Goal: Information Seeking & Learning: Learn about a topic

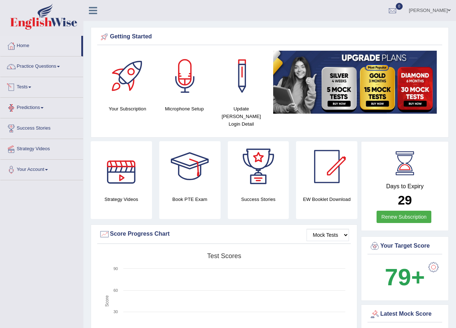
click at [21, 84] on link "Tests" at bounding box center [41, 86] width 83 height 18
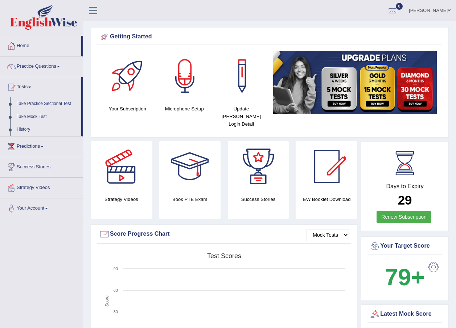
click at [28, 70] on link "Practice Questions" at bounding box center [41, 66] width 83 height 18
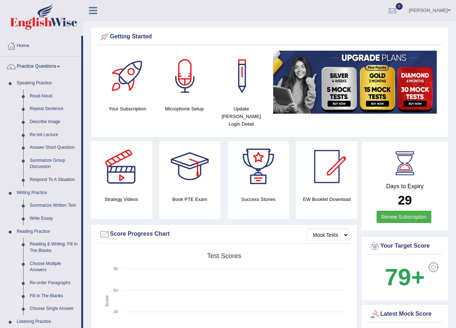
click at [34, 232] on link "Reading Practice" at bounding box center [47, 232] width 68 height 13
click at [52, 245] on link "Reading & Writing: Fill In The Blanks" at bounding box center [53, 247] width 55 height 19
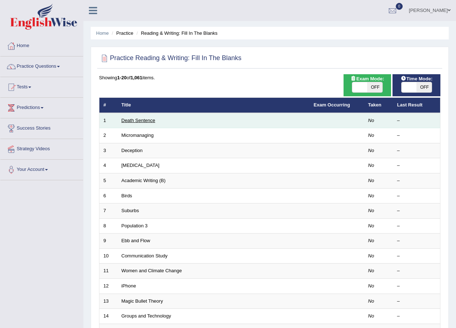
click at [129, 120] on link "Death Sentence" at bounding box center [138, 120] width 34 height 5
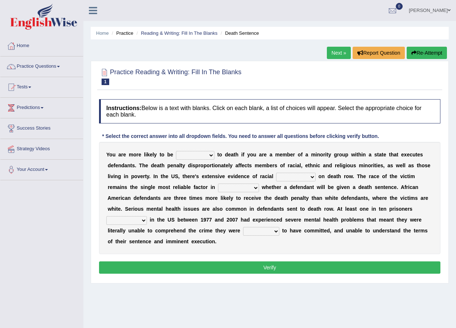
click at [203, 154] on select "penalized blamed complained sentenced" at bounding box center [195, 155] width 38 height 9
select select "sentenced"
click at [176, 151] on select "penalized blamed complained sentenced" at bounding box center [195, 155] width 38 height 9
click at [276, 178] on select "bias equality appearance background" at bounding box center [296, 177] width 40 height 9
select select "bias"
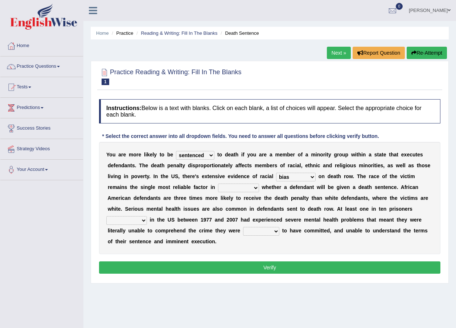
click at [276, 173] on select "bias equality appearance background" at bounding box center [296, 177] width 40 height 9
click at [218, 189] on select "determining adjoining undermining examining" at bounding box center [238, 188] width 41 height 9
select select "determining"
click at [218, 184] on select "determining adjoining undermining examining" at bounding box center [238, 188] width 41 height 9
click at [147, 216] on select "electrocuted persecuted executed captured" at bounding box center [126, 220] width 41 height 9
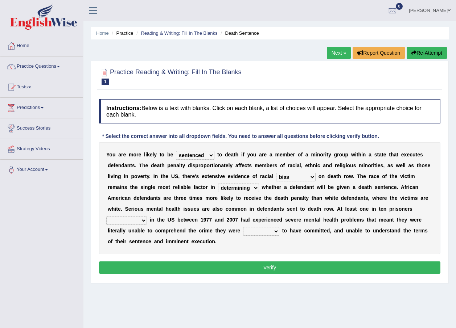
select select "persecuted"
click at [147, 216] on select "electrocuted persecuted executed captured" at bounding box center [126, 220] width 41 height 9
click at [243, 231] on select "alleged acclaimed persuaded claimed" at bounding box center [261, 231] width 36 height 9
select select "alleged"
click at [243, 227] on select "alleged acclaimed persuaded claimed" at bounding box center [261, 231] width 36 height 9
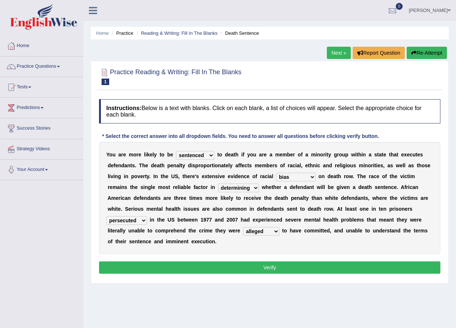
click at [228, 262] on button "Verify" at bounding box center [269, 268] width 341 height 12
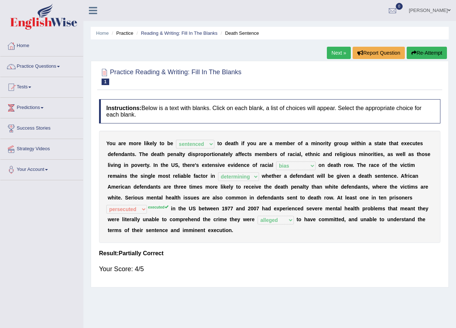
click at [339, 55] on link "Next »" at bounding box center [339, 53] width 24 height 12
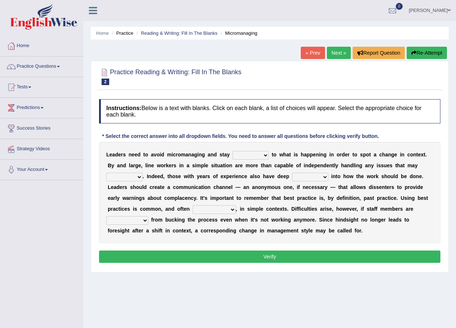
click at [247, 153] on select "complied connected precise concise" at bounding box center [250, 155] width 36 height 9
select select "connected"
click at [232, 151] on select "complied connected precise concise" at bounding box center [250, 155] width 36 height 9
click at [142, 173] on select "apprise rise encounter arise" at bounding box center [124, 177] width 36 height 9
select select "arise"
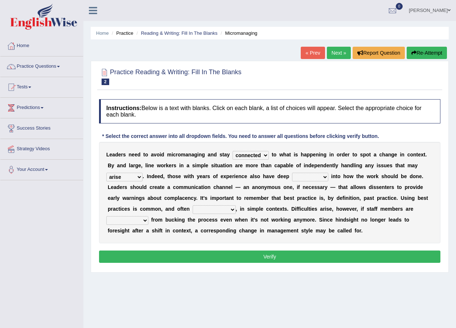
click at [142, 173] on select "apprise rise encounter arise" at bounding box center [124, 177] width 36 height 9
click at [292, 179] on select "incursion insight indignity indication" at bounding box center [310, 177] width 36 height 9
select select "insight"
click at [292, 173] on select "incursion insight indignity indication" at bounding box center [310, 177] width 36 height 9
click at [193, 207] on select "inappropriate apprehensive appropriate forbidden" at bounding box center [214, 210] width 43 height 9
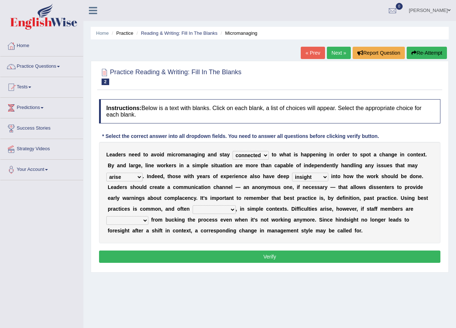
click at [188, 298] on div "Home Practice Reading & Writing: Fill In The Blanks Micromanaging « Prev Next »…" at bounding box center [269, 181] width 372 height 363
click at [193, 211] on select "inappropriate apprehensive appropriate forbidden" at bounding box center [214, 210] width 43 height 9
select select "appropriate"
click at [193, 206] on select "inappropriate apprehensive appropriate forbidden" at bounding box center [214, 210] width 43 height 9
click at [148, 216] on select "disarranged disinclined discouraged disintegrated" at bounding box center [127, 220] width 42 height 9
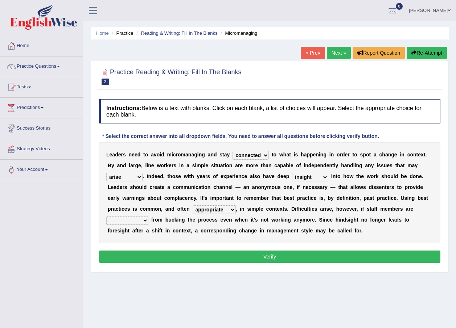
select select "discouraged"
click at [148, 216] on select "disarranged disinclined discouraged disintegrated" at bounding box center [127, 220] width 42 height 9
click at [311, 255] on button "Verify" at bounding box center [269, 257] width 341 height 12
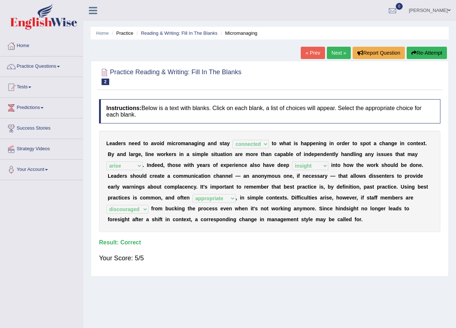
click at [332, 49] on link "Next »" at bounding box center [339, 53] width 24 height 12
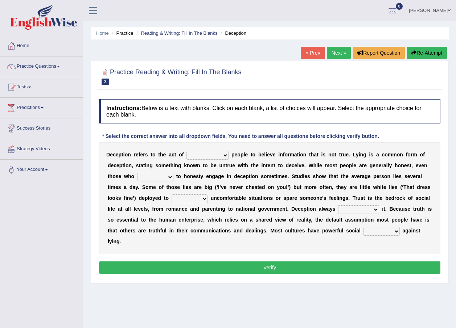
click at [213, 155] on select "discouraging forbidding detecting encouraging" at bounding box center [207, 155] width 42 height 9
select select "encouraging"
click at [186, 151] on select "discouraging forbidding detecting encouraging" at bounding box center [207, 155] width 42 height 9
click at [138, 179] on select "describe prescribe inscribe subscribe" at bounding box center [155, 177] width 36 height 9
select select "subscribe"
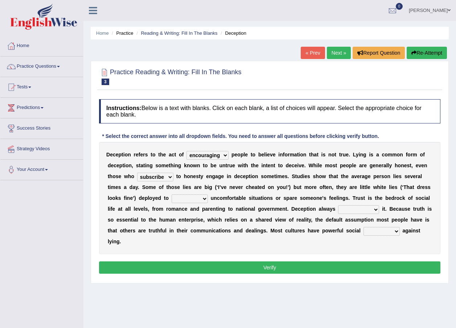
click at [137, 173] on select "describe prescribe inscribe subscribe" at bounding box center [155, 177] width 36 height 9
click at [171, 200] on select "contest illuminate disguise avoid" at bounding box center [189, 199] width 36 height 9
select select "avoid"
click at [171, 195] on select "contest illuminate disguise avoid" at bounding box center [189, 199] width 36 height 9
click at [338, 210] on select "undermines underscores undertakes underwrites" at bounding box center [358, 210] width 41 height 9
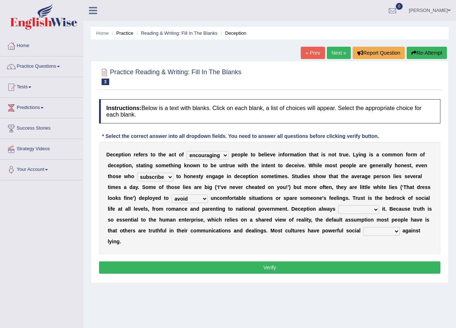
select select "undermines"
click at [338, 206] on select "undermines underscores undertakes underwrites" at bounding box center [358, 210] width 41 height 9
click at [363, 233] on select "ejections sanctions fractions inductions" at bounding box center [381, 231] width 36 height 9
select select "sanctions"
click at [363, 227] on select "ejections sanctions fractions inductions" at bounding box center [381, 231] width 36 height 9
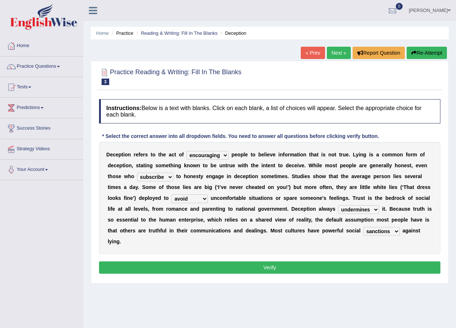
click at [240, 262] on button "Verify" at bounding box center [269, 268] width 341 height 12
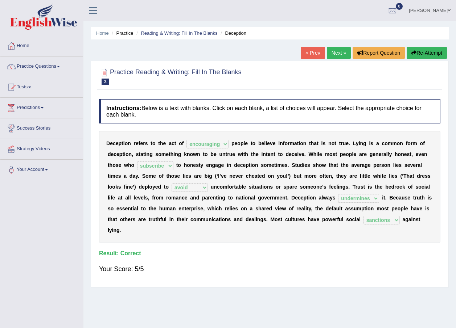
click at [327, 53] on link "Next »" at bounding box center [339, 53] width 24 height 12
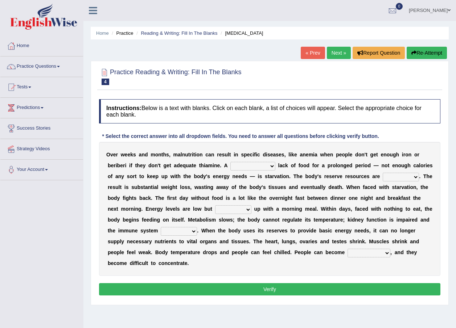
click at [230, 166] on select "severe distinguishing proper distinctive" at bounding box center [252, 166] width 45 height 9
select select "severe"
click at [230, 162] on select "severe distinguishing proper distinctive" at bounding box center [252, 166] width 45 height 9
click at [237, 166] on select "severe distinguishing proper distinctive" at bounding box center [252, 166] width 45 height 9
click at [433, 170] on div "O v e r w e e k s a n d m o n t h s , m a l n u t r i t i o n c a n r e s u l t…" at bounding box center [269, 209] width 341 height 134
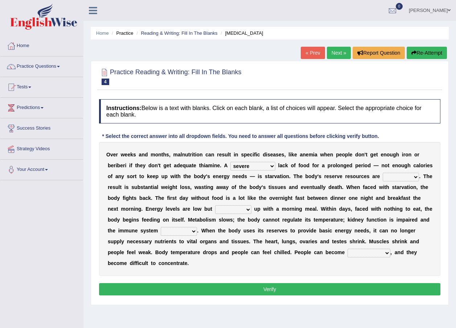
click at [383, 178] on select "obsoleted depleted pelleted deleted" at bounding box center [401, 177] width 36 height 9
select select "depleted"
click at [383, 173] on select "obsoleted depleted pelleted deleted" at bounding box center [401, 177] width 36 height 9
click at [215, 211] on select "feed come chill pick" at bounding box center [233, 210] width 36 height 9
select select "come"
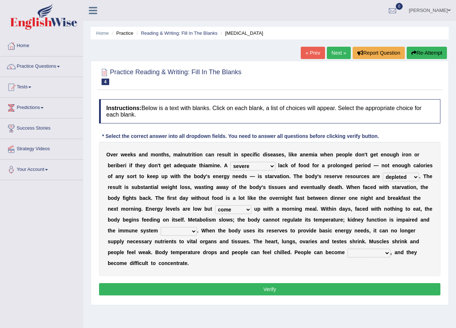
click at [215, 206] on select "feed come chill pick" at bounding box center [233, 210] width 36 height 9
click at [197, 227] on select "deepens deafens weakens surpasses" at bounding box center [179, 231] width 36 height 9
select select "weakens"
click at [197, 227] on select "deepens deafens weakens surpasses" at bounding box center [179, 231] width 36 height 9
click at [347, 254] on select "irritable commutable indisputable transportable" at bounding box center [368, 253] width 43 height 9
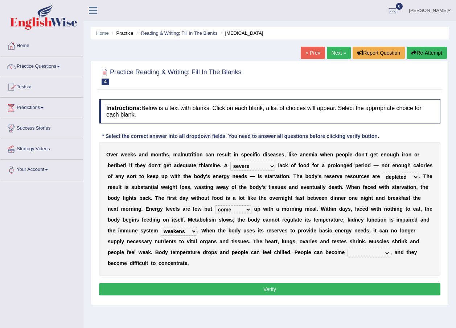
select select "irritable"
click at [347, 249] on select "irritable commutable indisputable transportable" at bounding box center [368, 253] width 43 height 9
click at [199, 284] on button "Verify" at bounding box center [269, 290] width 341 height 12
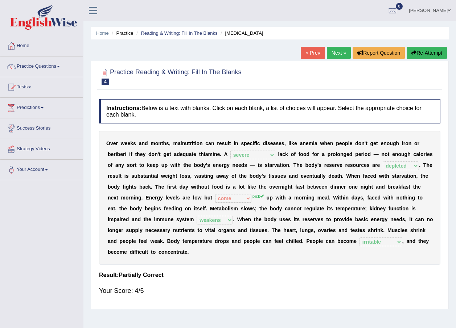
click at [332, 53] on link "Next »" at bounding box center [339, 53] width 24 height 12
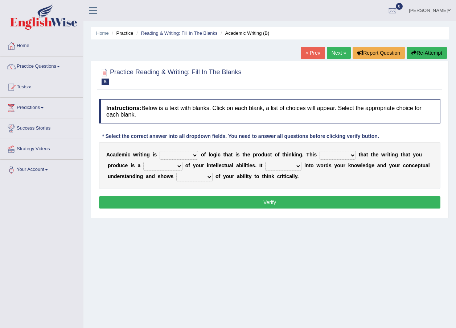
click at [185, 157] on select "expectation entitlement expression exchange" at bounding box center [179, 155] width 38 height 9
select select "expression"
click at [160, 151] on select "expectation entitlement expression exchange" at bounding box center [179, 155] width 38 height 9
click at [191, 156] on select "expectation entitlement expression exchange" at bounding box center [179, 155] width 38 height 9
click at [213, 148] on div "A c a d e m i c w r i t i n g i s expectation entitlement expression exchange o…" at bounding box center [269, 165] width 341 height 47
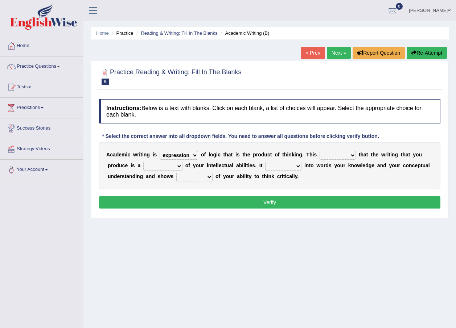
click at [338, 154] on select "means questions stipulates answers" at bounding box center [337, 155] width 36 height 9
select select "means"
click at [319, 151] on select "means questions stipulates answers" at bounding box center [337, 155] width 36 height 9
click at [144, 167] on select "redundancy mission credit reflection" at bounding box center [162, 166] width 39 height 9
select select "reflection"
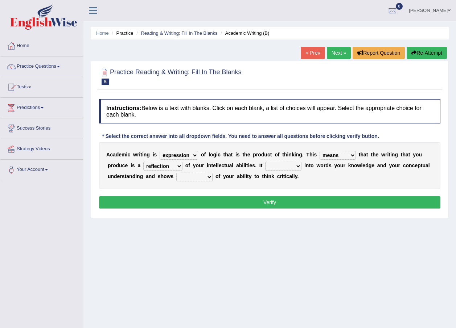
click at [143, 162] on select "redundancy mission credit reflection" at bounding box center [162, 166] width 39 height 9
click at [265, 165] on select "enriches shows allows puts" at bounding box center [283, 166] width 36 height 9
click at [265, 162] on select "enriches shows allows puts" at bounding box center [283, 166] width 36 height 9
click at [265, 165] on select "enriches shows allows puts" at bounding box center [283, 166] width 36 height 9
select select "puts"
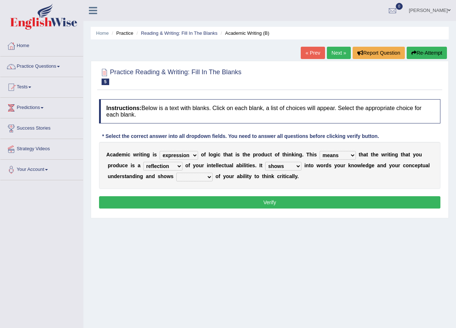
click at [265, 162] on select "enriches shows allows puts" at bounding box center [283, 166] width 36 height 9
click at [176, 177] on select "hassle excuse capacity evidence" at bounding box center [194, 177] width 36 height 9
select select "evidence"
click at [176, 173] on select "hassle excuse capacity evidence" at bounding box center [194, 177] width 36 height 9
click at [212, 200] on button "Verify" at bounding box center [269, 203] width 341 height 12
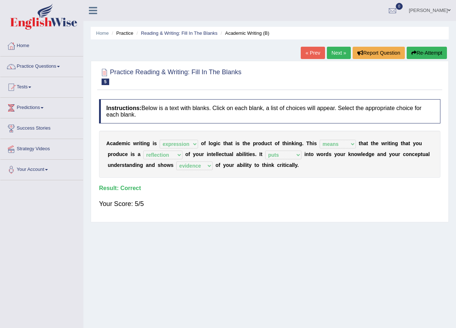
click at [338, 54] on link "Next »" at bounding box center [339, 53] width 24 height 12
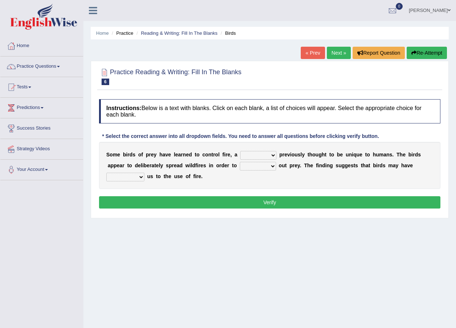
click at [259, 156] on select "question profile tale skill" at bounding box center [258, 155] width 36 height 9
select select "skill"
click at [240, 151] on select "question profile tale skill" at bounding box center [258, 155] width 36 height 9
click at [240, 168] on select "prevent limit span flush" at bounding box center [258, 166] width 36 height 9
select select "prevent"
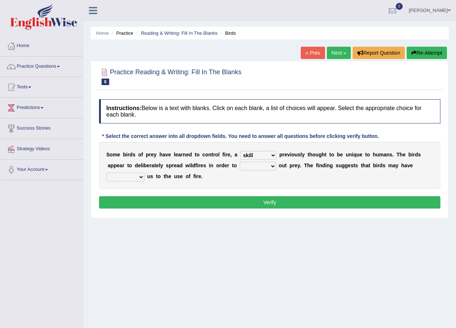
click at [240, 162] on select "prevent limit span flush" at bounding box center [258, 166] width 36 height 9
click at [144, 173] on select "prophesied beaten transmitted forced" at bounding box center [125, 177] width 38 height 9
select select "transmitted"
click at [144, 173] on select "prophesied beaten transmitted forced" at bounding box center [125, 177] width 38 height 9
click at [310, 198] on button "Verify" at bounding box center [269, 203] width 341 height 12
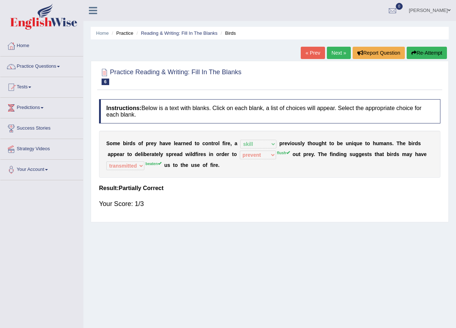
click at [341, 54] on link "Next »" at bounding box center [339, 53] width 24 height 12
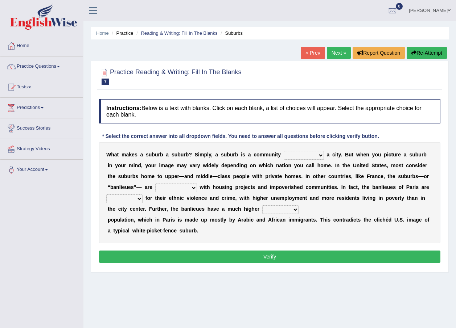
click at [301, 159] on select "lying locating situating surrounding" at bounding box center [304, 155] width 40 height 9
select select "surrounding"
click at [284, 151] on select "lying locating situating surrounding" at bounding box center [304, 155] width 40 height 9
click at [155, 189] on select "antonymous antibiotic synonymous synthetic" at bounding box center [176, 188] width 42 height 9
select select "antonymous"
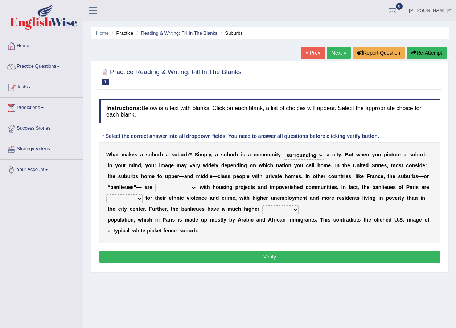
click at [155, 184] on select "antonymous antibiotic synonymous synthetic" at bounding box center [176, 188] width 42 height 9
click at [142, 195] on select "clamorous sensitive famous notorious" at bounding box center [124, 199] width 36 height 9
select select "notorious"
click at [142, 195] on select "clamorous sensitive famous notorious" at bounding box center [124, 199] width 36 height 9
click at [262, 210] on select "local young immigrant senior" at bounding box center [280, 210] width 36 height 9
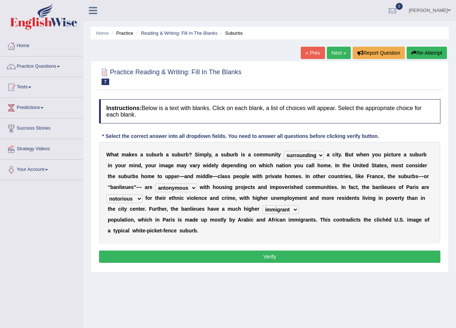
click at [262, 206] on select "local young immigrant senior" at bounding box center [280, 210] width 36 height 9
click at [262, 208] on select "local young immigrant senior" at bounding box center [280, 210] width 36 height 9
select select "local"
click at [262, 206] on select "local young immigrant senior" at bounding box center [280, 210] width 36 height 9
click at [298, 260] on button "Verify" at bounding box center [269, 257] width 341 height 12
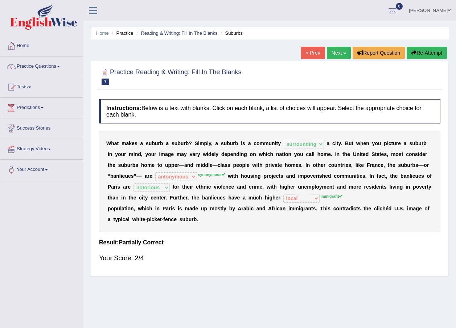
click at [333, 53] on link "Next »" at bounding box center [339, 53] width 24 height 12
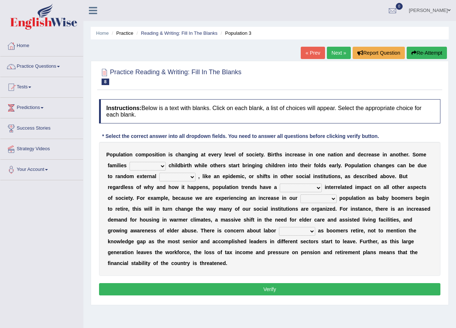
click at [135, 166] on select "demand default deliver delay" at bounding box center [147, 166] width 36 height 9
select select "delay"
click at [129, 162] on select "demand default deliver delay" at bounding box center [147, 166] width 36 height 9
click at [159, 173] on select "variations fortune formation forces" at bounding box center [177, 177] width 36 height 9
select select "forces"
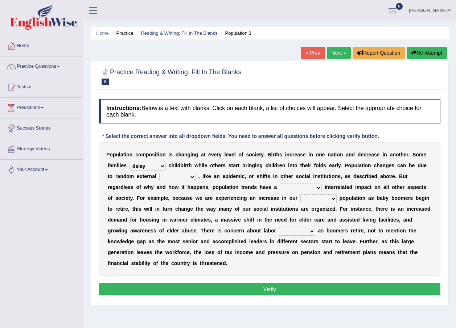
click at [159, 173] on select "variations fortune formation forces" at bounding box center [177, 177] width 36 height 9
click at [280, 188] on select "tremendous tenuous tremulous spontaneous" at bounding box center [301, 188] width 42 height 9
select select "tremendous"
click at [280, 184] on select "tremendous tenuous tremulous spontaneous" at bounding box center [301, 188] width 42 height 9
click at [300, 200] on select "tertiary senior junior primary" at bounding box center [318, 199] width 36 height 9
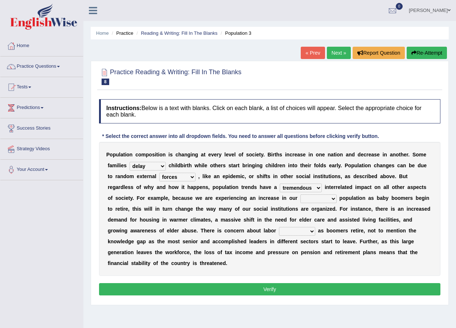
select select "primary"
click at [300, 195] on select "tertiary senior junior primary" at bounding box center [318, 199] width 36 height 9
click at [279, 232] on select "shortcuts shortfalls shortages shorthand" at bounding box center [297, 231] width 36 height 9
select select "shortages"
click at [279, 227] on select "shortcuts shortfalls shortages shorthand" at bounding box center [297, 231] width 36 height 9
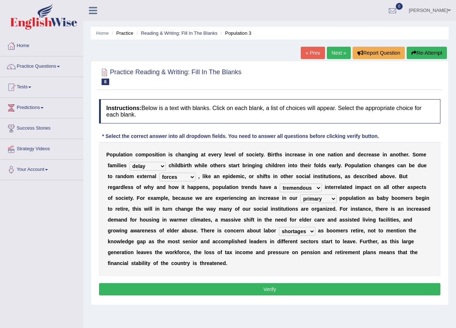
click at [277, 284] on button "Verify" at bounding box center [269, 290] width 341 height 12
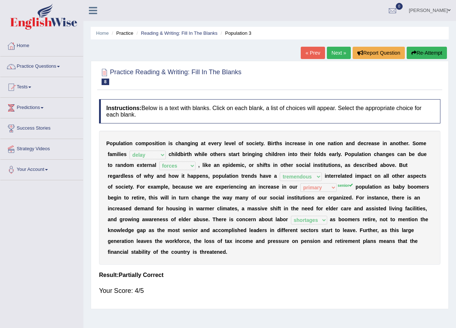
click at [418, 52] on button "Re-Attempt" at bounding box center [426, 53] width 40 height 12
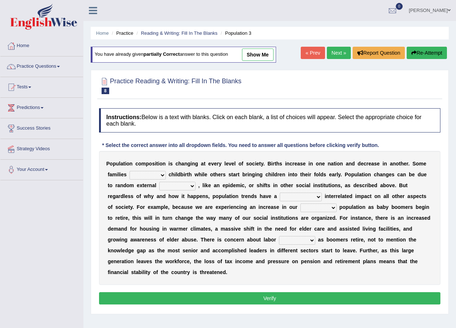
click at [280, 195] on select "tremendous tenuous tremulous spontaneous" at bounding box center [301, 197] width 42 height 9
click at [139, 172] on select "demand default deliver delay" at bounding box center [147, 175] width 36 height 9
select select "delay"
click at [129, 171] on select "demand default deliver delay" at bounding box center [147, 175] width 36 height 9
click at [280, 197] on select "tremendous tenuous tremulous spontaneous" at bounding box center [301, 197] width 42 height 9
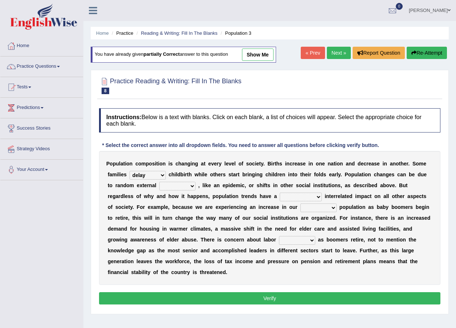
select select "tremendous"
click at [280, 193] on select "tremendous tenuous tremulous spontaneous" at bounding box center [301, 197] width 42 height 9
click at [300, 205] on select "tertiary senior junior primary" at bounding box center [318, 208] width 36 height 9
select select "senior"
click at [300, 204] on select "tertiary senior junior primary" at bounding box center [318, 208] width 36 height 9
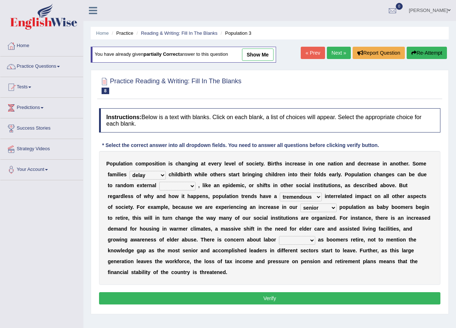
click at [279, 238] on select "shortcuts shortfalls shortages shorthand" at bounding box center [297, 240] width 36 height 9
select select "shortages"
click at [279, 236] on select "shortcuts shortfalls shortages shorthand" at bounding box center [297, 240] width 36 height 9
click at [264, 293] on button "Verify" at bounding box center [269, 299] width 341 height 12
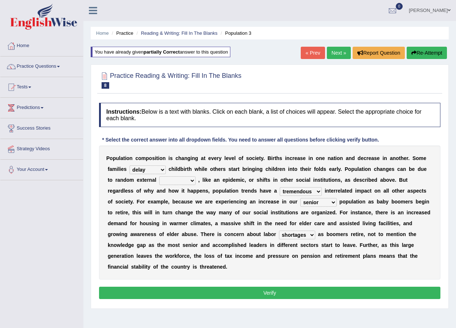
click at [266, 287] on button "Verify" at bounding box center [269, 293] width 341 height 12
click at [160, 182] on select "variations fortune formation forces" at bounding box center [177, 181] width 36 height 9
select select "forces"
click at [159, 177] on select "variations fortune formation forces" at bounding box center [177, 181] width 36 height 9
click at [290, 287] on button "Verify" at bounding box center [269, 293] width 341 height 12
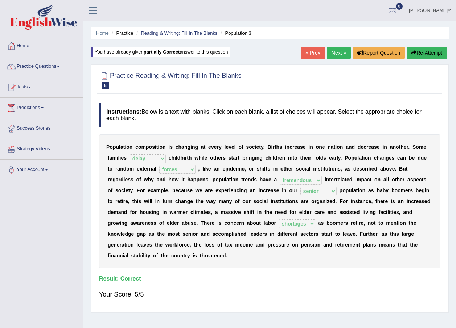
click at [338, 54] on link "Next »" at bounding box center [339, 53] width 24 height 12
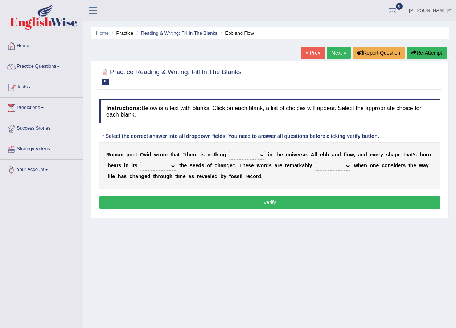
click at [255, 154] on select "orthodox volatile constant cheap" at bounding box center [247, 155] width 36 height 9
select select "constant"
click at [229, 151] on select "orthodox volatile constant cheap" at bounding box center [247, 155] width 36 height 9
click at [151, 165] on select "heart limb womb brain" at bounding box center [158, 166] width 36 height 9
select select "womb"
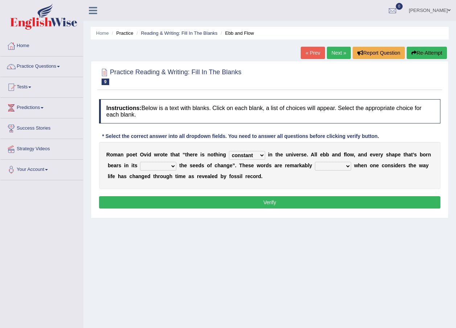
click at [140, 162] on select "heart limb womb brain" at bounding box center [158, 166] width 36 height 9
click at [315, 165] on select "prevalent detached relevant dominant" at bounding box center [333, 166] width 36 height 9
select select "dominant"
click at [315, 162] on select "prevalent detached relevant dominant" at bounding box center [333, 166] width 36 height 9
click at [289, 203] on button "Verify" at bounding box center [269, 203] width 341 height 12
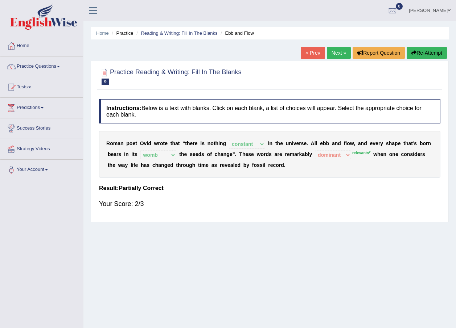
click at [333, 54] on link "Next »" at bounding box center [339, 53] width 24 height 12
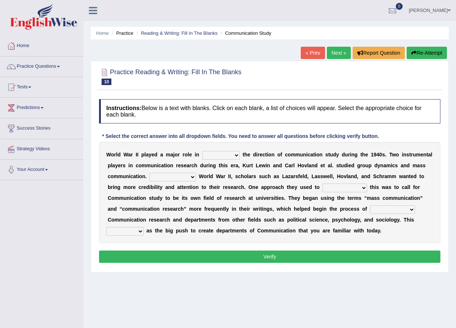
click at [228, 155] on select "shaping sharpening shunning shivering" at bounding box center [221, 155] width 38 height 9
select select "shaping"
click at [202, 151] on select "shaping sharpening shunning shivering" at bounding box center [221, 155] width 38 height 9
click at [149, 175] on select "Being followed To be followed Following Followed" at bounding box center [172, 177] width 46 height 9
select select "To be followed"
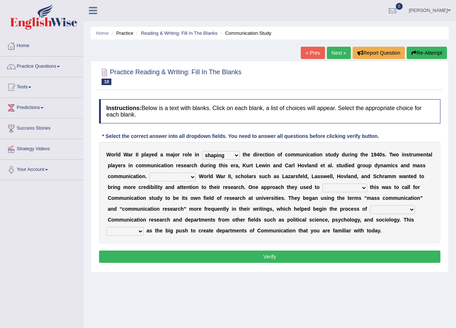
click at [149, 173] on select "Being followed To be followed Following Followed" at bounding box center [172, 177] width 46 height 9
click at [322, 186] on select "accompany accomplish acknowledge accommodate" at bounding box center [344, 188] width 45 height 9
select select "acknowledge"
click at [322, 184] on select "accompany accomplish acknowledge accommodate" at bounding box center [344, 188] width 45 height 9
click at [370, 210] on select "discharging distinguishing disputing displaying" at bounding box center [392, 210] width 45 height 9
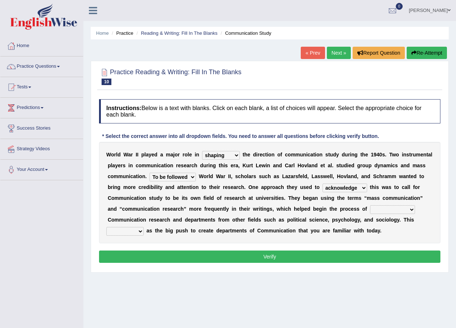
select select "displaying"
click at [370, 206] on select "discharging distinguishing disputing displaying" at bounding box center [392, 210] width 45 height 9
click at [370, 211] on select "discharging distinguishing disputing displaying" at bounding box center [392, 210] width 45 height 9
click at [306, 238] on div "W o r l d W a r I I p l a y e d a m a j o r r o l e i n shaping sharpening shun…" at bounding box center [269, 193] width 341 height 102
click at [144, 227] on select "served considered regarded provided" at bounding box center [124, 231] width 37 height 9
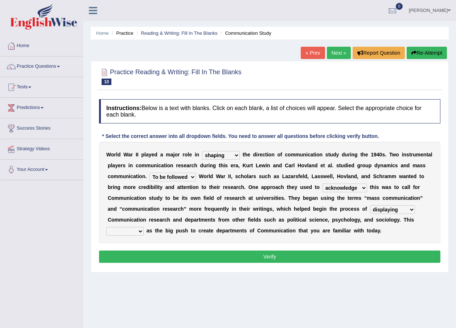
click at [144, 227] on select "served considered regarded provided" at bounding box center [124, 231] width 37 height 9
click at [146, 228] on b at bounding box center [145, 231] width 3 height 6
click at [144, 227] on select "served considered regarded provided" at bounding box center [124, 231] width 37 height 9
select select "considered"
click at [144, 227] on select "served considered regarded provided" at bounding box center [124, 231] width 37 height 9
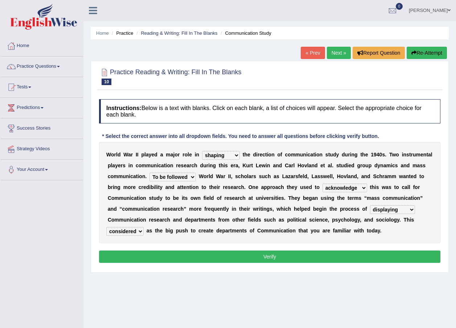
click at [279, 257] on button "Verify" at bounding box center [269, 257] width 341 height 12
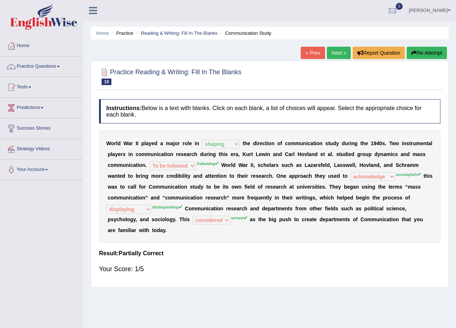
click at [330, 54] on link "Next »" at bounding box center [339, 53] width 24 height 12
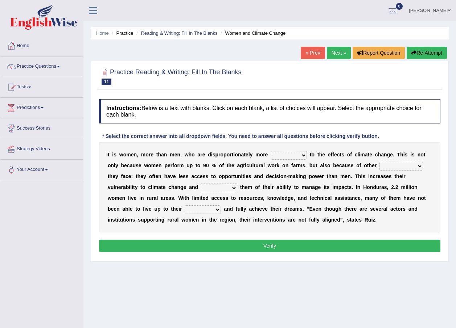
click at [291, 156] on select "defensive beatable vulnerable defective" at bounding box center [288, 155] width 36 height 9
select select "vulnerable"
click at [270, 151] on select "defensive beatable vulnerable defective" at bounding box center [288, 155] width 36 height 9
click at [387, 164] on select "chances challenges awkwardness changes" at bounding box center [401, 166] width 44 height 9
select select "challenges"
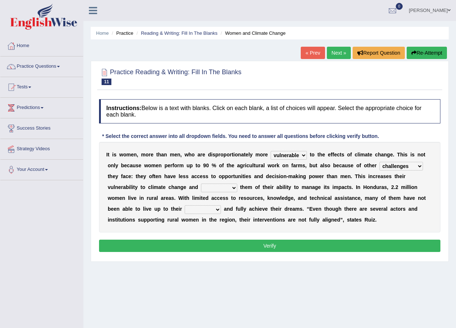
click at [379, 162] on select "chances challenges awkwardness changes" at bounding box center [401, 166] width 44 height 9
click at [201, 189] on select "deprives caprices deposits thrives" at bounding box center [219, 188] width 36 height 9
select select "deprives"
click at [201, 184] on select "deprives caprices deposits thrives" at bounding box center [219, 188] width 36 height 9
click at [221, 206] on select "endurance patience capacities publicity" at bounding box center [203, 210] width 36 height 9
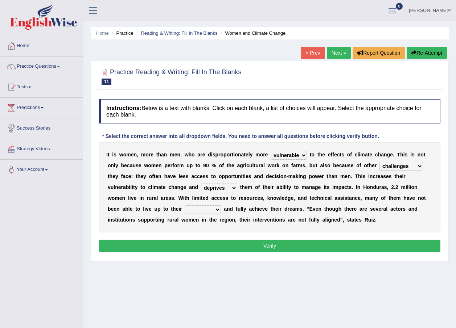
select select "endurance"
click at [221, 206] on select "endurance patience capacities publicity" at bounding box center [203, 210] width 36 height 9
click at [369, 242] on button "Verify" at bounding box center [269, 246] width 341 height 12
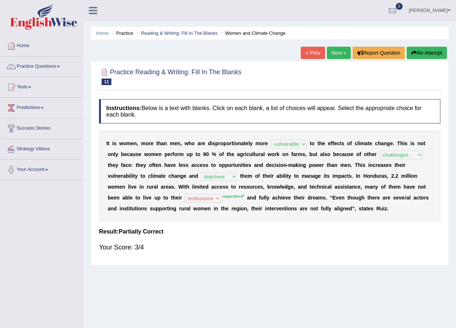
click at [342, 53] on link "Next »" at bounding box center [339, 53] width 24 height 12
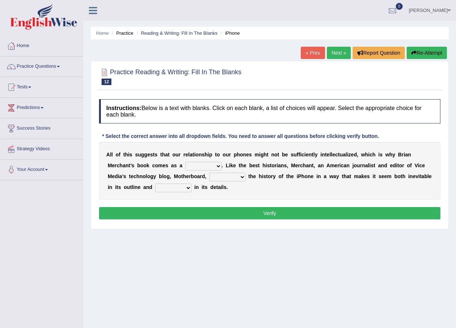
click at [185, 168] on select "privilege relief demotion flash" at bounding box center [203, 166] width 36 height 9
select select "flash"
click at [185, 162] on select "privilege relief demotion flash" at bounding box center [203, 166] width 36 height 9
click at [209, 177] on select "enriches unpacks detours contorts" at bounding box center [227, 177] width 36 height 9
select select "enriches"
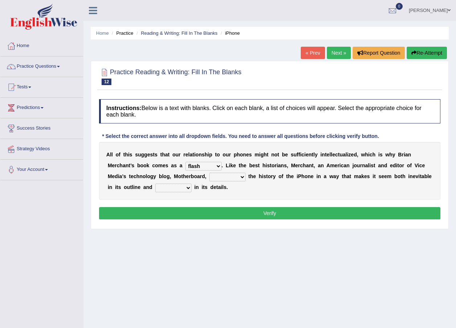
click at [209, 173] on select "enriches unpacks detours contorts" at bounding box center [227, 177] width 36 height 9
click at [155, 187] on select "surprises surprised surprising surprise" at bounding box center [173, 188] width 36 height 9
select select "surprises"
click at [155, 184] on select "surprises surprised surprising surprise" at bounding box center [173, 188] width 36 height 9
click at [145, 219] on button "Verify" at bounding box center [269, 213] width 341 height 12
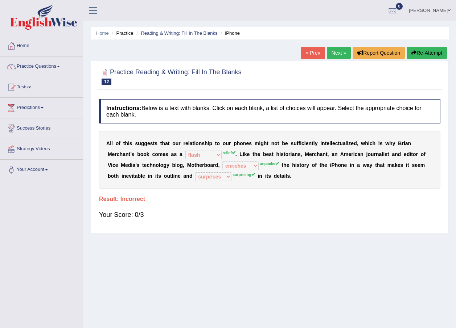
click at [338, 51] on link "Next »" at bounding box center [339, 53] width 24 height 12
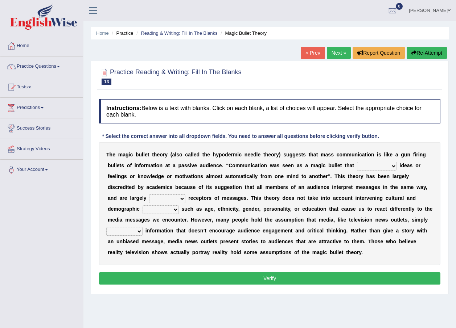
click at [357, 166] on select "transported translated transferred transformed" at bounding box center [377, 166] width 40 height 9
select select "transported"
click at [357, 162] on select "transported translated transferred transformed" at bounding box center [377, 166] width 40 height 9
click at [185, 195] on select "negative active positive passive" at bounding box center [167, 199] width 36 height 9
select select "active"
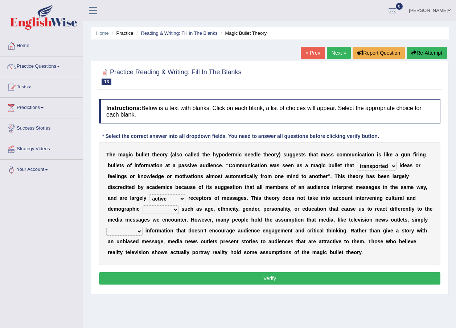
click at [185, 195] on select "negative active positive passive" at bounding box center [167, 199] width 36 height 9
click at [179, 206] on select "variables varies varieties variations" at bounding box center [160, 210] width 36 height 9
select select "variations"
click at [179, 206] on select "variables varies varieties variations" at bounding box center [160, 210] width 36 height 9
click at [142, 227] on select "respond resume release request" at bounding box center [124, 231] width 36 height 9
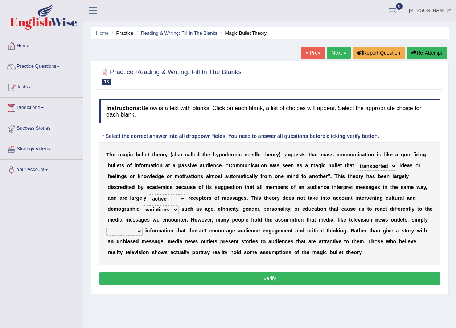
select select "resume"
click at [142, 227] on select "respond resume release request" at bounding box center [124, 231] width 36 height 9
click at [209, 254] on div "T h e m a g i c b u l l e t t h e o r y ( a l s o c a l l e d t h e h y p o d e…" at bounding box center [269, 203] width 341 height 123
click at [296, 285] on button "Verify" at bounding box center [269, 279] width 341 height 12
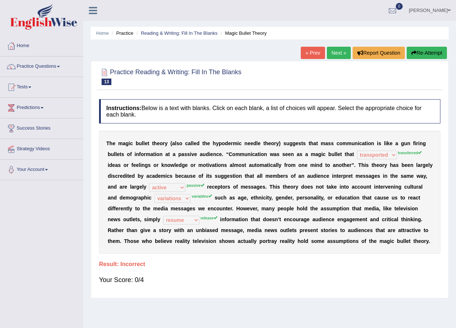
click at [344, 54] on link "Next »" at bounding box center [339, 53] width 24 height 12
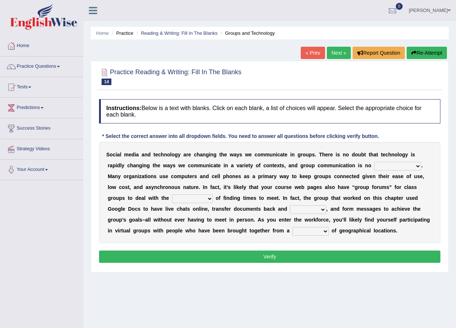
click at [374, 166] on select "exception exemplification extradition excursion" at bounding box center [397, 166] width 47 height 9
click at [374, 162] on select "exception exemplification extradition excursion" at bounding box center [397, 166] width 47 height 9
click at [378, 167] on select "exception exemplification extradition excursion" at bounding box center [397, 166] width 47 height 9
click at [374, 168] on select "exception exemplification extradition excursion" at bounding box center [397, 166] width 47 height 9
click at [374, 167] on select "exception exemplification extradition excursion" at bounding box center [397, 166] width 47 height 9
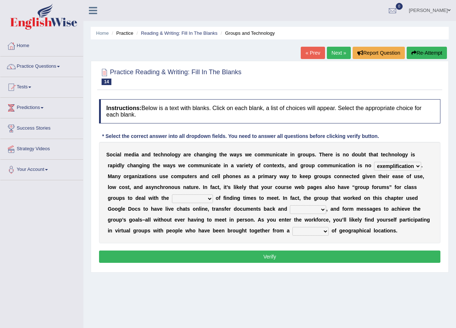
click at [374, 162] on select "exception exemplification extradition excursion" at bounding box center [397, 166] width 47 height 9
click at [374, 166] on select "exception exemplification extradition excursion" at bounding box center [397, 166] width 47 height 9
select select "exception"
click at [374, 162] on select "exception exemplification extradition excursion" at bounding box center [397, 166] width 47 height 9
click at [172, 198] on select "localities liabilities complexities causalities" at bounding box center [192, 199] width 41 height 9
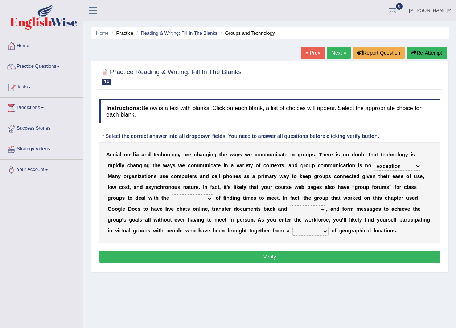
select select "complexities"
click at [172, 195] on select "localities liabilities complexities causalities" at bounding box center [192, 199] width 41 height 9
click at [290, 210] on select "fill forth toward beyond" at bounding box center [308, 210] width 36 height 9
select select "beyond"
click at [290, 206] on select "fill forth toward beyond" at bounding box center [308, 210] width 36 height 9
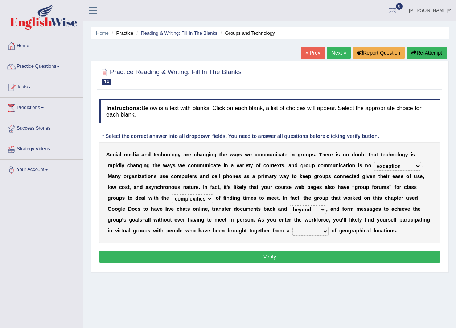
click at [292, 231] on select "form variety kind variation" at bounding box center [310, 231] width 36 height 9
select select "variety"
click at [292, 227] on select "form variety kind variation" at bounding box center [310, 231] width 36 height 9
click at [207, 259] on button "Verify" at bounding box center [269, 257] width 341 height 12
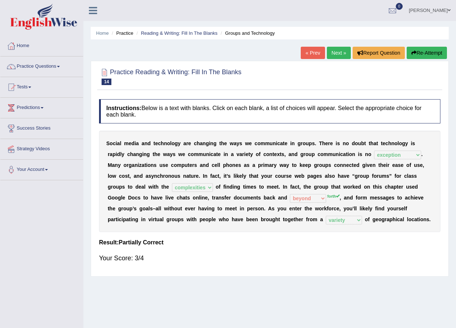
click at [335, 51] on link "Next »" at bounding box center [339, 53] width 24 height 12
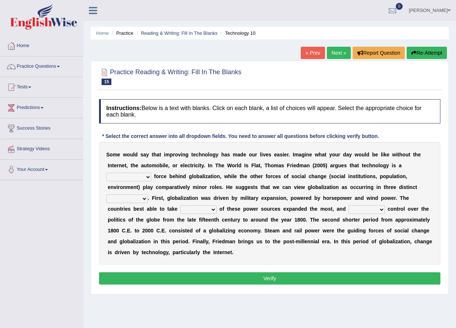
click at [151, 173] on select "driving demeaning distinguishing demanding" at bounding box center [128, 177] width 45 height 9
select select "driving"
click at [151, 173] on select "driving demeaning distinguishing demanding" at bounding box center [128, 177] width 45 height 9
click at [148, 195] on select "periods periodicals perspectives perceptions" at bounding box center [126, 199] width 41 height 9
select select "periods"
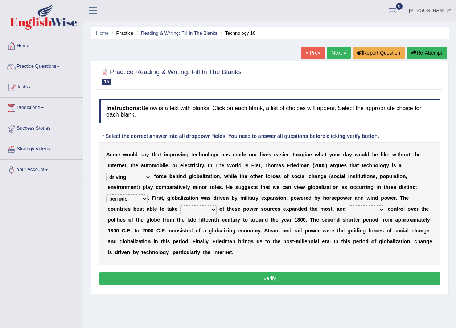
click at [148, 195] on select "periods periodicals perspectives perceptions" at bounding box center [126, 199] width 41 height 9
click at [216, 206] on select "action advantage account care" at bounding box center [198, 210] width 36 height 9
select select "advantage"
click at [216, 206] on select "action advantage account care" at bounding box center [198, 210] width 36 height 9
click at [348, 210] on select "exist extract exert expect" at bounding box center [366, 210] width 36 height 9
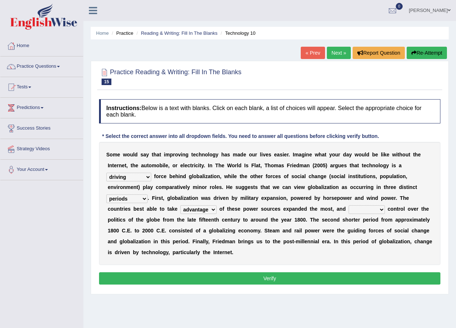
select select "extract"
click at [348, 206] on select "exist extract exert expect" at bounding box center [366, 210] width 36 height 9
click at [209, 273] on button "Verify" at bounding box center [269, 279] width 341 height 12
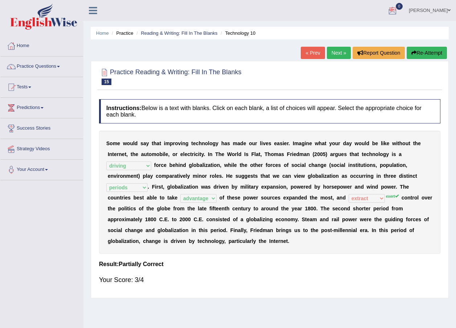
click at [336, 54] on link "Next »" at bounding box center [339, 53] width 24 height 12
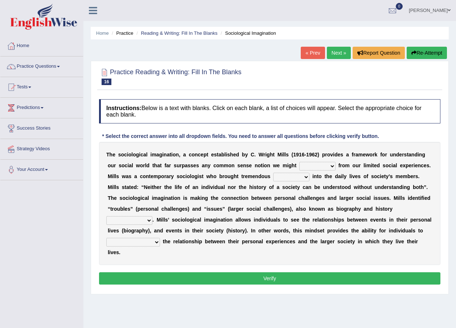
click at [299, 168] on select "depart derive describe deprive" at bounding box center [317, 166] width 36 height 9
select select "deprive"
click at [299, 162] on select "depart derive describe deprive" at bounding box center [317, 166] width 36 height 9
click at [273, 176] on select "sight insight comment interaction" at bounding box center [291, 177] width 36 height 9
select select "insight"
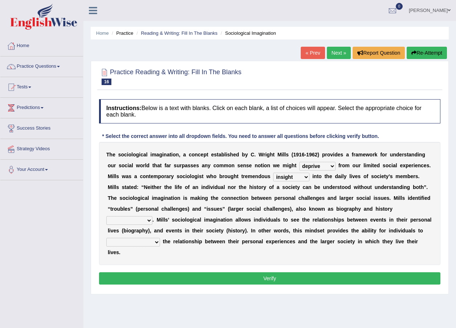
click at [273, 173] on select "sight insight comment interaction" at bounding box center [291, 177] width 36 height 9
click at [152, 216] on select "accordingly collectively respectively spontaneously" at bounding box center [129, 220] width 46 height 9
select select "respectively"
click at [152, 216] on select "accordingly collectively respectively spontaneously" at bounding box center [129, 220] width 46 height 9
click at [160, 238] on select "commercialize capitalize realize compartmentalize" at bounding box center [133, 242] width 54 height 9
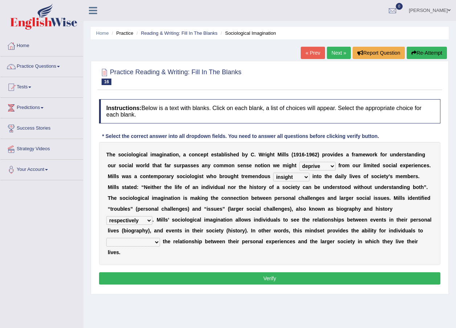
select select "capitalize"
click at [160, 238] on select "commercialize capitalize realize compartmentalize" at bounding box center [133, 242] width 54 height 9
click at [249, 261] on div "Instructions: Below is a text with blanks. Click on each blank, a list of choic…" at bounding box center [269, 193] width 345 height 195
click at [248, 273] on button "Verify" at bounding box center [269, 279] width 341 height 12
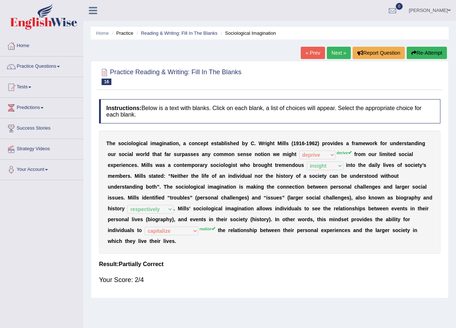
click at [318, 55] on link "« Prev" at bounding box center [313, 53] width 24 height 12
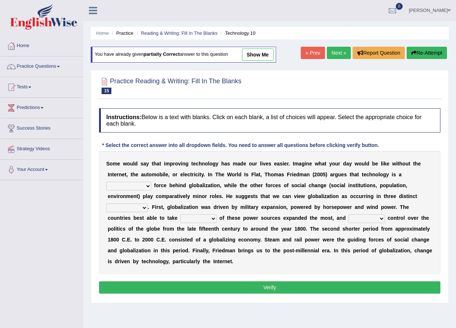
click at [377, 181] on div "S o m e w o u l d s a y t h a t i m p r o v i n g t e c h n o l o g y h a s m a…" at bounding box center [269, 212] width 341 height 123
click at [151, 182] on select "driving demeaning distinguishing demanding" at bounding box center [128, 186] width 45 height 9
select select "driving"
click at [151, 182] on select "driving demeaning distinguishing demanding" at bounding box center [128, 186] width 45 height 9
click at [148, 204] on select "periods periodicals perspectives perceptions" at bounding box center [126, 208] width 41 height 9
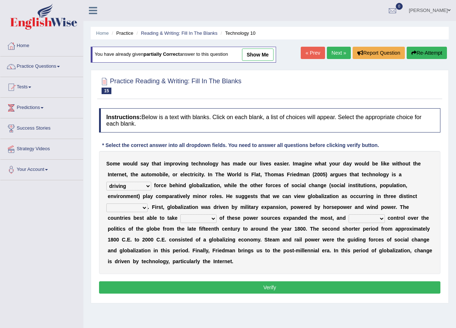
select select "periods"
click at [148, 204] on select "periods periodicals perspectives perceptions" at bounding box center [126, 208] width 41 height 9
click at [216, 215] on select "action advantage account care" at bounding box center [198, 219] width 36 height 9
select select "advantage"
click at [216, 215] on select "action advantage account care" at bounding box center [198, 219] width 36 height 9
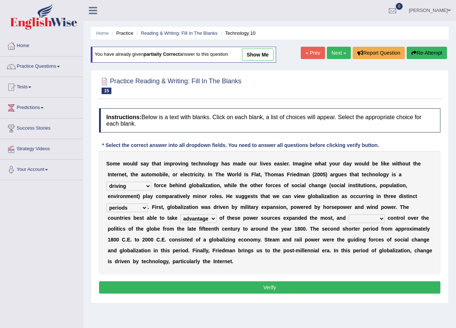
click at [348, 219] on select "exist extract exert expect" at bounding box center [366, 219] width 36 height 9
select select "exert"
click at [348, 215] on select "exist extract exert expect" at bounding box center [366, 219] width 36 height 9
click at [260, 282] on button "Verify" at bounding box center [269, 288] width 341 height 12
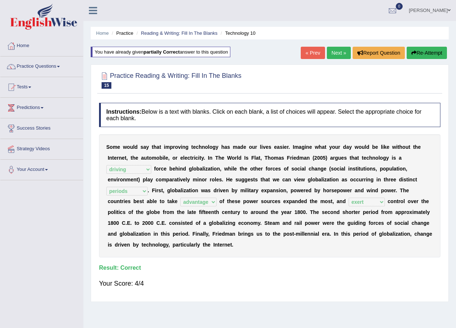
click at [332, 53] on link "Next »" at bounding box center [339, 53] width 24 height 12
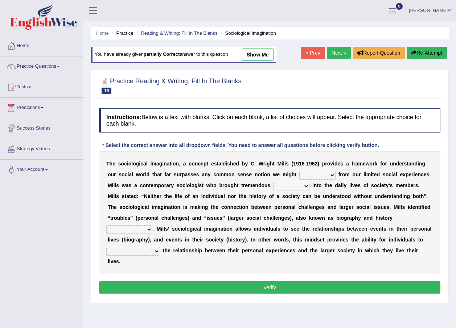
click at [299, 174] on select "depart derive describe deprive" at bounding box center [317, 175] width 36 height 9
select select "derive"
click at [299, 171] on select "depart derive describe deprive" at bounding box center [317, 175] width 36 height 9
click at [273, 184] on select "sight insight comment interaction" at bounding box center [291, 186] width 36 height 9
select select "insight"
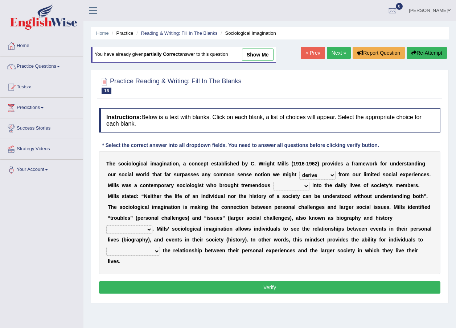
click at [273, 182] on select "sight insight comment interaction" at bounding box center [291, 186] width 36 height 9
click at [152, 226] on select "accordingly collectively respectively spontaneously" at bounding box center [129, 230] width 46 height 9
select select "respectively"
click at [152, 226] on select "accordingly collectively respectively spontaneously" at bounding box center [129, 230] width 46 height 9
click at [160, 247] on select "commercialize capitalize realize compartmentalize" at bounding box center [133, 251] width 54 height 9
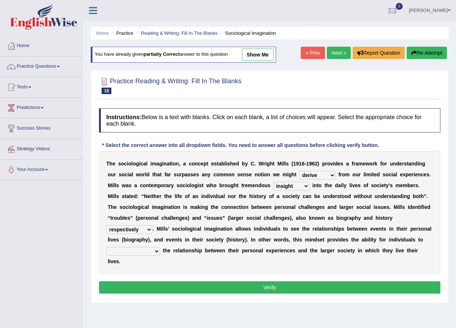
select select "realize"
click at [160, 247] on select "commercialize capitalize realize compartmentalize" at bounding box center [133, 251] width 54 height 9
click at [273, 282] on button "Verify" at bounding box center [269, 288] width 341 height 12
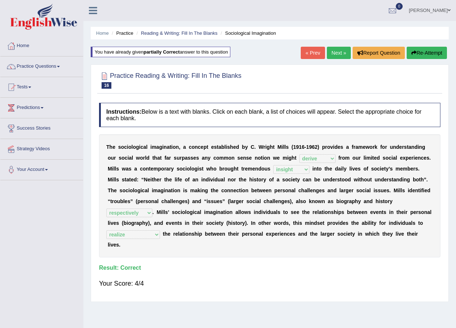
click at [336, 55] on link "Next »" at bounding box center [339, 53] width 24 height 12
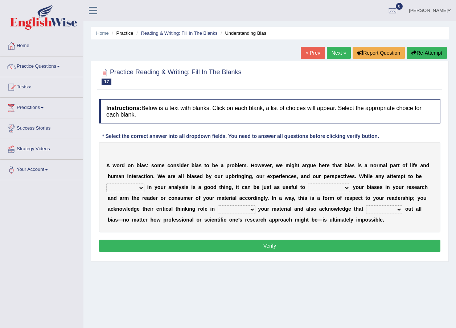
click at [144, 184] on select "objective optimistic subjective pessimistic" at bounding box center [125, 188] width 38 height 9
select select "subjective"
click at [144, 184] on select "objective optimistic subjective pessimistic" at bounding box center [125, 188] width 38 height 9
click at [308, 185] on select "assume achieve acquire acknowledge" at bounding box center [329, 188] width 42 height 9
select select "acknowledge"
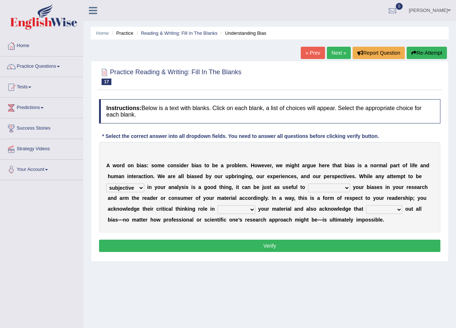
click at [308, 184] on select "assume achieve acquire acknowledge" at bounding box center [329, 188] width 42 height 9
click at [218, 209] on select "contacting consuming conducting confirming" at bounding box center [237, 210] width 38 height 9
select select "consuming"
click at [218, 206] on select "contacting consuming conducting confirming" at bounding box center [237, 210] width 38 height 9
click at [366, 208] on select "phasing building ruling pushing" at bounding box center [384, 210] width 36 height 9
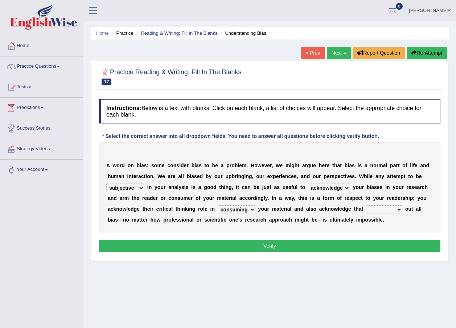
select select "phasing"
click at [366, 206] on select "phasing building ruling pushing" at bounding box center [384, 210] width 36 height 9
click at [313, 214] on div "A w o r d o n b i a s : s o m e c o n s i d e r b i a s t o b e a p r o b l e m…" at bounding box center [269, 187] width 341 height 91
click at [261, 246] on button "Verify" at bounding box center [269, 246] width 341 height 12
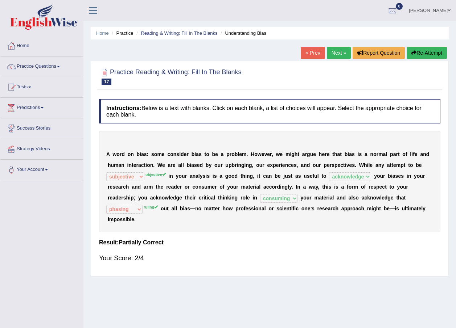
click at [346, 53] on link "Next »" at bounding box center [339, 53] width 24 height 12
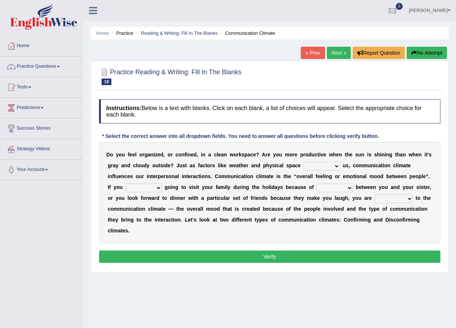
click at [303, 165] on select "improve impact impose imply" at bounding box center [321, 166] width 36 height 9
select select "impact"
click at [303, 162] on select "improve impact impose imply" at bounding box center [321, 166] width 36 height 9
click at [162, 184] on select "dread force scare afraid" at bounding box center [143, 188] width 36 height 9
select select "afraid"
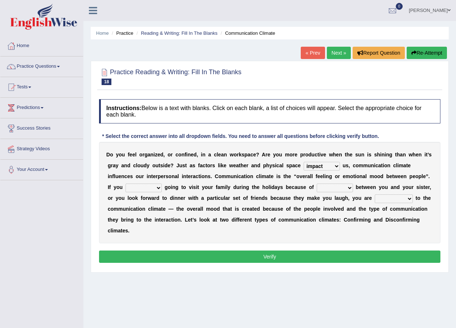
click at [162, 184] on select "dread force scare afraid" at bounding box center [143, 188] width 36 height 9
click at [317, 187] on select "tender tension tendency tenacity" at bounding box center [335, 188] width 36 height 9
click at [204, 226] on div "D o y o u f e e l o r g a n i z e d , o r c o n f i n e d , i n a c l e a n w o…" at bounding box center [269, 193] width 341 height 102
click at [317, 186] on select "tender tension tendency tenacity" at bounding box center [335, 188] width 36 height 9
select select "tension"
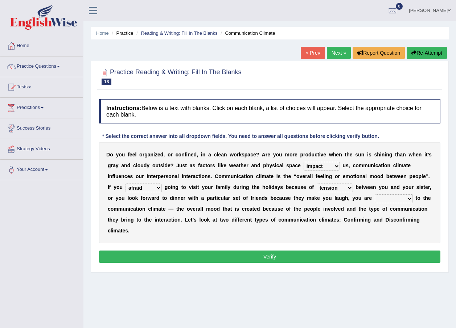
click at [317, 184] on select "tender tension tendency tenacity" at bounding box center [335, 188] width 36 height 9
click at [375, 200] on select "relying relating responding recycling" at bounding box center [394, 199] width 38 height 9
select select "relating"
click at [375, 195] on select "relying relating responding recycling" at bounding box center [394, 199] width 38 height 9
click at [250, 251] on button "Verify" at bounding box center [269, 257] width 341 height 12
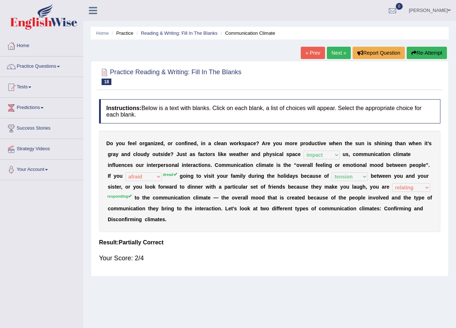
click at [342, 53] on link "Next »" at bounding box center [339, 53] width 24 height 12
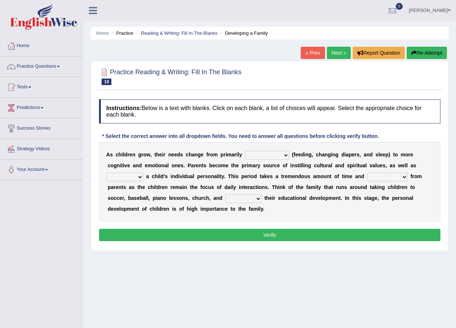
click at [245, 157] on select "psychological educational physical social" at bounding box center [267, 155] width 44 height 9
select select "psychological"
click at [245, 151] on select "psychological educational physical social" at bounding box center [267, 155] width 44 height 9
click at [272, 158] on select "psychological educational physical social" at bounding box center [267, 155] width 44 height 9
click at [259, 234] on button "Verify" at bounding box center [269, 235] width 341 height 12
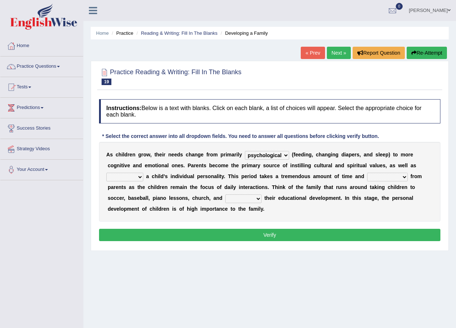
click at [143, 173] on select "caring calculating feeding fostering" at bounding box center [124, 177] width 37 height 9
select select "fostering"
click at [143, 173] on select "caring calculating feeding fostering" at bounding box center [124, 177] width 37 height 9
click at [367, 175] on select "commitment components compliance comments" at bounding box center [387, 177] width 41 height 9
select select "compliance"
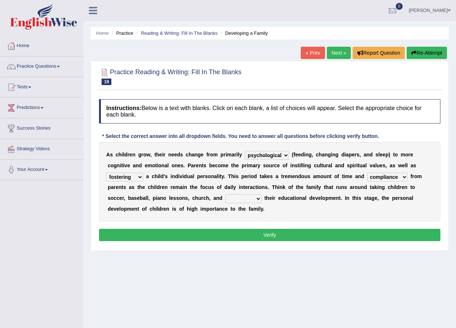
click at [367, 173] on select "commitment components compliance comments" at bounding box center [387, 177] width 41 height 9
click at [225, 197] on select "granting guiding generating gaining" at bounding box center [243, 199] width 36 height 9
select select "guiding"
click at [225, 195] on select "granting guiding generating gaining" at bounding box center [243, 199] width 36 height 9
click at [225, 202] on select "granting guiding generating gaining" at bounding box center [243, 199] width 36 height 9
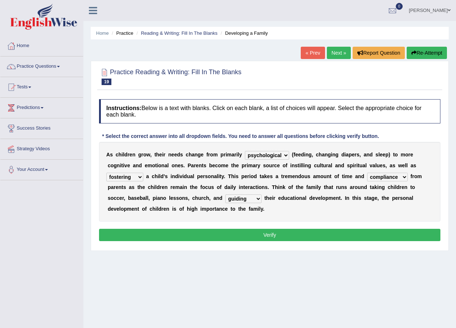
click at [198, 242] on div "Instructions: Below is a text with blanks. Click on each blank, a list of choic…" at bounding box center [269, 172] width 345 height 152
click at [200, 240] on button "Verify" at bounding box center [269, 235] width 341 height 12
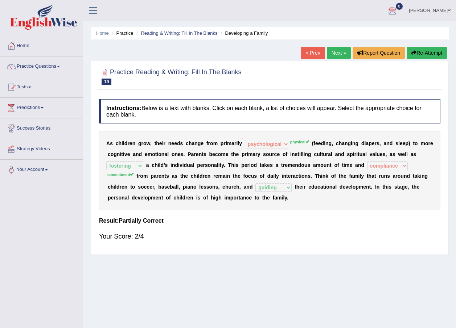
click at [334, 51] on link "Next »" at bounding box center [339, 53] width 24 height 12
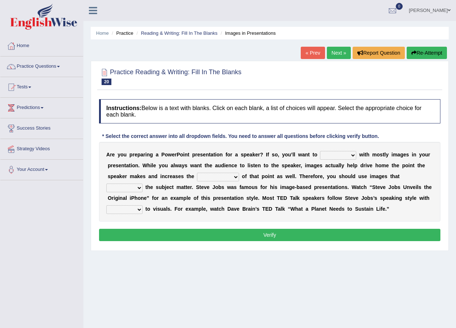
click at [329, 153] on select "stand stay stick stock" at bounding box center [338, 155] width 36 height 9
select select "stick"
click at [320, 151] on select "stand stay stick stock" at bounding box center [338, 155] width 36 height 9
click at [206, 179] on select "memorability morality mobilization mobility" at bounding box center [218, 177] width 42 height 9
select select "mobility"
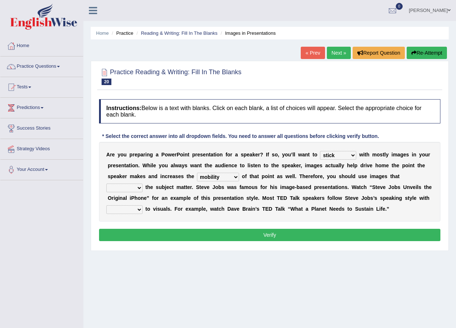
click at [197, 173] on select "memorability morality mobilization mobility" at bounding box center [218, 177] width 42 height 9
click at [142, 184] on select "suggest supply submit support" at bounding box center [124, 188] width 36 height 9
select select "support"
click at [142, 184] on select "suggest supply submit support" at bounding box center [124, 188] width 36 height 9
click at [142, 206] on select "regard result retrospect request" at bounding box center [124, 210] width 36 height 9
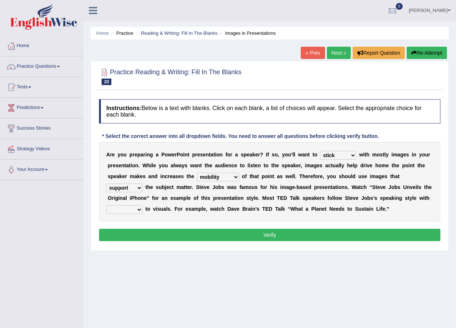
select select "regard"
click at [142, 206] on select "regard result retrospect request" at bounding box center [124, 210] width 36 height 9
click at [256, 231] on button "Verify" at bounding box center [269, 235] width 341 height 12
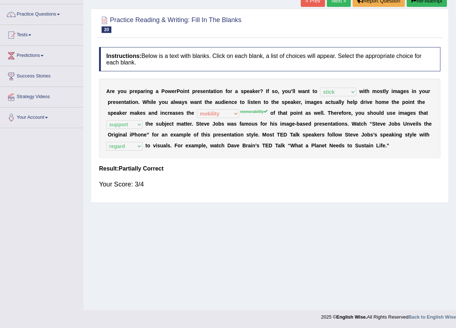
scroll to position [16, 0]
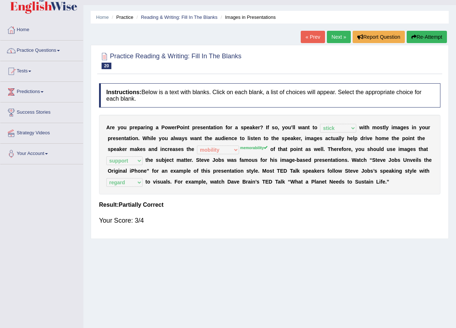
click at [41, 53] on link "Practice Questions" at bounding box center [41, 50] width 83 height 18
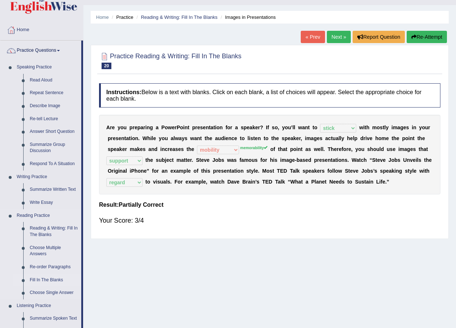
click at [47, 278] on link "Fill In The Blanks" at bounding box center [53, 280] width 55 height 13
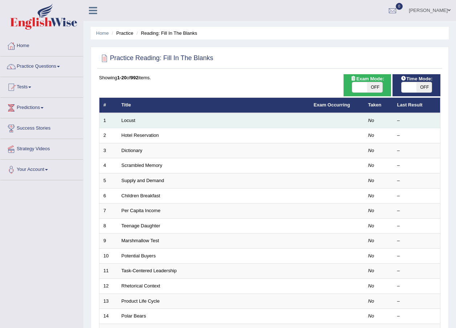
click at [128, 124] on td "Locust" at bounding box center [213, 120] width 192 height 15
click at [128, 121] on link "Locust" at bounding box center [128, 120] width 14 height 5
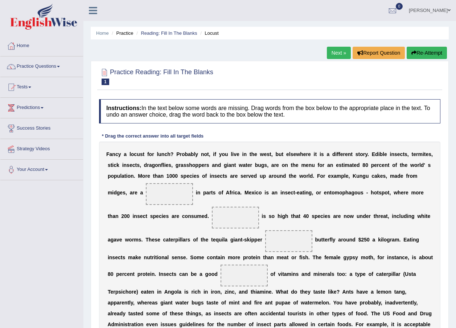
click at [146, 190] on span at bounding box center [169, 194] width 47 height 22
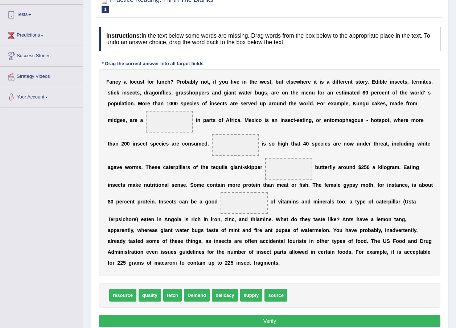
scroll to position [94, 0]
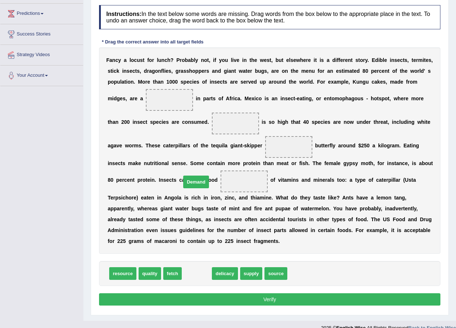
drag, startPoint x: 189, startPoint y: 263, endPoint x: 158, endPoint y: 109, distance: 157.1
click at [183, 176] on span "Demand" at bounding box center [196, 182] width 26 height 13
drag, startPoint x: 154, startPoint y: 104, endPoint x: 147, endPoint y: 96, distance: 10.3
click at [147, 96] on div "F a n c y a l o c u s t f o r l u n c h ? P r o b a b l y n o t , i f y o u l i…" at bounding box center [269, 150] width 341 height 207
drag, startPoint x: 191, startPoint y: 266, endPoint x: 163, endPoint y: 128, distance: 140.7
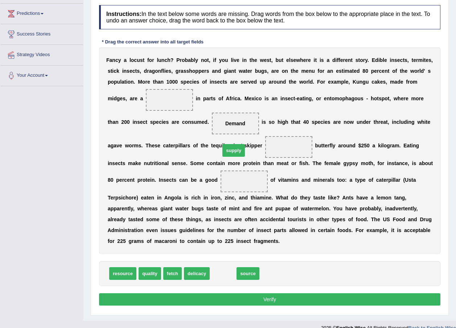
drag, startPoint x: 217, startPoint y: 264, endPoint x: 228, endPoint y: 140, distance: 123.7
drag, startPoint x: 224, startPoint y: 265, endPoint x: 156, endPoint y: 186, distance: 104.6
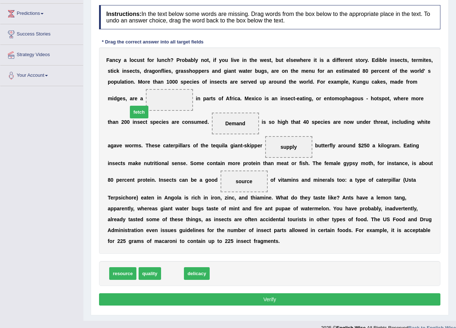
drag, startPoint x: 171, startPoint y: 264, endPoint x: 137, endPoint y: 107, distance: 160.4
click at [175, 294] on button "Verify" at bounding box center [269, 300] width 341 height 12
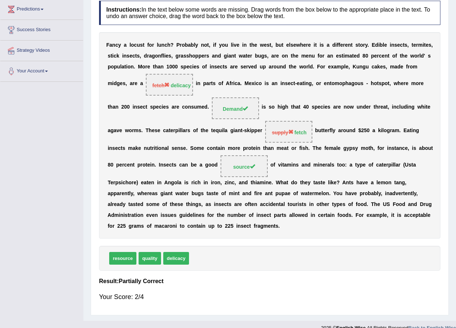
scroll to position [0, 0]
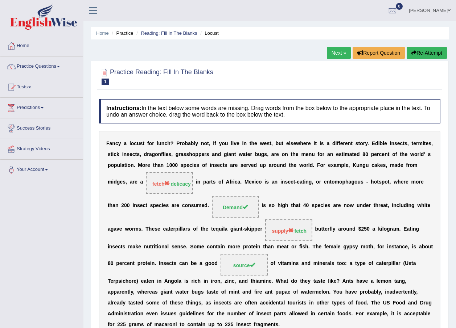
click at [333, 53] on link "Next »" at bounding box center [339, 53] width 24 height 12
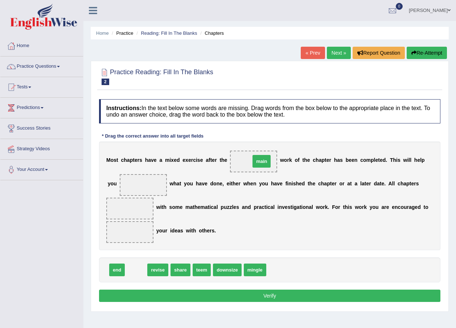
drag, startPoint x: 133, startPoint y: 269, endPoint x: 258, endPoint y: 161, distance: 166.0
drag, startPoint x: 132, startPoint y: 270, endPoint x: 135, endPoint y: 182, distance: 88.2
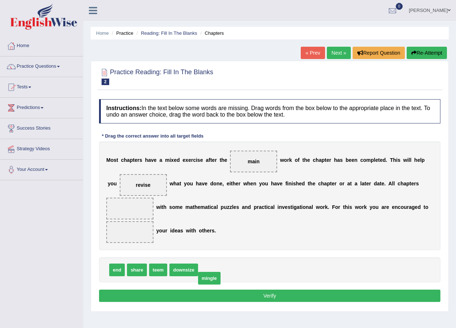
drag, startPoint x: 210, startPoint y: 273, endPoint x: 208, endPoint y: 282, distance: 8.6
drag, startPoint x: 138, startPoint y: 271, endPoint x: 134, endPoint y: 234, distance: 37.5
drag, startPoint x: 115, startPoint y: 269, endPoint x: 127, endPoint y: 215, distance: 55.8
drag, startPoint x: 129, startPoint y: 229, endPoint x: 127, endPoint y: 203, distance: 26.2
drag, startPoint x: 199, startPoint y: 262, endPoint x: 185, endPoint y: 269, distance: 16.2
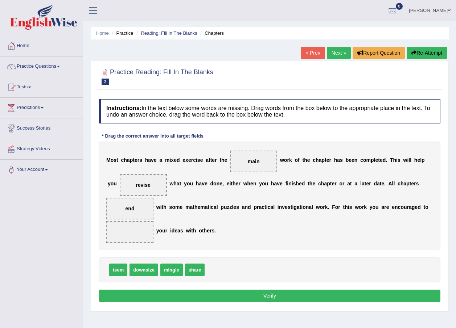
click at [154, 244] on div "Instructions: In the text below some words are missing. Drag words from the box…" at bounding box center [269, 202] width 345 height 212
drag, startPoint x: 193, startPoint y: 272, endPoint x: 136, endPoint y: 246, distance: 62.5
click at [184, 299] on button "Verify" at bounding box center [269, 296] width 341 height 12
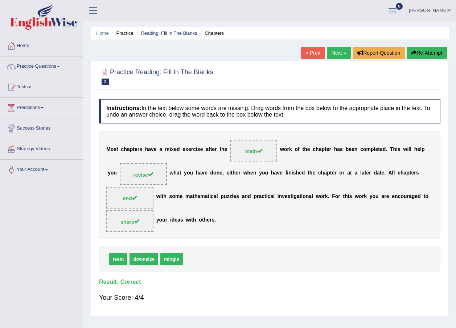
click at [328, 53] on link "Next »" at bounding box center [339, 53] width 24 height 12
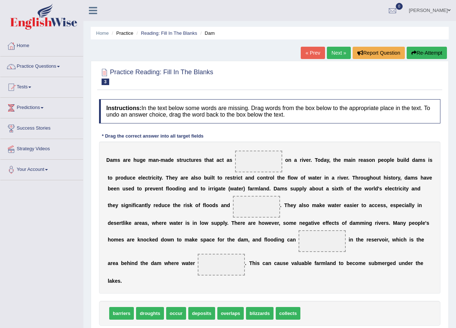
click at [235, 156] on span at bounding box center [258, 162] width 47 height 22
drag, startPoint x: 119, startPoint y: 305, endPoint x: 252, endPoint y: 165, distance: 193.9
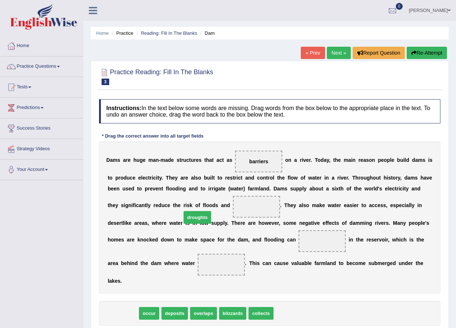
drag, startPoint x: 124, startPoint y: 301, endPoint x: 199, endPoint y: 203, distance: 123.8
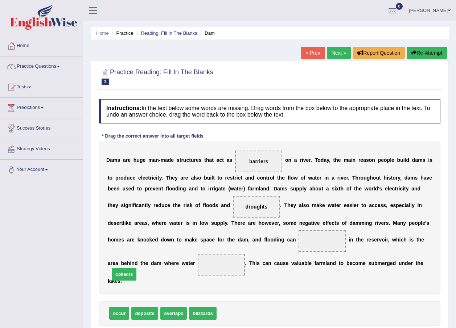
drag, startPoint x: 226, startPoint y: 307, endPoint x: 119, endPoint y: 268, distance: 113.9
drag, startPoint x: 120, startPoint y: 302, endPoint x: 243, endPoint y: 240, distance: 138.0
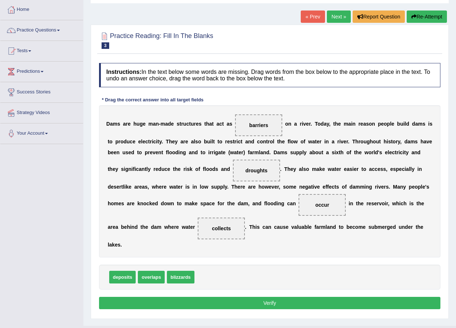
scroll to position [52, 0]
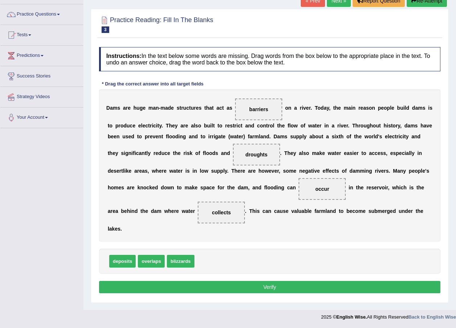
click at [208, 281] on button "Verify" at bounding box center [269, 287] width 341 height 12
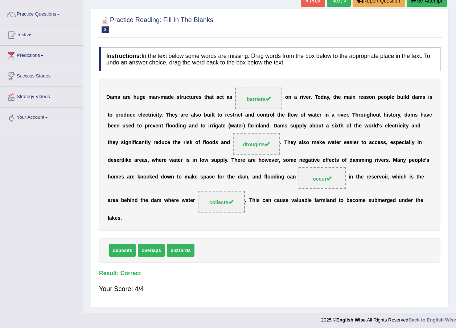
scroll to position [16, 0]
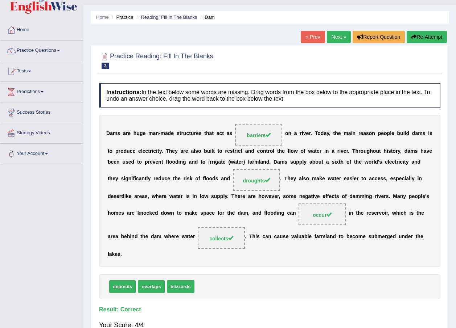
click at [332, 34] on link "Next »" at bounding box center [339, 37] width 24 height 12
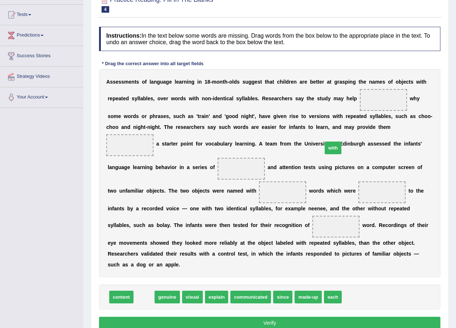
drag, startPoint x: 142, startPoint y: 284, endPoint x: 331, endPoint y: 135, distance: 240.8
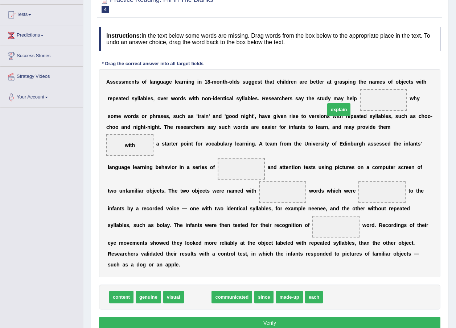
drag, startPoint x: 189, startPoint y: 285, endPoint x: 330, endPoint y: 98, distance: 235.1
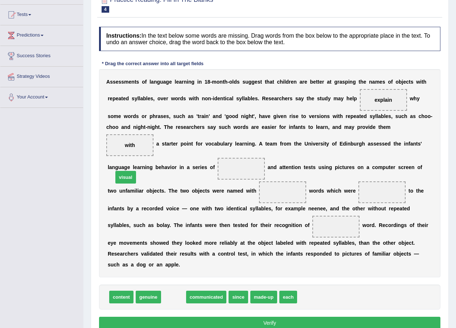
drag, startPoint x: 166, startPoint y: 286, endPoint x: 118, endPoint y: 166, distance: 129.2
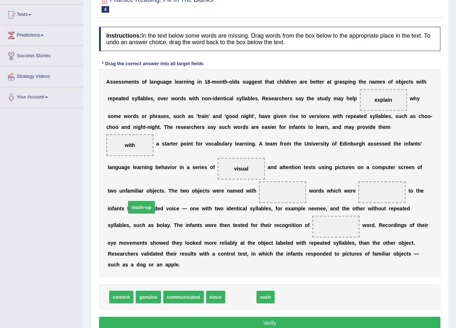
drag, startPoint x: 236, startPoint y: 288, endPoint x: 137, endPoint y: 198, distance: 134.0
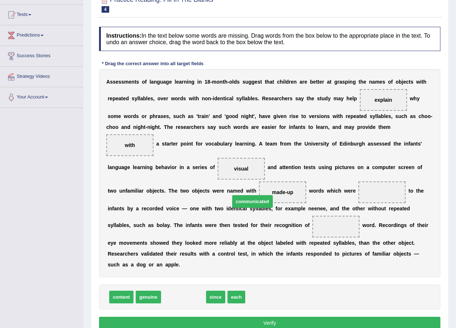
drag, startPoint x: 172, startPoint y: 286, endPoint x: 236, endPoint y: 192, distance: 114.5
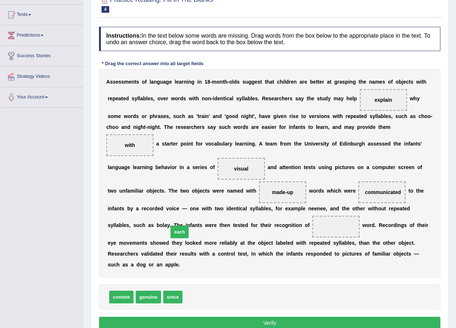
drag, startPoint x: 186, startPoint y: 287, endPoint x: 171, endPoint y: 222, distance: 66.8
click at [216, 317] on button "Verify" at bounding box center [269, 323] width 341 height 12
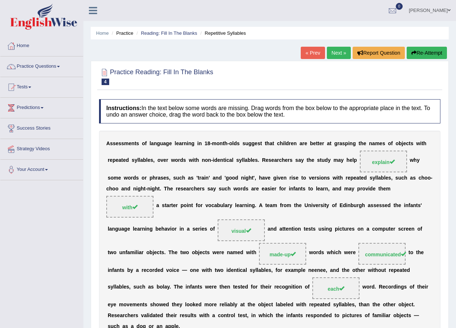
click at [338, 52] on link "Next »" at bounding box center [339, 53] width 24 height 12
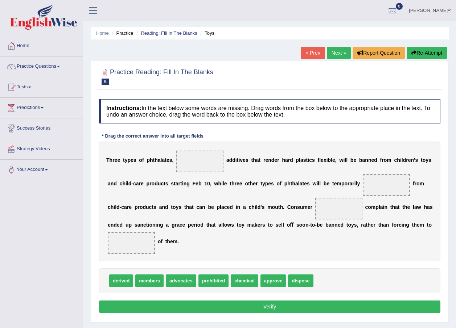
click at [213, 276] on span "prohibited" at bounding box center [213, 281] width 30 height 13
drag, startPoint x: 207, startPoint y: 281, endPoint x: 356, endPoint y: 180, distance: 179.5
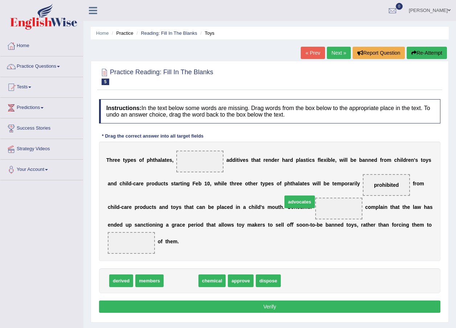
drag, startPoint x: 180, startPoint y: 278, endPoint x: 298, endPoint y: 199, distance: 142.5
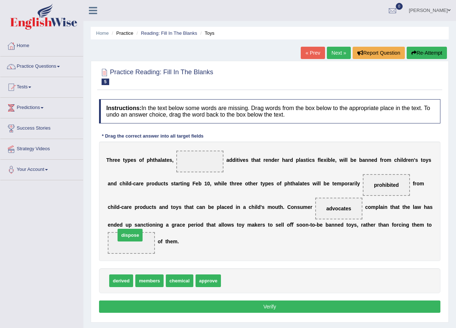
drag, startPoint x: 239, startPoint y: 278, endPoint x: 132, endPoint y: 233, distance: 115.8
drag, startPoint x: 166, startPoint y: 282, endPoint x: 175, endPoint y: 163, distance: 118.9
click at [199, 305] on button "Verify" at bounding box center [269, 307] width 341 height 12
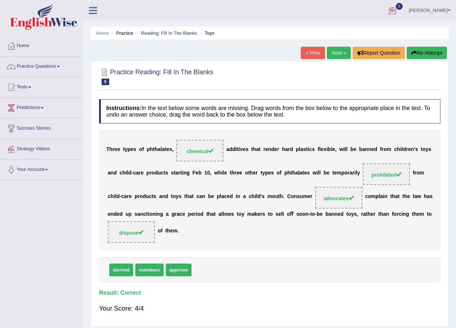
click at [342, 52] on link "Next »" at bounding box center [339, 53] width 24 height 12
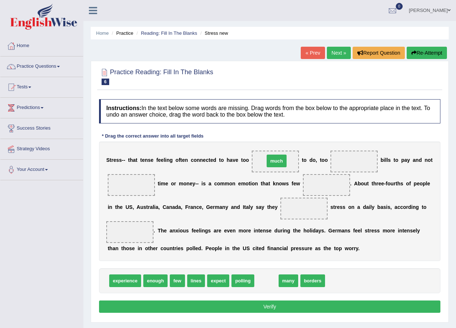
drag, startPoint x: 263, startPoint y: 280, endPoint x: 272, endPoint y: 161, distance: 119.3
drag, startPoint x: 259, startPoint y: 281, endPoint x: 336, endPoint y: 155, distance: 148.1
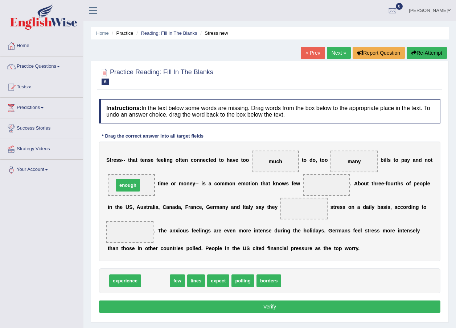
drag, startPoint x: 157, startPoint y: 284, endPoint x: 127, endPoint y: 189, distance: 100.0
drag, startPoint x: 200, startPoint y: 279, endPoint x: 309, endPoint y: 191, distance: 139.5
click at [316, 179] on div "Instructions: In the text below some words are missing. Drag words from the box…" at bounding box center [269, 207] width 345 height 223
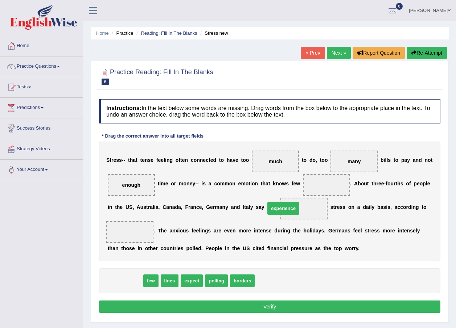
drag, startPoint x: 124, startPoint y: 282, endPoint x: 282, endPoint y: 210, distance: 173.9
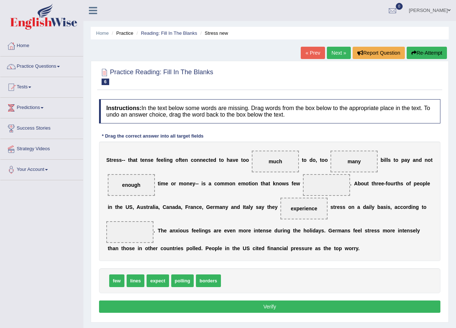
drag, startPoint x: 191, startPoint y: 283, endPoint x: 179, endPoint y: 248, distance: 37.5
click at [179, 248] on div "Instructions: In the text below some words are missing. Drag words from the box…" at bounding box center [269, 207] width 345 height 223
drag, startPoint x: 180, startPoint y: 282, endPoint x: 128, endPoint y: 237, distance: 68.9
click at [153, 304] on button "Verify" at bounding box center [269, 307] width 341 height 12
drag, startPoint x: 211, startPoint y: 259, endPoint x: 303, endPoint y: 193, distance: 112.8
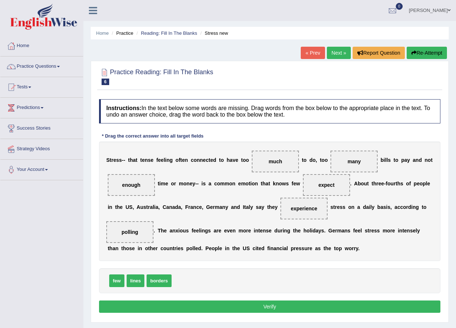
click at [247, 305] on button "Verify" at bounding box center [269, 307] width 341 height 12
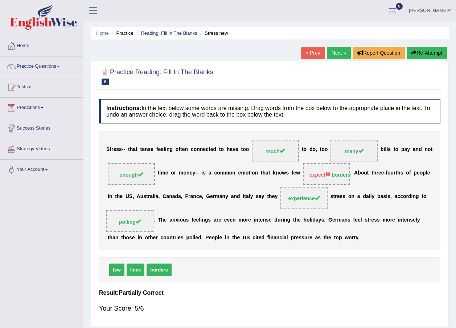
click at [334, 55] on link "Next »" at bounding box center [339, 53] width 24 height 12
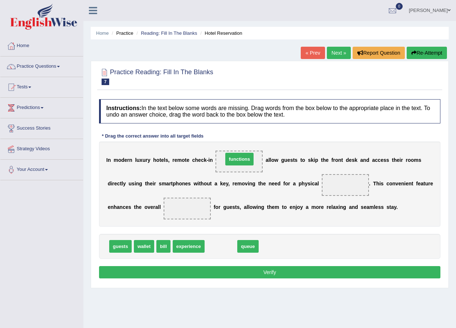
drag, startPoint x: 220, startPoint y: 245, endPoint x: 238, endPoint y: 158, distance: 89.3
drag, startPoint x: 216, startPoint y: 248, endPoint x: 321, endPoint y: 187, distance: 121.1
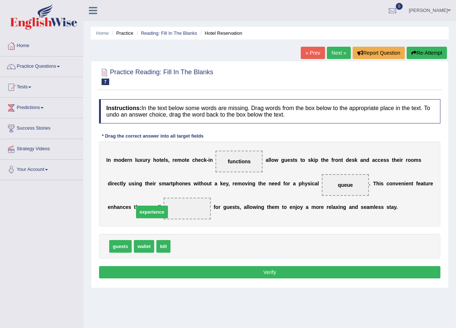
drag, startPoint x: 186, startPoint y: 248, endPoint x: 149, endPoint y: 214, distance: 50.3
click at [220, 277] on button "Verify" at bounding box center [269, 272] width 341 height 12
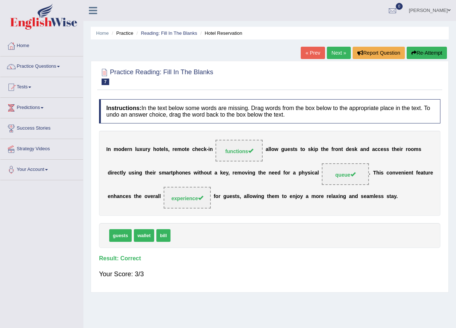
click at [341, 51] on link "Next »" at bounding box center [339, 53] width 24 height 12
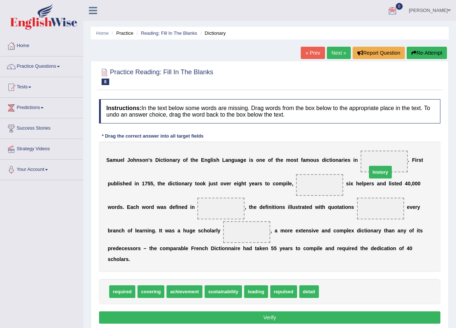
drag, startPoint x: 318, startPoint y: 283, endPoint x: 366, endPoint y: 164, distance: 128.9
drag, startPoint x: 249, startPoint y: 280, endPoint x: 279, endPoint y: 181, distance: 103.5
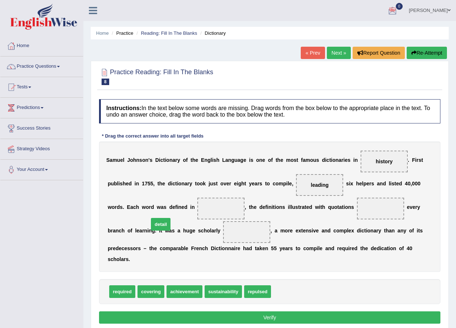
drag, startPoint x: 272, startPoint y: 283, endPoint x: 150, endPoint y: 216, distance: 139.6
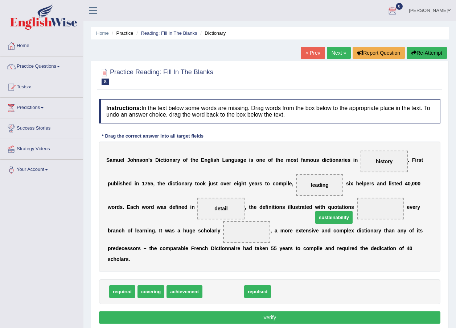
drag, startPoint x: 211, startPoint y: 283, endPoint x: 322, endPoint y: 208, distance: 133.2
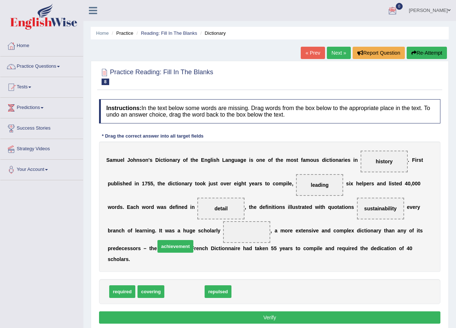
drag, startPoint x: 181, startPoint y: 285, endPoint x: 168, endPoint y: 237, distance: 50.2
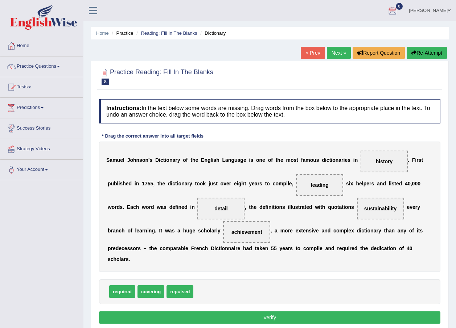
click at [177, 312] on button "Verify" at bounding box center [269, 318] width 341 height 12
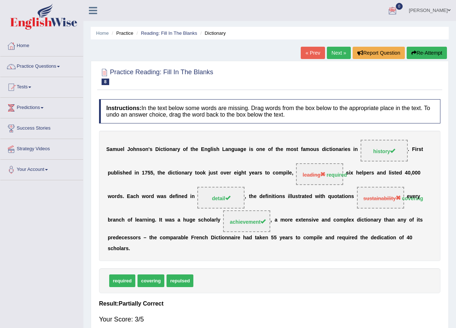
click at [332, 50] on link "Next »" at bounding box center [339, 53] width 24 height 12
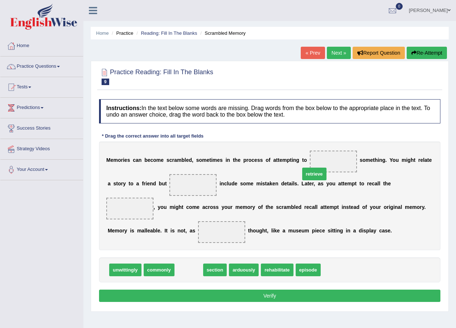
drag, startPoint x: 190, startPoint y: 255, endPoint x: 315, endPoint y: 159, distance: 158.0
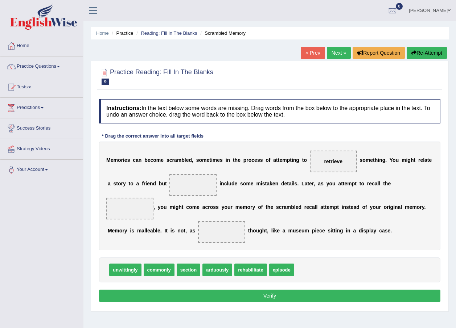
click at [269, 264] on span "episode" at bounding box center [281, 270] width 25 height 13
drag, startPoint x: 181, startPoint y: 257, endPoint x: 387, endPoint y: 187, distance: 216.9
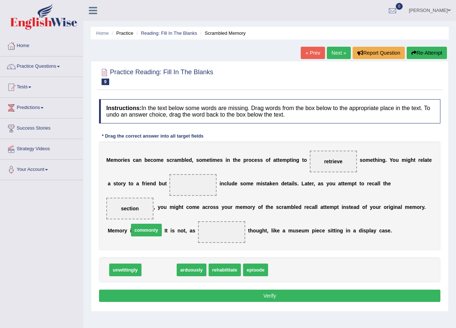
drag, startPoint x: 158, startPoint y: 253, endPoint x: 144, endPoint y: 215, distance: 41.3
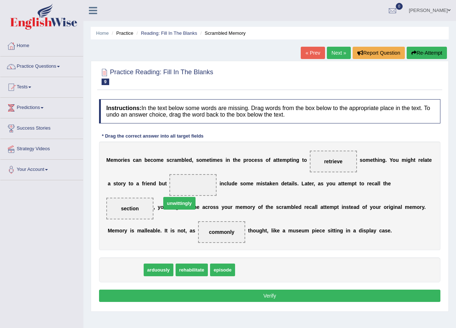
drag, startPoint x: 127, startPoint y: 253, endPoint x: 173, endPoint y: 194, distance: 74.9
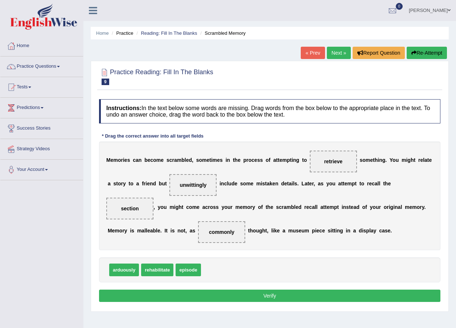
click at [165, 277] on div "Instructions: In the text below some words are missing. Drag words from the box…" at bounding box center [269, 202] width 345 height 212
click at [164, 290] on button "Verify" at bounding box center [269, 296] width 341 height 12
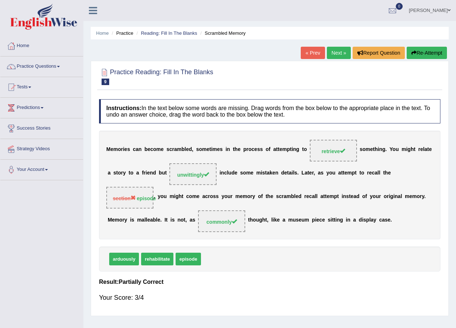
click at [336, 53] on link "Next »" at bounding box center [339, 53] width 24 height 12
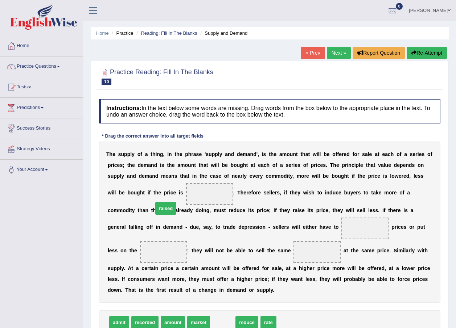
drag, startPoint x: 220, startPoint y: 314, endPoint x: 163, endPoint y: 199, distance: 127.6
drag, startPoint x: 223, startPoint y: 311, endPoint x: 248, endPoint y: 236, distance: 79.6
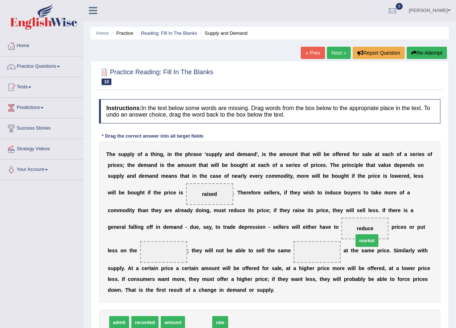
drag, startPoint x: 192, startPoint y: 313, endPoint x: 360, endPoint y: 231, distance: 187.1
drag, startPoint x: 190, startPoint y: 313, endPoint x: 208, endPoint y: 322, distance: 20.0
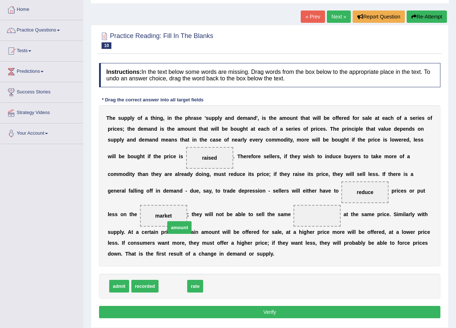
drag, startPoint x: 176, startPoint y: 276, endPoint x: 183, endPoint y: 217, distance: 59.5
click at [260, 306] on button "Verify" at bounding box center [269, 312] width 341 height 12
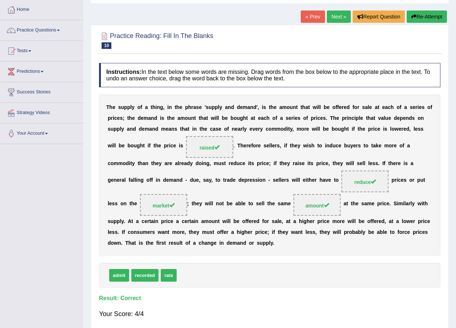
click at [337, 16] on link "Next »" at bounding box center [339, 17] width 24 height 12
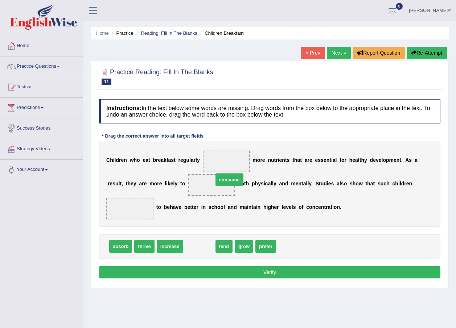
drag, startPoint x: 197, startPoint y: 234, endPoint x: 227, endPoint y: 168, distance: 73.2
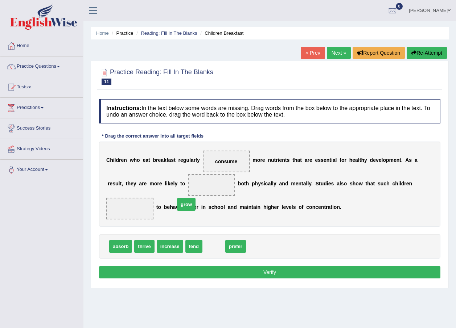
drag, startPoint x: 212, startPoint y: 233, endPoint x: 185, endPoint y: 191, distance: 50.3
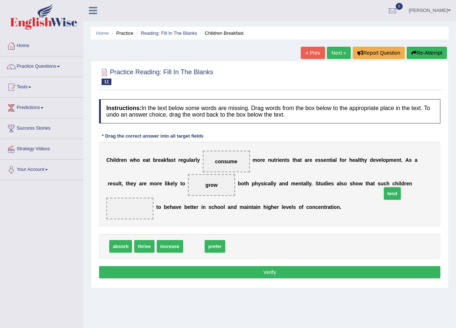
drag, startPoint x: 191, startPoint y: 236, endPoint x: 388, endPoint y: 183, distance: 204.6
click at [277, 266] on button "Verify" at bounding box center [269, 272] width 341 height 12
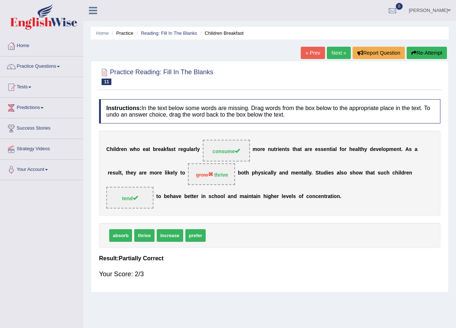
click at [336, 47] on link "Next »" at bounding box center [339, 53] width 24 height 12
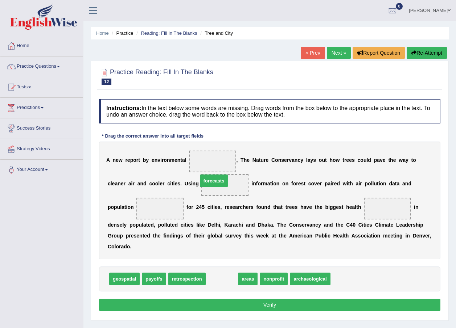
drag, startPoint x: 218, startPoint y: 268, endPoint x: 206, endPoint y: 167, distance: 101.8
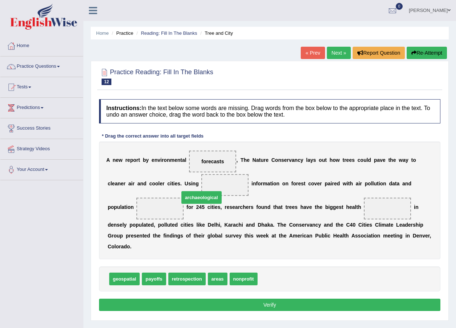
drag, startPoint x: 265, startPoint y: 268, endPoint x: 186, endPoint y: 186, distance: 113.1
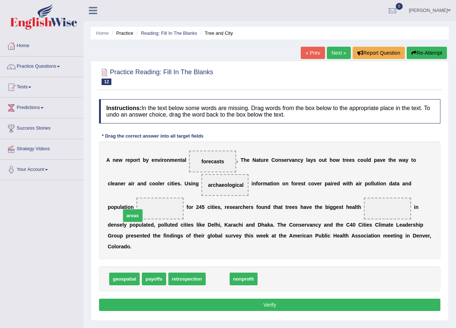
drag, startPoint x: 214, startPoint y: 271, endPoint x: 129, endPoint y: 207, distance: 105.9
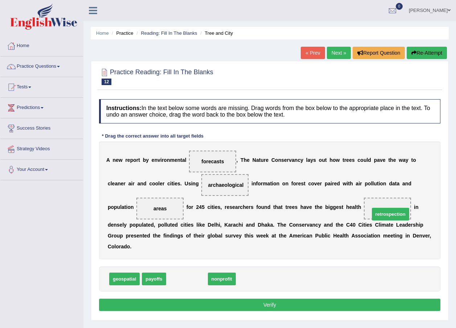
drag, startPoint x: 185, startPoint y: 270, endPoint x: 388, endPoint y: 205, distance: 213.5
click at [368, 207] on span "retrospection" at bounding box center [387, 209] width 47 height 22
click at [257, 299] on button "Verify" at bounding box center [269, 305] width 341 height 12
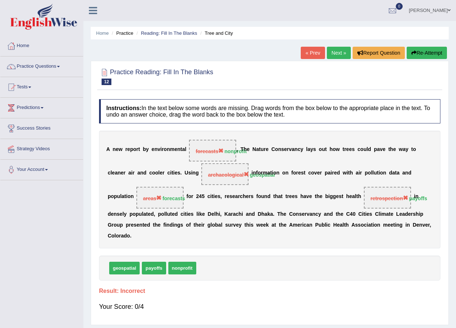
click at [341, 51] on link "Next »" at bounding box center [339, 53] width 24 height 12
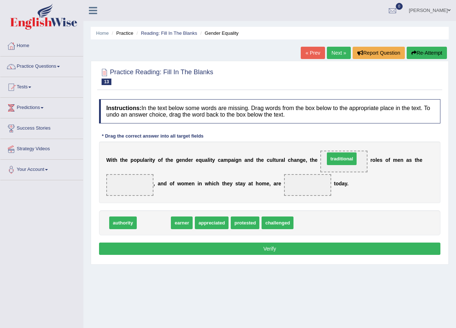
drag, startPoint x: 159, startPoint y: 221, endPoint x: 347, endPoint y: 155, distance: 199.1
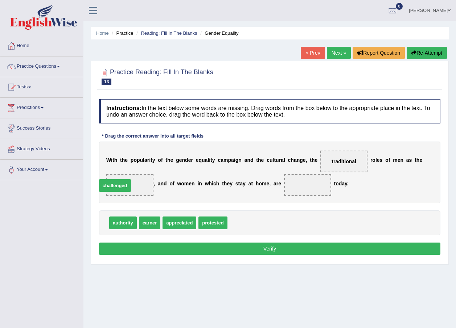
drag, startPoint x: 241, startPoint y: 222, endPoint x: 111, endPoint y: 185, distance: 135.8
drag, startPoint x: 210, startPoint y: 210, endPoint x: 205, endPoint y: 211, distance: 5.2
click at [210, 211] on div "authority earner appreciated protested" at bounding box center [269, 223] width 341 height 25
drag, startPoint x: 200, startPoint y: 224, endPoint x: 297, endPoint y: 186, distance: 104.0
click at [263, 251] on button "Verify" at bounding box center [269, 249] width 341 height 12
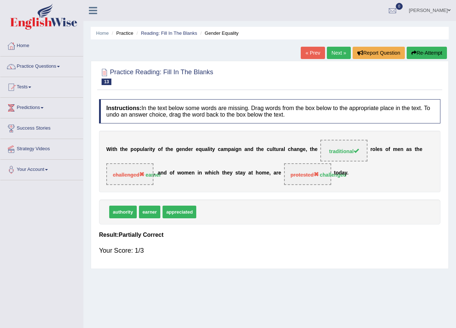
click at [411, 51] on icon "button" at bounding box center [413, 52] width 5 height 5
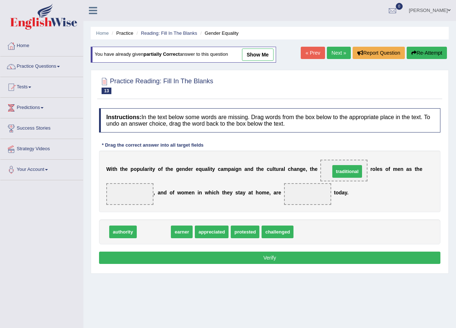
drag, startPoint x: 150, startPoint y: 228, endPoint x: 343, endPoint y: 168, distance: 202.5
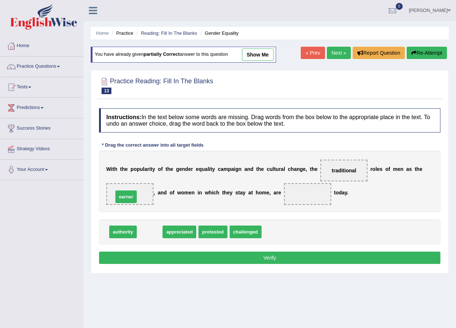
drag, startPoint x: 145, startPoint y: 234, endPoint x: 130, endPoint y: 200, distance: 37.3
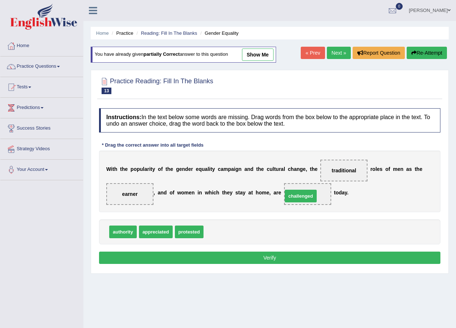
drag, startPoint x: 221, startPoint y: 230, endPoint x: 302, endPoint y: 191, distance: 90.2
click at [291, 266] on div "Instructions: In the text below some words are missing. Drag words from the box…" at bounding box center [269, 187] width 345 height 165
click at [291, 258] on button "Verify" at bounding box center [269, 258] width 341 height 12
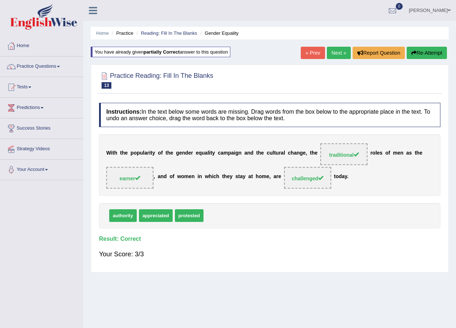
click at [338, 55] on link "Next »" at bounding box center [339, 53] width 24 height 12
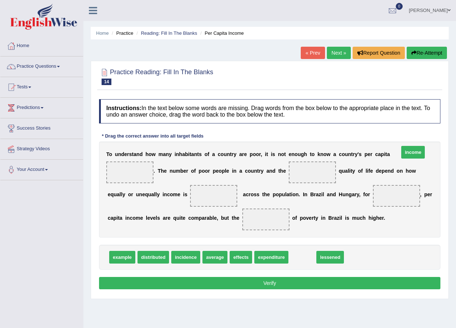
drag, startPoint x: 296, startPoint y: 271, endPoint x: 407, endPoint y: 166, distance: 152.6
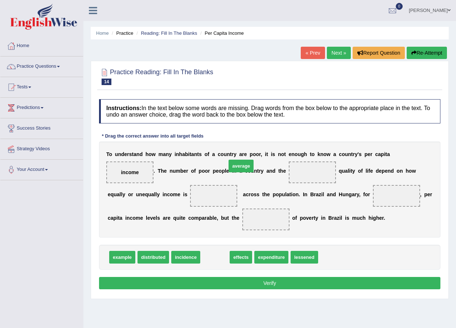
drag, startPoint x: 202, startPoint y: 270, endPoint x: 228, endPoint y: 178, distance: 95.0
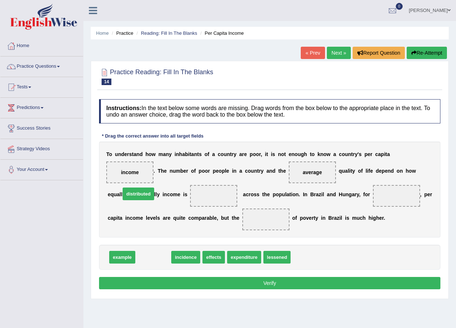
drag, startPoint x: 149, startPoint y: 268, endPoint x: 132, endPoint y: 203, distance: 67.8
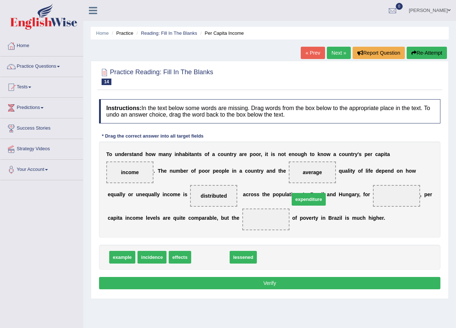
drag, startPoint x: 205, startPoint y: 271, endPoint x: 303, endPoint y: 213, distance: 114.1
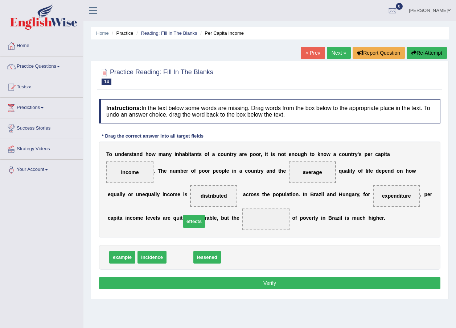
drag, startPoint x: 173, startPoint y: 270, endPoint x: 185, endPoint y: 235, distance: 36.5
click at [186, 290] on button "Verify" at bounding box center [269, 283] width 341 height 12
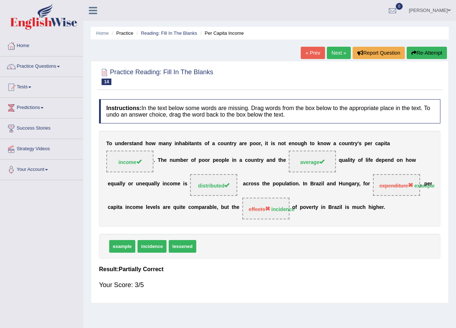
click at [336, 52] on link "Next »" at bounding box center [339, 53] width 24 height 12
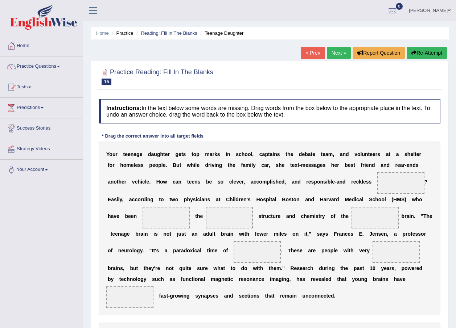
scroll to position [73, 0]
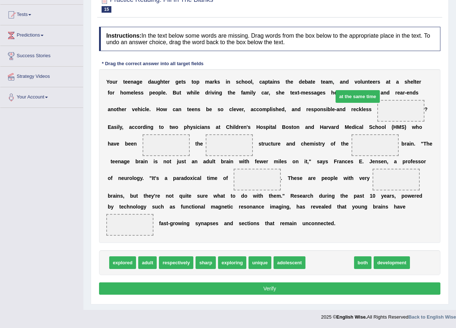
drag, startPoint x: 324, startPoint y: 276, endPoint x: 352, endPoint y: 109, distance: 168.7
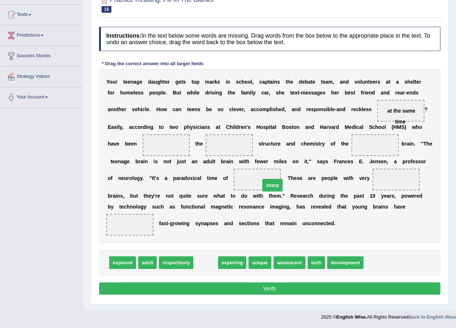
drag, startPoint x: 204, startPoint y: 278, endPoint x: 271, endPoint y: 200, distance: 102.3
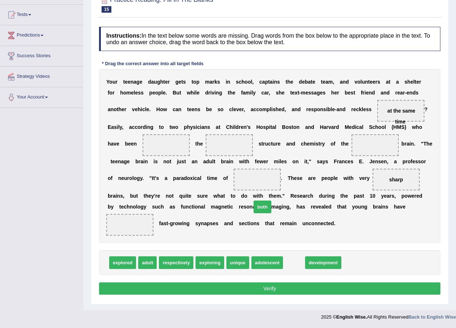
drag, startPoint x: 283, startPoint y: 276, endPoint x: 249, endPoint y: 220, distance: 65.4
drag, startPoint x: 293, startPoint y: 275, endPoint x: 123, endPoint y: 188, distance: 191.5
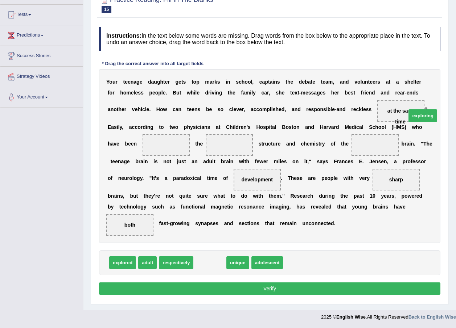
drag, startPoint x: 211, startPoint y: 274, endPoint x: 416, endPoint y: 131, distance: 249.9
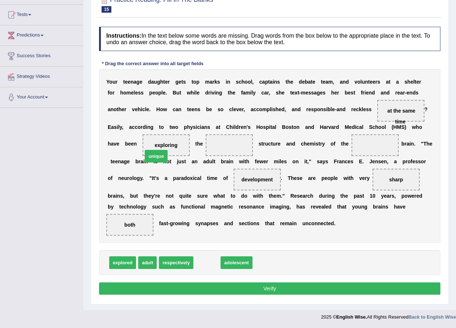
drag, startPoint x: 206, startPoint y: 277, endPoint x: 154, endPoint y: 161, distance: 127.4
drag, startPoint x: 202, startPoint y: 278, endPoint x: 271, endPoint y: 161, distance: 135.6
click at [194, 301] on div "Instructions: In the text below some words are missing. Drag words from the box…" at bounding box center [269, 162] width 345 height 278
click at [197, 295] on button "Verify" at bounding box center [269, 289] width 341 height 12
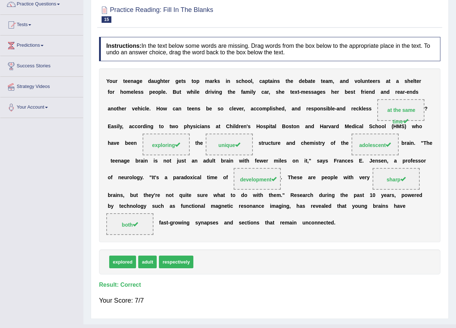
scroll to position [0, 0]
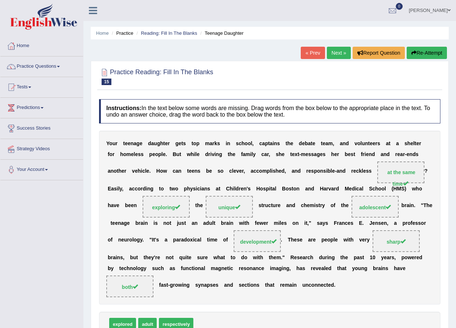
click at [348, 52] on link "Next »" at bounding box center [339, 53] width 24 height 12
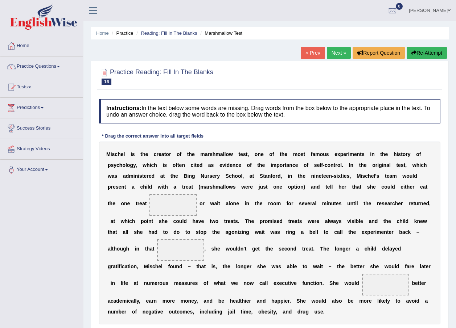
scroll to position [71, 0]
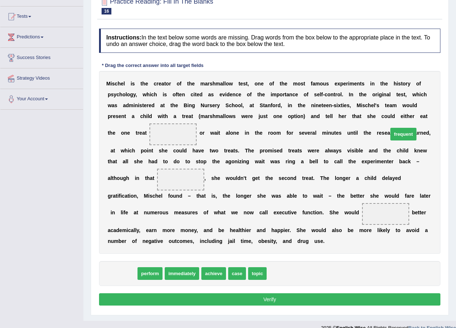
drag, startPoint x: 124, startPoint y: 262, endPoint x: 405, endPoint y: 123, distance: 313.7
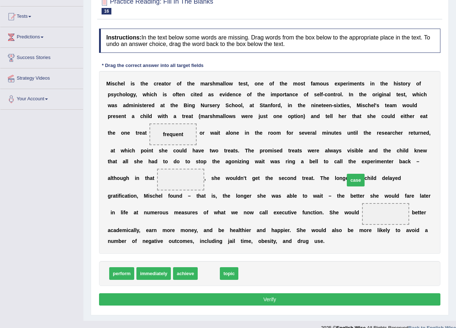
drag, startPoint x: 207, startPoint y: 263, endPoint x: 353, endPoint y: 169, distance: 174.1
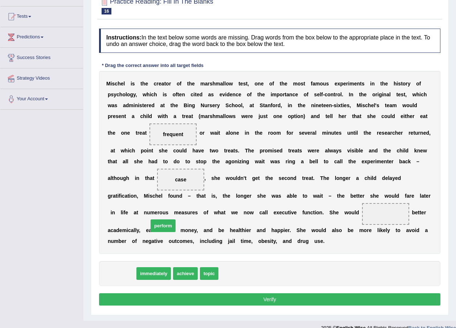
drag, startPoint x: 128, startPoint y: 262, endPoint x: 169, endPoint y: 214, distance: 63.2
click at [218, 294] on button "Verify" at bounding box center [269, 300] width 341 height 12
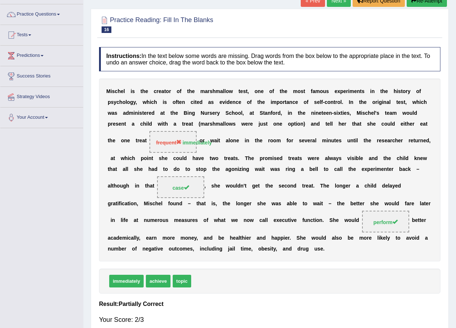
scroll to position [16, 0]
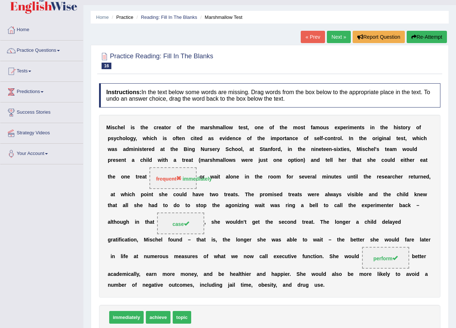
click at [340, 37] on link "Next »" at bounding box center [339, 37] width 24 height 12
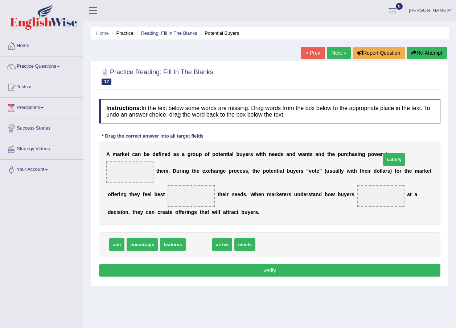
drag, startPoint x: 196, startPoint y: 242, endPoint x: 391, endPoint y: 157, distance: 212.9
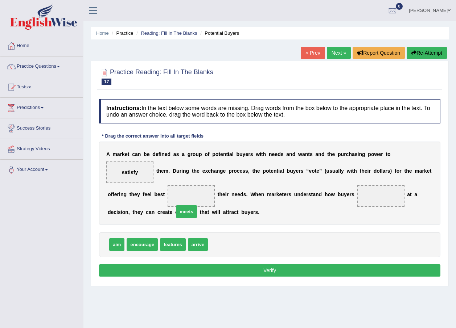
drag, startPoint x: 217, startPoint y: 244, endPoint x: 191, endPoint y: 242, distance: 26.2
click at [182, 215] on span "meets" at bounding box center [186, 212] width 21 height 13
drag, startPoint x: 219, startPoint y: 244, endPoint x: 146, endPoint y: 199, distance: 86.1
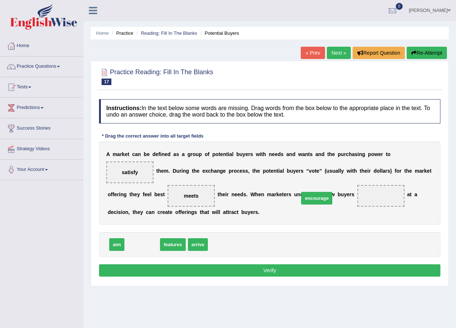
drag, startPoint x: 146, startPoint y: 248, endPoint x: 317, endPoint y: 202, distance: 177.1
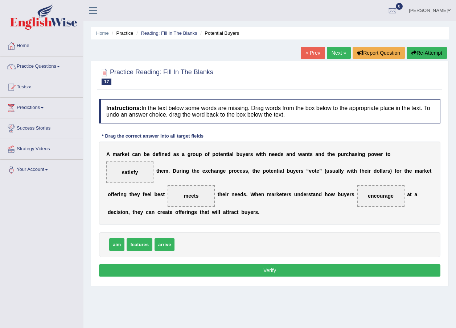
click at [300, 270] on button "Verify" at bounding box center [269, 271] width 341 height 12
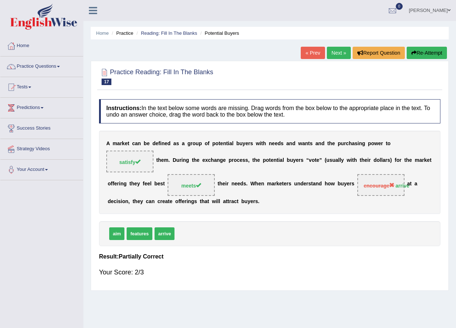
click at [338, 54] on link "Next »" at bounding box center [339, 53] width 24 height 12
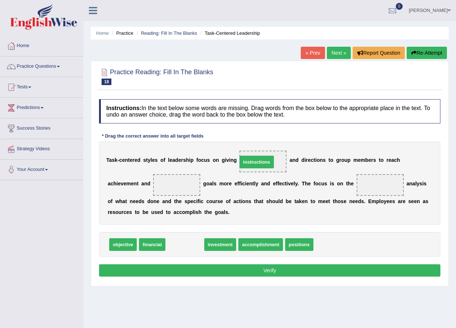
drag, startPoint x: 176, startPoint y: 243, endPoint x: 247, endPoint y: 161, distance: 108.0
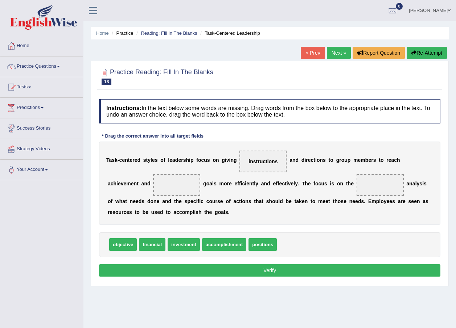
click at [258, 161] on span "instructions" at bounding box center [262, 162] width 29 height 6
drag, startPoint x: 223, startPoint y: 245, endPoint x: 131, endPoint y: 188, distance: 108.1
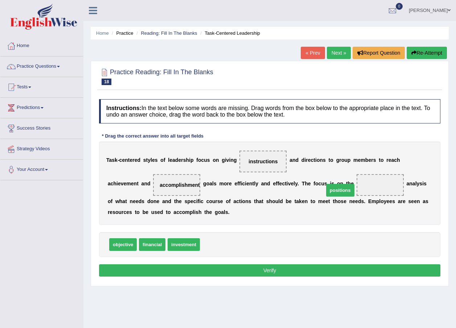
drag, startPoint x: 212, startPoint y: 245, endPoint x: 336, endPoint y: 191, distance: 135.4
click at [247, 265] on button "Verify" at bounding box center [269, 271] width 341 height 12
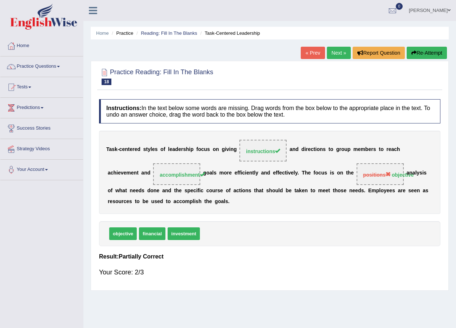
click at [342, 52] on link "Next »" at bounding box center [339, 53] width 24 height 12
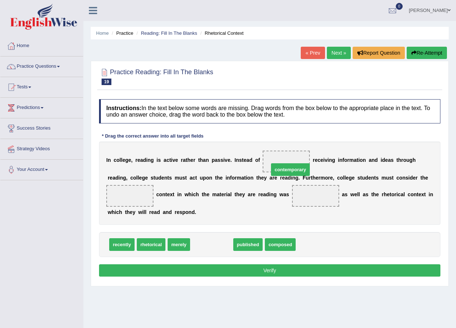
drag, startPoint x: 210, startPoint y: 237, endPoint x: 279, endPoint y: 167, distance: 98.4
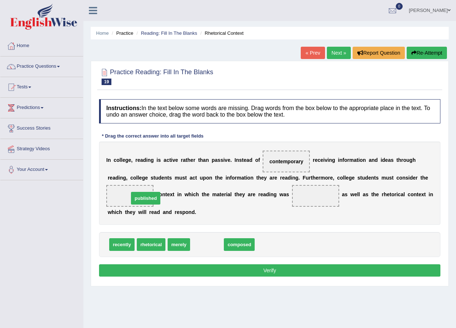
drag, startPoint x: 198, startPoint y: 242, endPoint x: 136, endPoint y: 196, distance: 77.2
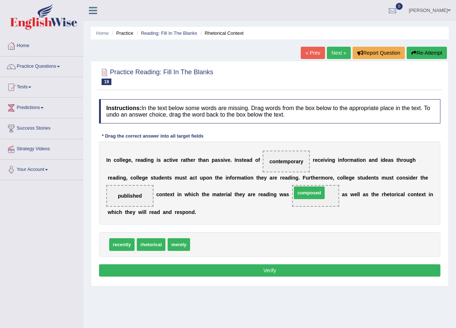
drag, startPoint x: 204, startPoint y: 247, endPoint x: 303, endPoint y: 201, distance: 108.4
click at [255, 270] on button "Verify" at bounding box center [269, 271] width 341 height 12
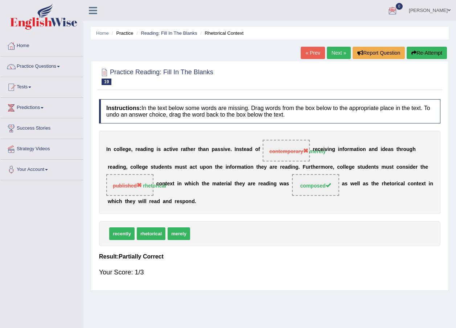
click at [417, 53] on button "Re-Attempt" at bounding box center [426, 53] width 40 height 12
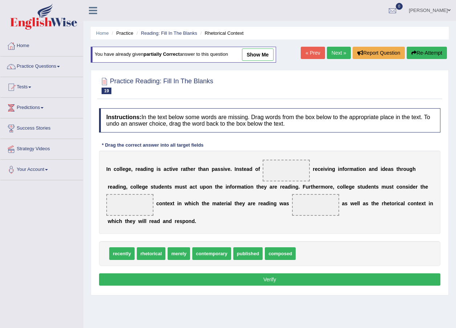
click at [271, 169] on span at bounding box center [285, 171] width 47 height 22
drag, startPoint x: 171, startPoint y: 256, endPoint x: 288, endPoint y: 174, distance: 142.5
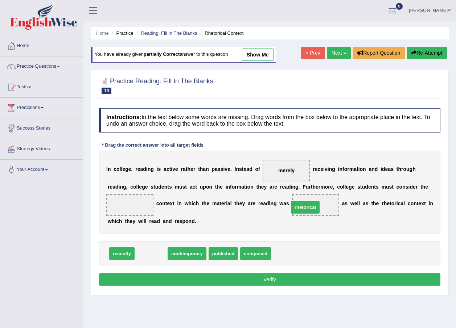
drag, startPoint x: 158, startPoint y: 257, endPoint x: 313, endPoint y: 211, distance: 160.9
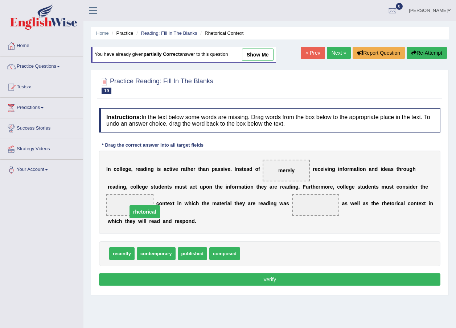
drag, startPoint x: 311, startPoint y: 206, endPoint x: 140, endPoint y: 213, distance: 170.9
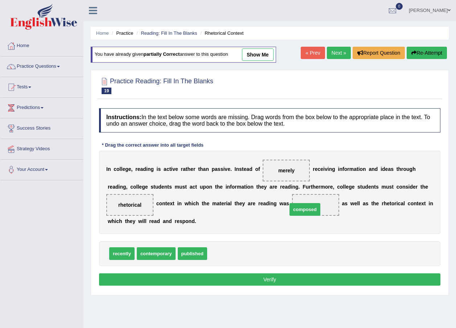
drag, startPoint x: 232, startPoint y: 255, endPoint x: 308, endPoint y: 213, distance: 87.3
click at [265, 277] on button "Verify" at bounding box center [269, 280] width 341 height 12
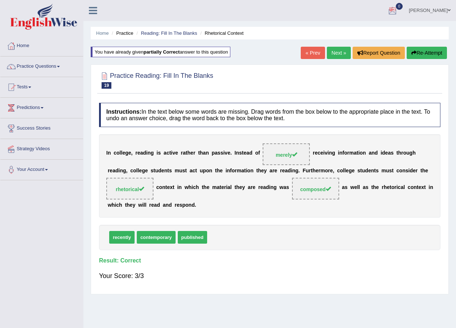
click at [342, 51] on link "Next »" at bounding box center [339, 53] width 24 height 12
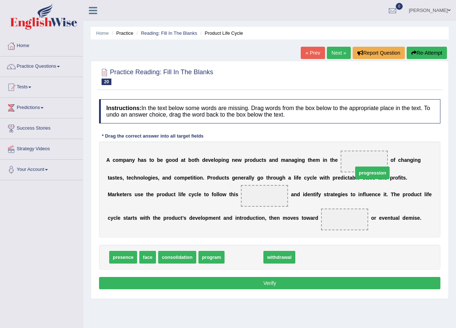
drag, startPoint x: 243, startPoint y: 258, endPoint x: 366, endPoint y: 179, distance: 146.2
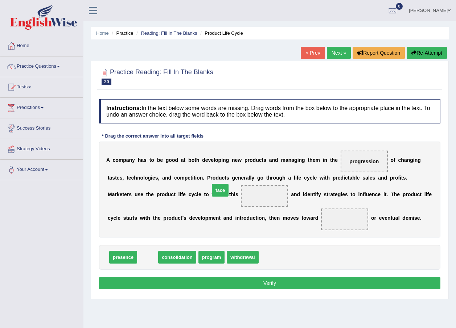
drag, startPoint x: 157, startPoint y: 251, endPoint x: 220, endPoint y: 193, distance: 85.7
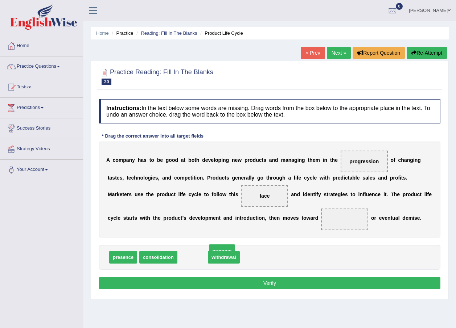
drag, startPoint x: 185, startPoint y: 259, endPoint x: 214, endPoint y: 253, distance: 30.1
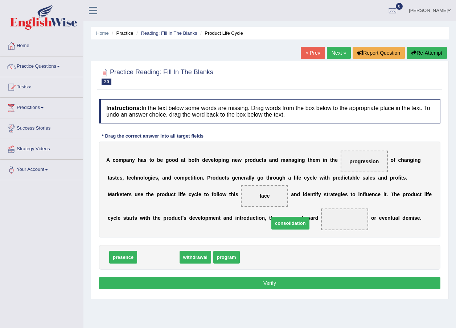
drag, startPoint x: 163, startPoint y: 258, endPoint x: 295, endPoint y: 224, distance: 136.3
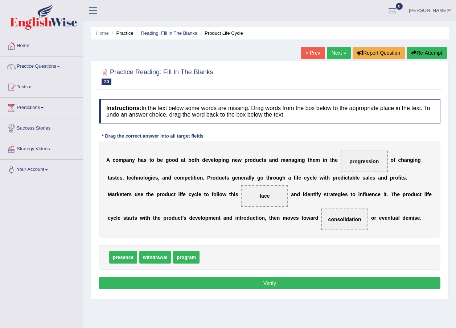
click at [290, 276] on div "Instructions: In the text below some words are missing. Drag words from the box…" at bounding box center [269, 196] width 345 height 200
click at [286, 285] on button "Verify" at bounding box center [269, 283] width 341 height 12
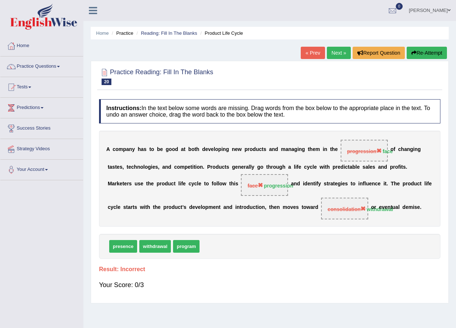
click at [419, 54] on button "Re-Attempt" at bounding box center [426, 53] width 40 height 12
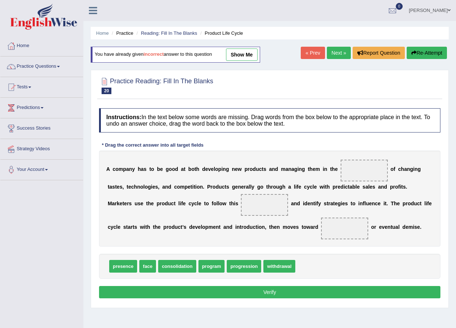
click at [351, 171] on span at bounding box center [363, 171] width 47 height 22
drag, startPoint x: 144, startPoint y: 266, endPoint x: 335, endPoint y: 173, distance: 213.2
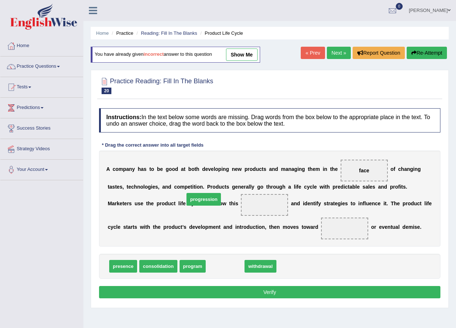
drag, startPoint x: 226, startPoint y: 271, endPoint x: 204, endPoint y: 204, distance: 70.9
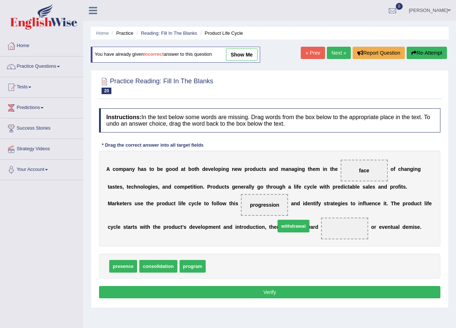
drag, startPoint x: 216, startPoint y: 267, endPoint x: 285, endPoint y: 227, distance: 80.4
click at [268, 293] on button "Verify" at bounding box center [269, 292] width 341 height 12
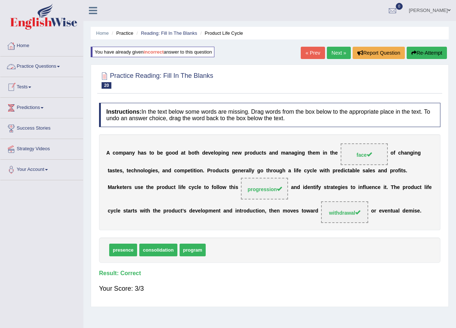
click at [52, 66] on link "Practice Questions" at bounding box center [41, 66] width 83 height 18
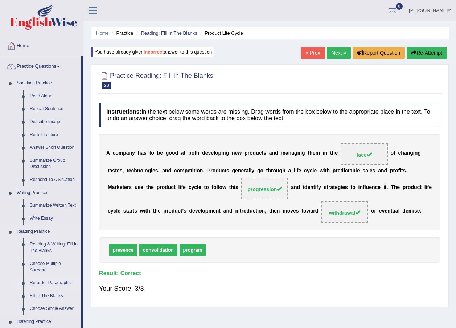
click at [38, 285] on link "Re-order Paragraphs" at bounding box center [53, 283] width 55 height 13
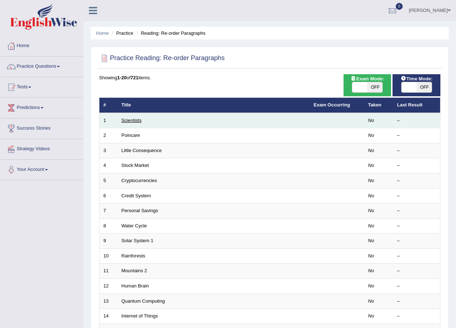
click at [131, 122] on link "Scientists" at bounding box center [131, 120] width 20 height 5
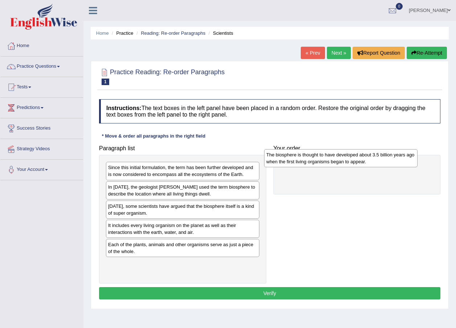
drag, startPoint x: 194, startPoint y: 252, endPoint x: 352, endPoint y: 162, distance: 181.9
click at [352, 162] on div "The biosphere is thought to have developed about 3.5 billion years ago when the…" at bounding box center [340, 158] width 153 height 18
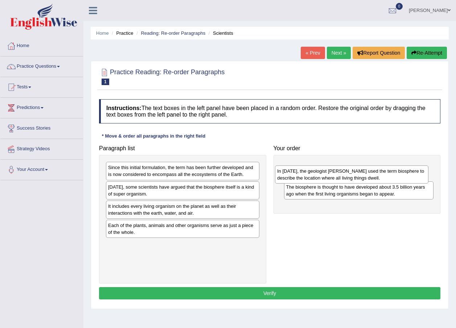
drag, startPoint x: 220, startPoint y: 189, endPoint x: 389, endPoint y: 173, distance: 169.7
click at [389, 173] on div "In 1875, the geologist Eduard Suess used the term biosphere to describe the loc…" at bounding box center [351, 175] width 153 height 18
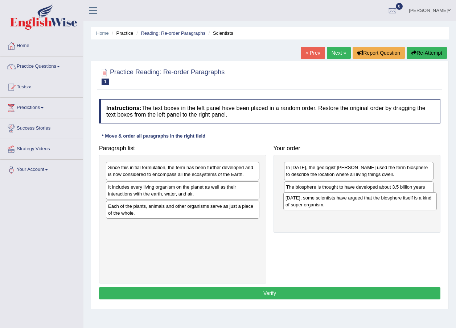
drag, startPoint x: 195, startPoint y: 194, endPoint x: 368, endPoint y: 206, distance: 172.6
click at [368, 206] on div "Today, some scientists have argued that the biosphere itself is a kind of super…" at bounding box center [359, 202] width 153 height 18
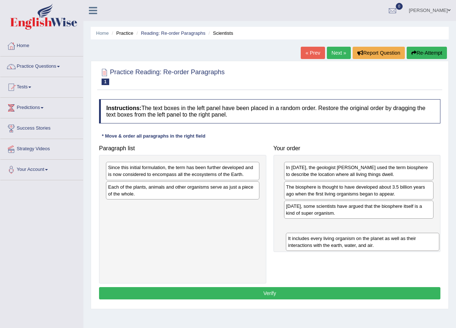
drag, startPoint x: 206, startPoint y: 192, endPoint x: 383, endPoint y: 228, distance: 180.6
click at [383, 233] on div "It includes every living organism on the planet as well as their interactions w…" at bounding box center [362, 242] width 153 height 18
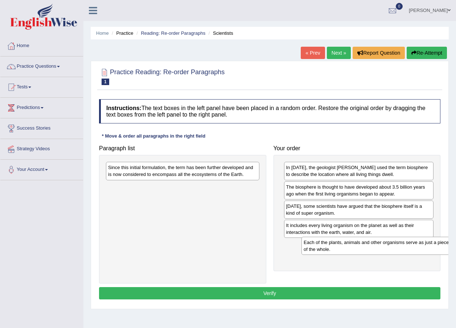
drag, startPoint x: 211, startPoint y: 191, endPoint x: 407, endPoint y: 247, distance: 203.7
click at [407, 247] on div "Each of the plants, animals and other organisms serve as just a piece of the wh…" at bounding box center [377, 246] width 153 height 18
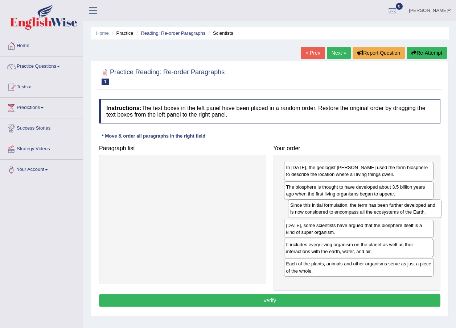
drag, startPoint x: 188, startPoint y: 171, endPoint x: 370, endPoint y: 208, distance: 185.9
click at [370, 208] on div "Since this initial formulation, the term has been further developed and is now …" at bounding box center [364, 209] width 153 height 18
click at [275, 302] on button "Verify" at bounding box center [269, 301] width 341 height 12
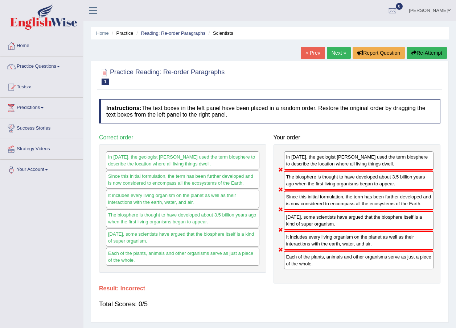
click at [332, 50] on link "Next »" at bounding box center [339, 53] width 24 height 12
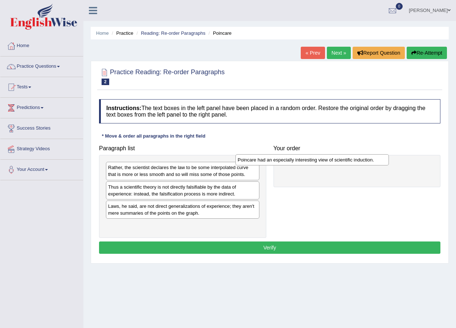
drag, startPoint x: 180, startPoint y: 187, endPoint x: 310, endPoint y: 160, distance: 132.3
click at [310, 160] on div "Poincare had an especially interesting view of scientific induction." at bounding box center [311, 159] width 153 height 11
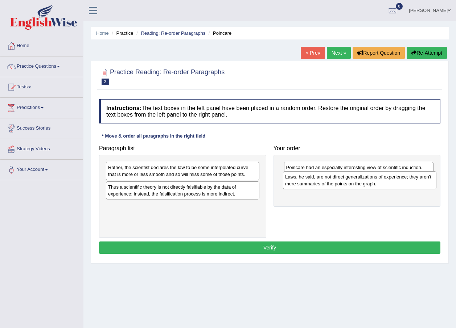
drag, startPoint x: 191, startPoint y: 212, endPoint x: 368, endPoint y: 183, distance: 179.4
click at [368, 183] on div "Laws, he said, are not direct generalizations of experience; they aren't mere s…" at bounding box center [359, 180] width 153 height 18
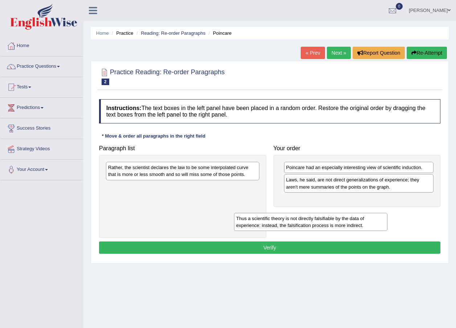
drag, startPoint x: 219, startPoint y: 191, endPoint x: 347, endPoint y: 222, distance: 131.8
click at [347, 222] on div "Thus a scientific theory is not directly falsifiable by the data of experience:…" at bounding box center [310, 222] width 153 height 18
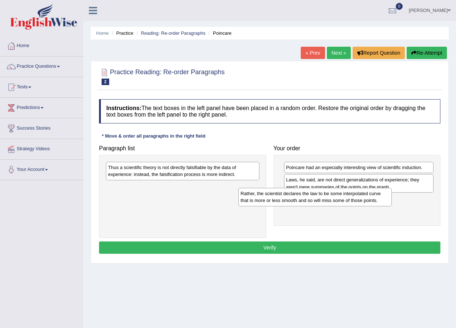
drag, startPoint x: 192, startPoint y: 174, endPoint x: 321, endPoint y: 197, distance: 131.0
click at [321, 197] on div "Rather, the scientist declares the law to be some interpolated curve that is mo…" at bounding box center [314, 197] width 153 height 18
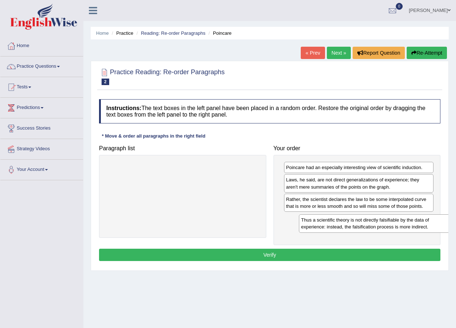
drag, startPoint x: 238, startPoint y: 174, endPoint x: 431, endPoint y: 227, distance: 199.9
click at [431, 227] on div "Thus a scientific theory is not directly falsifiable by the data of experience:…" at bounding box center [375, 224] width 153 height 18
click at [303, 253] on button "Verify" at bounding box center [269, 255] width 341 height 12
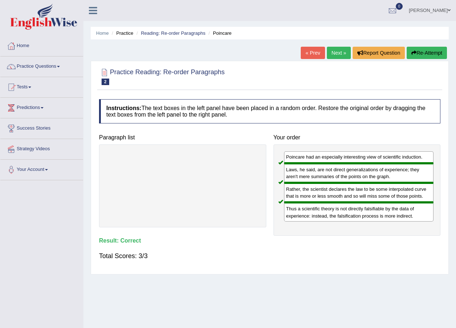
click at [342, 51] on link "Next »" at bounding box center [339, 53] width 24 height 12
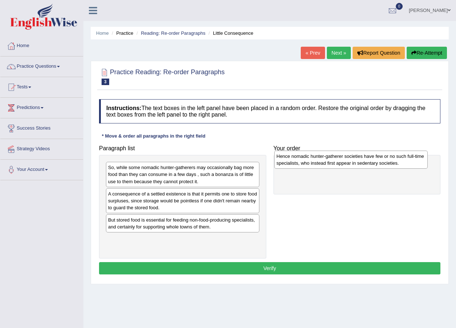
drag, startPoint x: 168, startPoint y: 199, endPoint x: 336, endPoint y: 162, distance: 173.1
click at [336, 162] on div "Hence nomadic hunter-gatherer societies have few or no such full-time specialis…" at bounding box center [350, 160] width 153 height 18
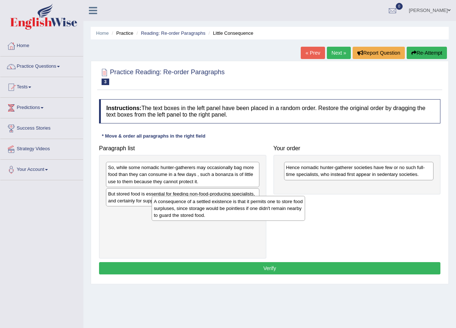
drag, startPoint x: 183, startPoint y: 204, endPoint x: 216, endPoint y: 214, distance: 35.1
click at [216, 214] on div "A consequence of a settled existence is that it permits one to store food surpl…" at bounding box center [228, 208] width 153 height 25
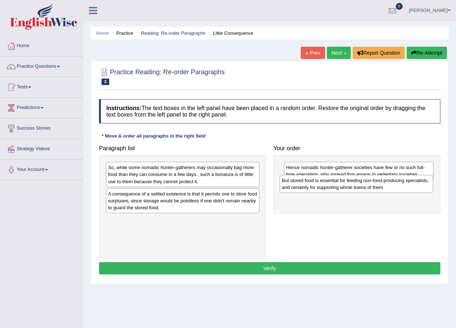
drag, startPoint x: 222, startPoint y: 199, endPoint x: 395, endPoint y: 186, distance: 173.8
click at [395, 186] on div "But stored food is essential for feeding non-food-producing specialists, and ce…" at bounding box center [356, 184] width 153 height 18
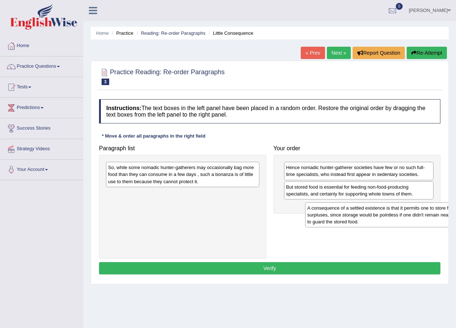
drag, startPoint x: 192, startPoint y: 200, endPoint x: 391, endPoint y: 212, distance: 199.4
click at [391, 212] on div "A consequence of a settled existence is that it permits one to store food surpl…" at bounding box center [381, 215] width 153 height 25
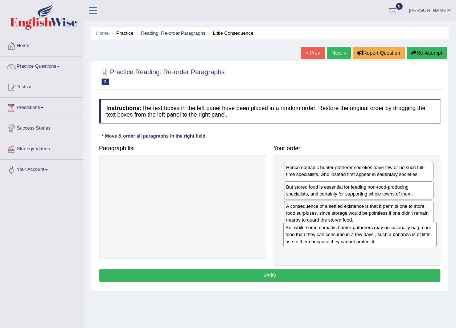
drag, startPoint x: 198, startPoint y: 169, endPoint x: 376, endPoint y: 224, distance: 186.4
click at [376, 224] on div "So, while some nomadic hunter-gatherers may occasionally bag more food than the…" at bounding box center [359, 234] width 153 height 25
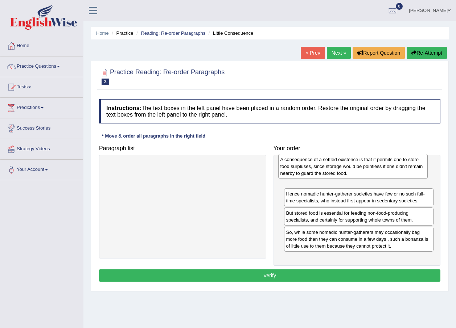
drag, startPoint x: 359, startPoint y: 219, endPoint x: 353, endPoint y: 173, distance: 47.1
click at [353, 173] on div "A consequence of a settled existence is that it permits one to store food surpl…" at bounding box center [353, 166] width 150 height 25
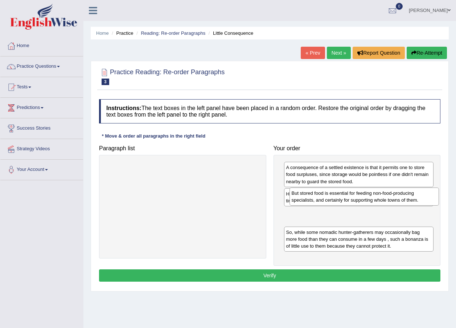
drag, startPoint x: 327, startPoint y: 223, endPoint x: 329, endPoint y: 202, distance: 20.5
click at [329, 202] on div "But stored food is essential for feeding non-food-producing specialists, and ce…" at bounding box center [364, 197] width 150 height 18
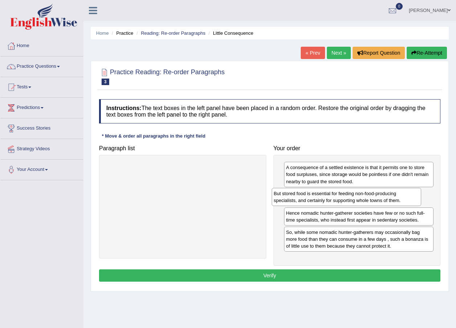
drag, startPoint x: 339, startPoint y: 217, endPoint x: 327, endPoint y: 197, distance: 23.1
click at [327, 197] on div "But stored food is essential for feeding non-food-producing specialists, and ce…" at bounding box center [347, 197] width 150 height 18
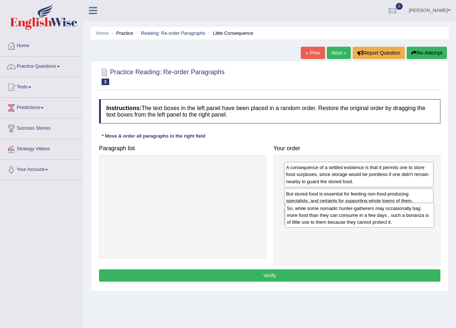
drag, startPoint x: 332, startPoint y: 246, endPoint x: 332, endPoint y: 222, distance: 23.6
click at [332, 222] on div "So, while some nomadic hunter-gatherers may occasionally bag more food than the…" at bounding box center [360, 215] width 150 height 25
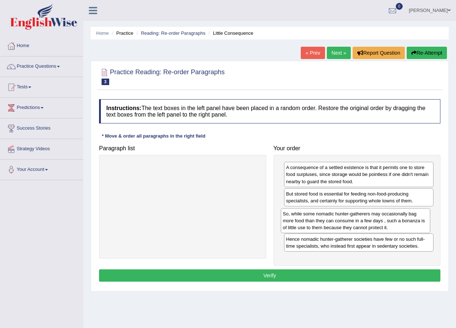
drag, startPoint x: 325, startPoint y: 242, endPoint x: 322, endPoint y: 223, distance: 18.8
click at [322, 223] on div "So, while some nomadic hunter-gatherers may occasionally bag more food than the…" at bounding box center [356, 220] width 150 height 25
click at [292, 273] on button "Verify" at bounding box center [269, 276] width 341 height 12
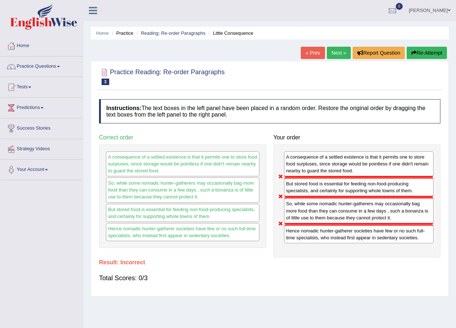
click at [338, 51] on link "Next »" at bounding box center [339, 53] width 24 height 12
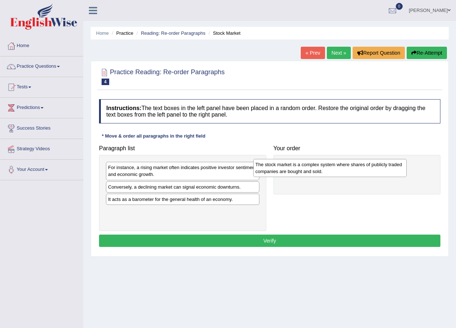
drag, startPoint x: 175, startPoint y: 191, endPoint x: 323, endPoint y: 169, distance: 148.9
click at [323, 169] on div "The stock market is a complex system where shares of publicly traded companies …" at bounding box center [329, 168] width 153 height 18
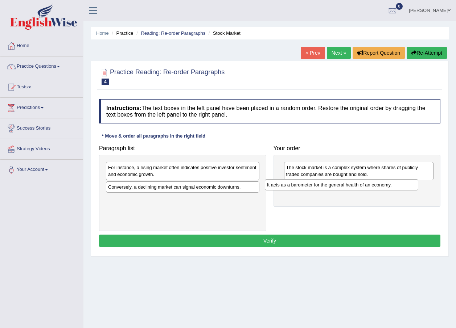
drag, startPoint x: 192, startPoint y: 199, endPoint x: 351, endPoint y: 185, distance: 159.5
click at [351, 185] on div "It acts as a barometer for the general health of an economy." at bounding box center [341, 184] width 153 height 11
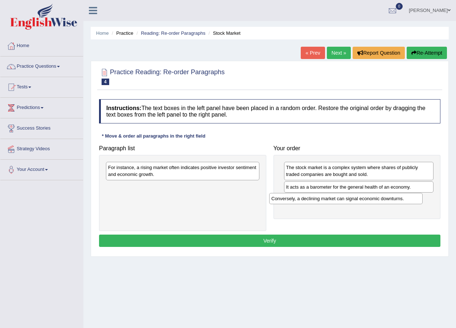
drag, startPoint x: 215, startPoint y: 188, endPoint x: 378, endPoint y: 199, distance: 163.6
click at [378, 199] on div "Conversely, a declining market can signal economic downturns." at bounding box center [345, 198] width 153 height 11
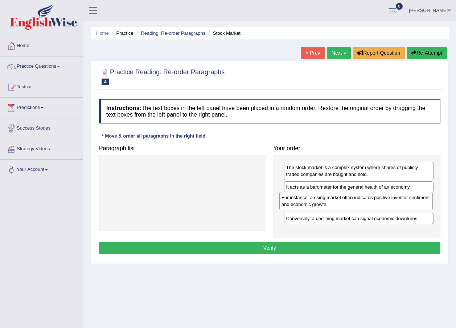
drag, startPoint x: 184, startPoint y: 172, endPoint x: 357, endPoint y: 202, distance: 175.9
click at [357, 202] on div "For instance, a rising market often indicates positive investor sentiment and e…" at bounding box center [355, 201] width 153 height 18
click at [269, 247] on button "Verify" at bounding box center [269, 248] width 341 height 12
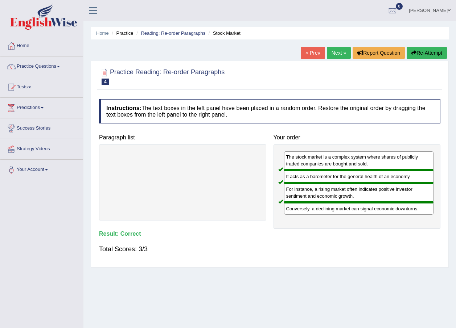
click at [332, 50] on link "Next »" at bounding box center [339, 53] width 24 height 12
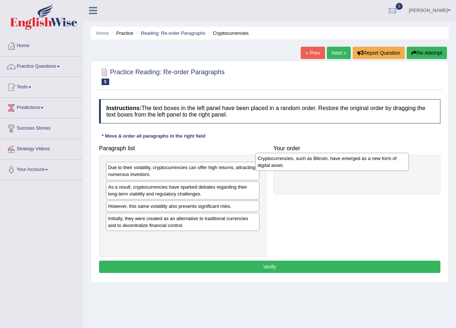
drag, startPoint x: 189, startPoint y: 194, endPoint x: 321, endPoint y: 163, distance: 135.6
click at [321, 163] on div "Cryptocurrencies, such as Bitcoin, have emerged as a new form of digital asset." at bounding box center [331, 162] width 153 height 18
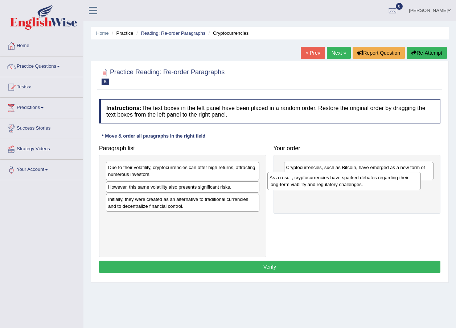
drag, startPoint x: 177, startPoint y: 194, endPoint x: 335, endPoint y: 185, distance: 159.1
click at [335, 185] on div "As a result, cryptocurrencies have sparked debates regarding their long-term vi…" at bounding box center [343, 181] width 153 height 18
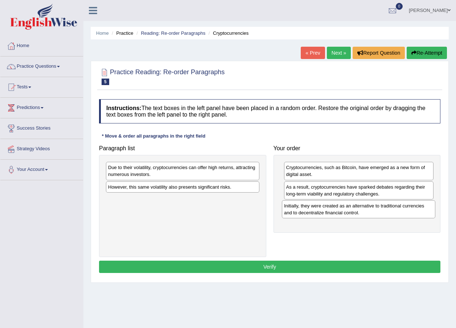
drag, startPoint x: 161, startPoint y: 207, endPoint x: 337, endPoint y: 214, distance: 176.0
click at [337, 214] on div "Initially, they were created as an alternative to traditional currencies and to…" at bounding box center [358, 209] width 153 height 18
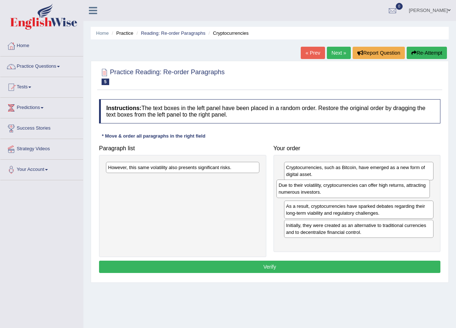
drag, startPoint x: 168, startPoint y: 169, endPoint x: 338, endPoint y: 187, distance: 170.4
click at [338, 187] on div "Due to their volatility, cryptocurrencies can offer high returns, attracting nu…" at bounding box center [352, 189] width 153 height 18
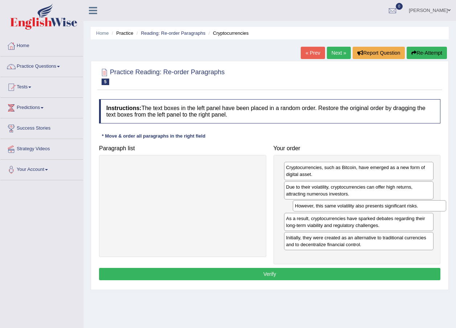
drag, startPoint x: 167, startPoint y: 168, endPoint x: 353, endPoint y: 207, distance: 190.6
click at [353, 207] on div "However, this same volatility also presents significant risks." at bounding box center [369, 205] width 153 height 11
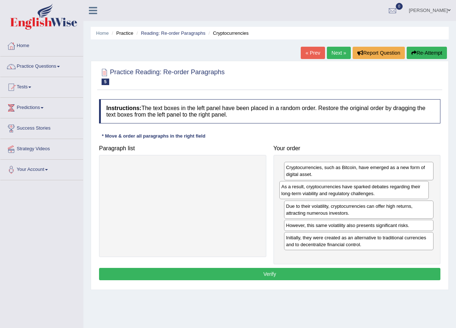
drag, startPoint x: 337, startPoint y: 217, endPoint x: 332, endPoint y: 199, distance: 18.6
click at [332, 199] on div "As a result, cryptocurrencies have sparked debates regarding their long-term vi…" at bounding box center [354, 190] width 150 height 18
click at [259, 277] on button "Verify" at bounding box center [269, 274] width 341 height 12
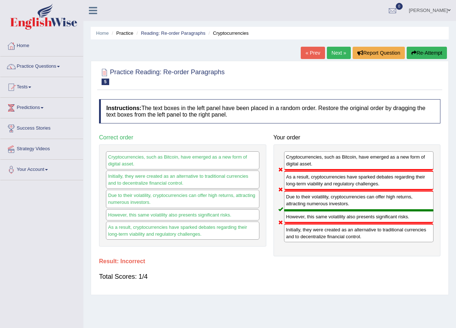
click at [331, 52] on link "Next »" at bounding box center [339, 53] width 24 height 12
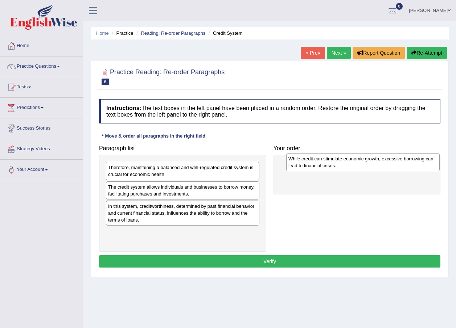
drag, startPoint x: 138, startPoint y: 241, endPoint x: 318, endPoint y: 167, distance: 194.6
click at [318, 167] on div "While credit can stimulate economic growth, excessive borrowing can lead to fin…" at bounding box center [362, 162] width 153 height 18
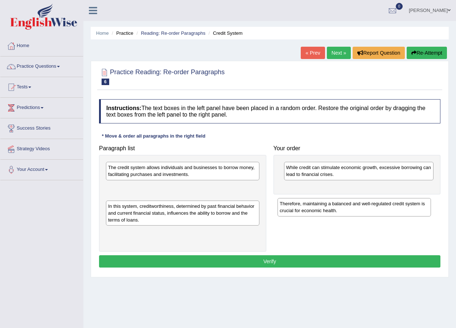
drag, startPoint x: 213, startPoint y: 173, endPoint x: 384, endPoint y: 209, distance: 175.3
click at [384, 209] on div "Therefore, maintaining a balanced and well-regulated credit system is crucial f…" at bounding box center [353, 207] width 153 height 18
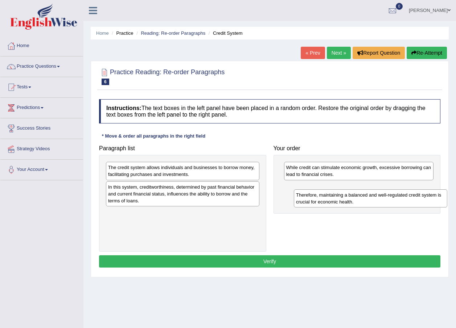
drag, startPoint x: 240, startPoint y: 190, endPoint x: 429, endPoint y: 196, distance: 189.4
click at [429, 197] on div "Therefore, maintaining a balanced and well-regulated credit system is crucial f…" at bounding box center [370, 199] width 153 height 18
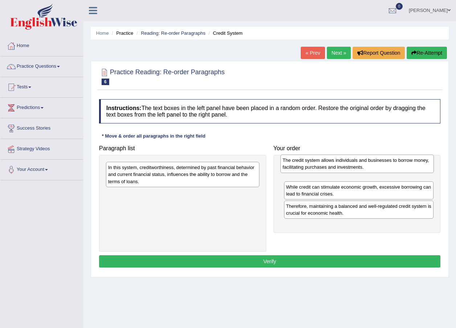
drag, startPoint x: 220, startPoint y: 173, endPoint x: 382, endPoint y: 168, distance: 162.5
click at [383, 167] on div "The credit system allows individuals and businesses to borrow money, facilitati…" at bounding box center [356, 164] width 153 height 18
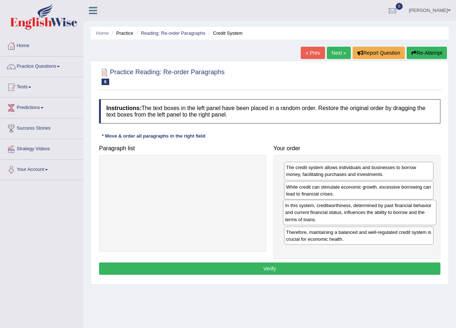
drag, startPoint x: 167, startPoint y: 178, endPoint x: 341, endPoint y: 213, distance: 177.5
click at [341, 213] on div "In this system, creditworthiness, determined by past financial behavior and cur…" at bounding box center [359, 212] width 153 height 25
click at [299, 269] on button "Verify" at bounding box center [269, 269] width 341 height 12
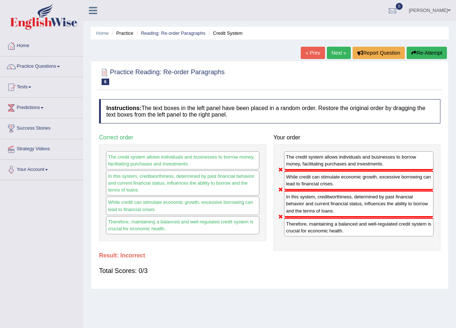
click at [332, 55] on link "Next »" at bounding box center [339, 53] width 24 height 12
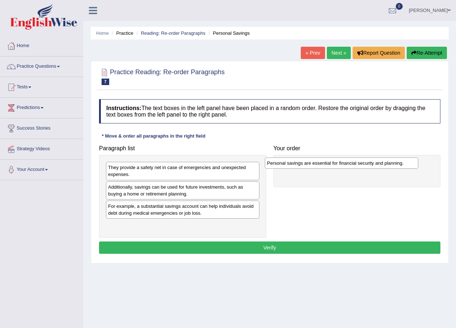
drag, startPoint x: 123, startPoint y: 226, endPoint x: 282, endPoint y: 163, distance: 171.1
click at [282, 163] on div "Personal savings are essential for financial security and planning." at bounding box center [341, 163] width 153 height 11
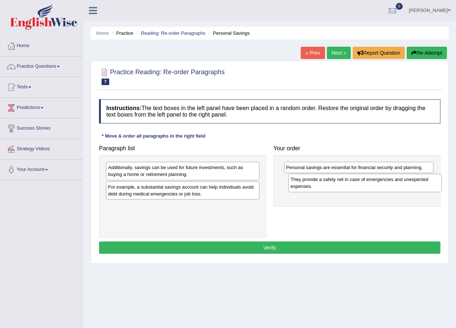
drag, startPoint x: 196, startPoint y: 175, endPoint x: 379, endPoint y: 187, distance: 182.8
click at [379, 187] on div "They provide a safety net in case of emergencies and unexpected expenses." at bounding box center [364, 183] width 153 height 18
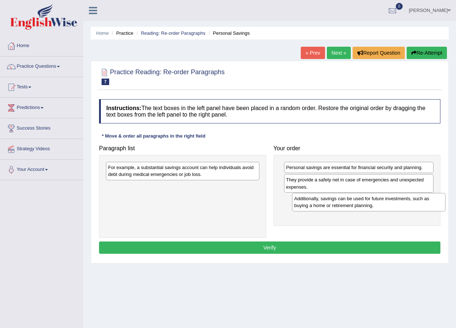
drag, startPoint x: 211, startPoint y: 170, endPoint x: 394, endPoint y: 201, distance: 186.0
click at [394, 201] on div "Additionally, savings can be used for future investments, such as buying a home…" at bounding box center [368, 202] width 153 height 18
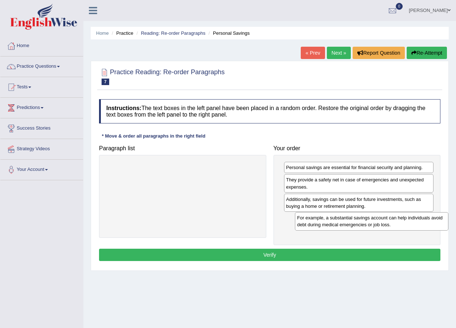
drag, startPoint x: 197, startPoint y: 173, endPoint x: 386, endPoint y: 223, distance: 195.5
click at [386, 223] on div "For example, a substantial savings account can help individuals avoid debt duri…" at bounding box center [371, 221] width 153 height 18
click at [326, 260] on button "Verify" at bounding box center [269, 255] width 341 height 12
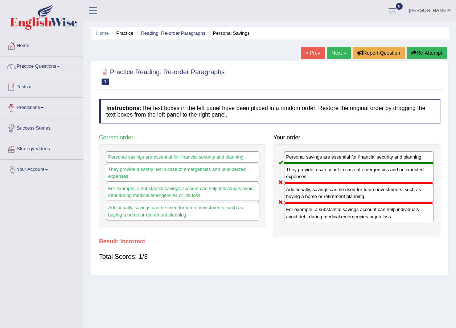
click at [28, 87] on link "Tests" at bounding box center [41, 86] width 83 height 18
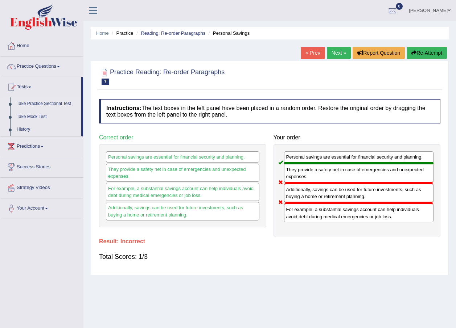
click at [36, 104] on link "Take Practice Sectional Test" at bounding box center [47, 104] width 68 height 13
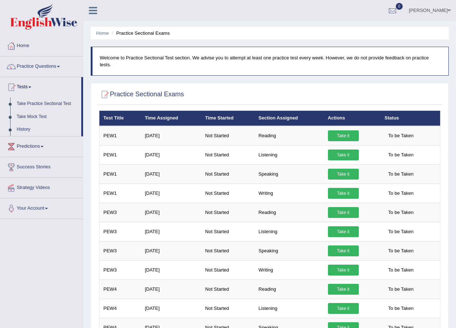
click at [60, 69] on link "Practice Questions" at bounding box center [41, 66] width 83 height 18
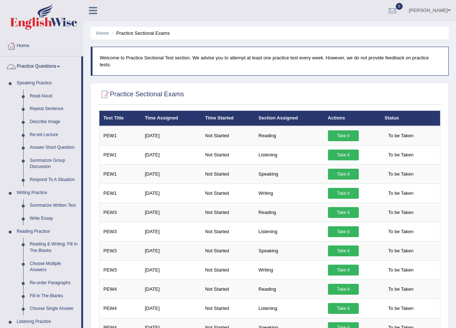
click at [48, 69] on link "Practice Questions" at bounding box center [40, 66] width 81 height 18
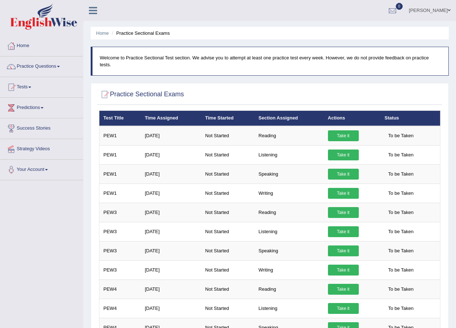
click at [48, 69] on link "Practice Questions" at bounding box center [41, 66] width 83 height 18
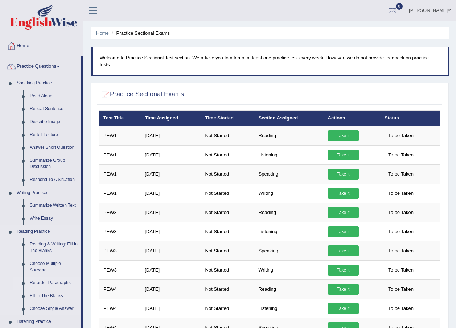
click at [67, 282] on link "Re-order Paragraphs" at bounding box center [53, 283] width 55 height 13
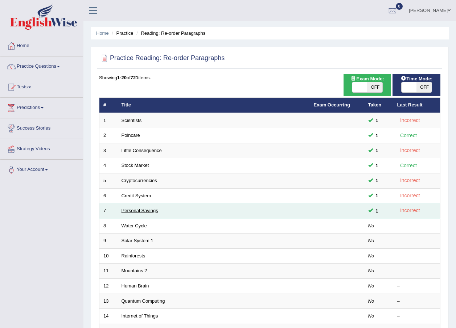
click at [132, 213] on link "Personal Savings" at bounding box center [139, 210] width 37 height 5
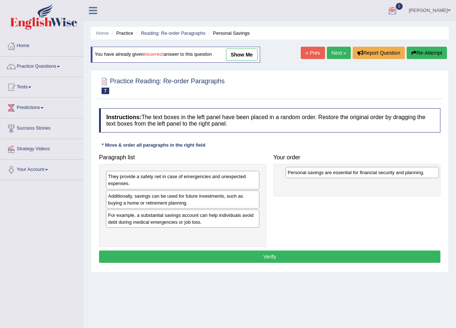
drag, startPoint x: 174, startPoint y: 237, endPoint x: 354, endPoint y: 175, distance: 189.9
click at [354, 175] on div "Personal savings are essential for financial security and planning." at bounding box center [361, 172] width 153 height 11
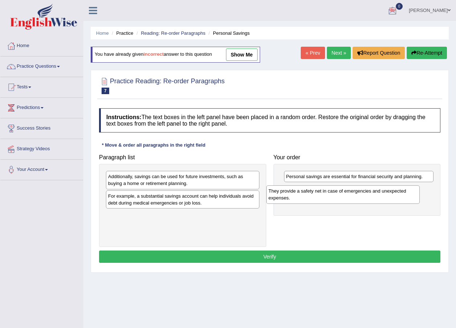
drag, startPoint x: 179, startPoint y: 178, endPoint x: 339, endPoint y: 192, distance: 159.8
click at [339, 192] on div "They provide a safety net in case of emergencies and unexpected expenses." at bounding box center [342, 195] width 153 height 18
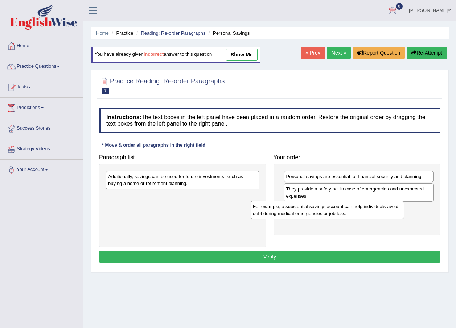
drag, startPoint x: 199, startPoint y: 202, endPoint x: 346, endPoint y: 211, distance: 147.1
click at [346, 211] on div "For example, a substantial savings account can help individuals avoid debt duri…" at bounding box center [327, 210] width 153 height 18
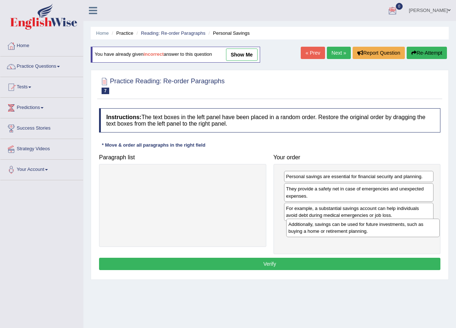
drag, startPoint x: 234, startPoint y: 179, endPoint x: 414, endPoint y: 227, distance: 186.4
click at [414, 227] on div "Additionally, savings can be used for future investments, such as buying a home…" at bounding box center [362, 228] width 153 height 18
click at [361, 262] on button "Verify" at bounding box center [269, 264] width 341 height 12
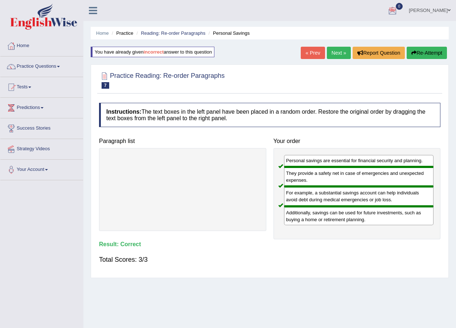
click at [341, 56] on link "Next »" at bounding box center [339, 53] width 24 height 12
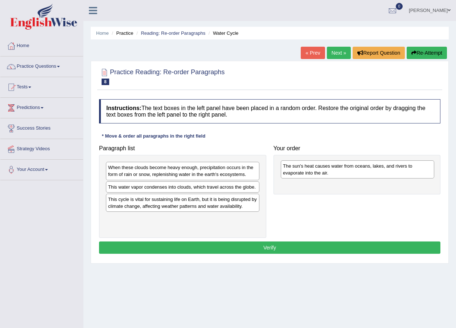
drag, startPoint x: 146, startPoint y: 226, endPoint x: 321, endPoint y: 173, distance: 182.5
click at [321, 173] on div "The sun's heat causes water from oceans, lakes, and rivers to evaporate into th…" at bounding box center [357, 170] width 153 height 18
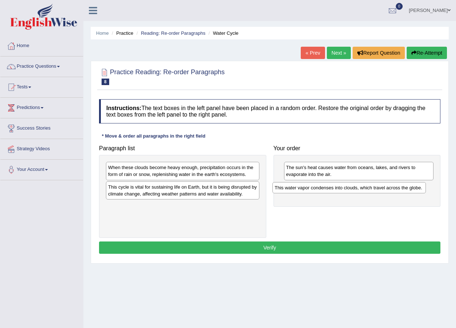
drag, startPoint x: 197, startPoint y: 190, endPoint x: 364, endPoint y: 192, distance: 166.8
click at [364, 192] on div "This water vapor condenses into clouds, which travel across the globe." at bounding box center [348, 187] width 153 height 11
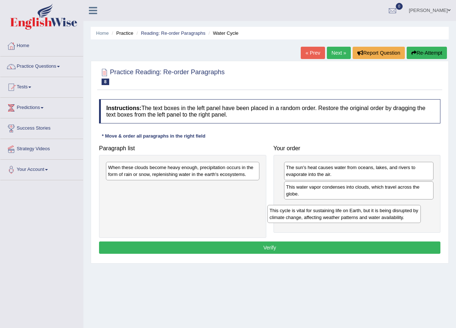
drag, startPoint x: 202, startPoint y: 195, endPoint x: 363, endPoint y: 219, distance: 163.1
click at [363, 219] on div "This cycle is vital for sustaining life on Earth, but it is being disrupted by …" at bounding box center [343, 214] width 153 height 18
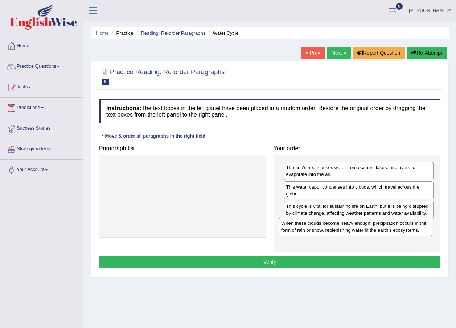
drag, startPoint x: 197, startPoint y: 172, endPoint x: 370, endPoint y: 228, distance: 181.7
click at [370, 228] on div "When these clouds become heavy enough, precipitation occurs in the form of rain…" at bounding box center [355, 227] width 153 height 18
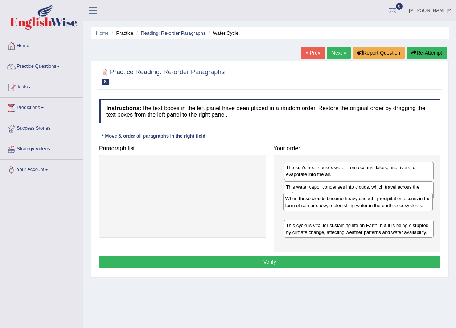
drag, startPoint x: 363, startPoint y: 204, endPoint x: 348, endPoint y: 207, distance: 14.4
click at [348, 207] on div "When these clouds become heavy enough, precipitation occurs in the form of rain…" at bounding box center [358, 202] width 150 height 18
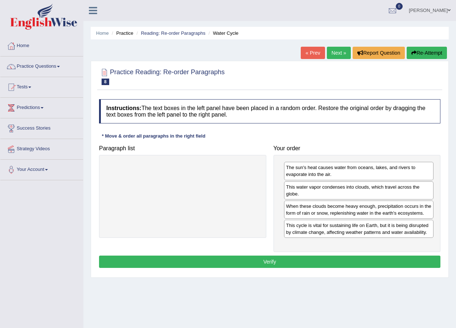
click at [327, 257] on button "Verify" at bounding box center [269, 262] width 341 height 12
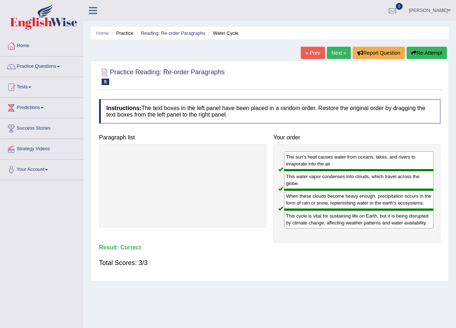
click at [339, 59] on div "« Prev Next » Report Question Re-Attempt" at bounding box center [375, 54] width 148 height 14
click at [338, 55] on link "Next »" at bounding box center [339, 53] width 24 height 12
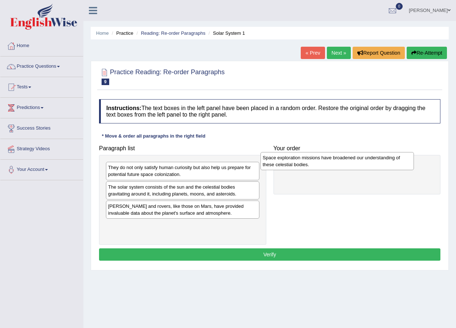
drag, startPoint x: 164, startPoint y: 192, endPoint x: 319, endPoint y: 162, distance: 157.2
click at [319, 162] on div "Space exploration missions have broadened our understanding of these celestial …" at bounding box center [336, 161] width 153 height 18
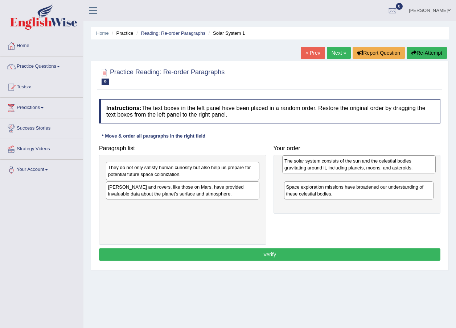
drag, startPoint x: 197, startPoint y: 193, endPoint x: 373, endPoint y: 167, distance: 178.1
click at [373, 167] on div "The solar system consists of the sun and the celestial bodies gravitating aroun…" at bounding box center [358, 165] width 153 height 18
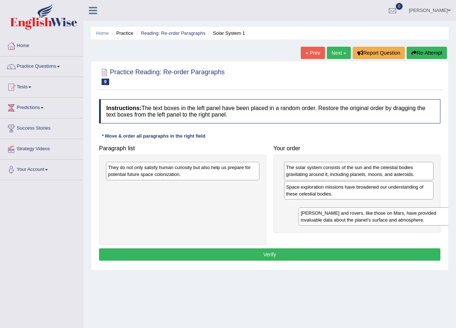
drag, startPoint x: 259, startPoint y: 220, endPoint x: 393, endPoint y: 224, distance: 134.9
click at [393, 224] on div "Landers and rovers, like those on Mars, have provided invaluable data about the…" at bounding box center [374, 217] width 153 height 18
drag, startPoint x: 184, startPoint y: 162, endPoint x: 274, endPoint y: 198, distance: 97.5
click at [289, 210] on div "Paragraph list They do not only satisfy human curiosity but also help us prepar…" at bounding box center [269, 193] width 348 height 103
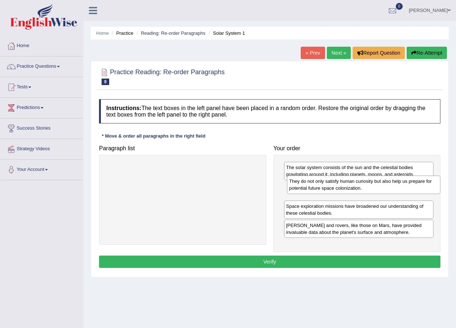
drag, startPoint x: 223, startPoint y: 169, endPoint x: 404, endPoint y: 182, distance: 181.4
click at [404, 182] on div "They do not only satisfy human curiosity but also help us prepare for potential…" at bounding box center [363, 185] width 153 height 18
drag, startPoint x: 359, startPoint y: 239, endPoint x: 355, endPoint y: 190, distance: 49.1
click at [355, 190] on div "The solar system consists of the sun and the celestial bodies gravitating aroun…" at bounding box center [356, 203] width 167 height 97
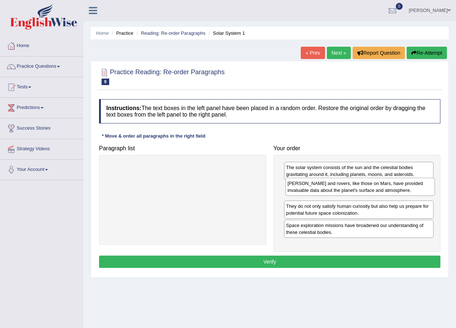
drag, startPoint x: 350, startPoint y: 231, endPoint x: 351, endPoint y: 189, distance: 42.1
click at [351, 189] on div "Landers and rovers, like those on Mars, have provided invaluable data about the…" at bounding box center [360, 187] width 150 height 18
click at [336, 263] on button "Verify" at bounding box center [269, 262] width 341 height 12
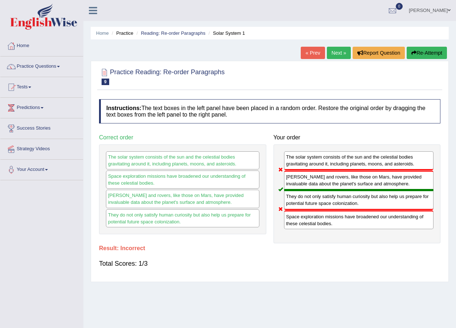
click at [348, 53] on link "Next »" at bounding box center [339, 53] width 24 height 12
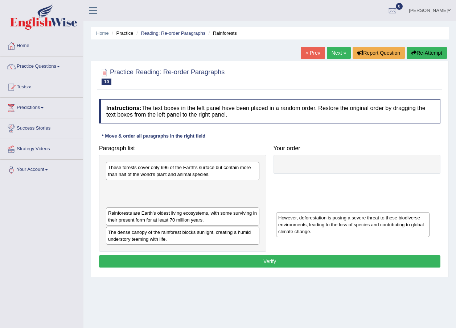
drag, startPoint x: 165, startPoint y: 193, endPoint x: 335, endPoint y: 222, distance: 173.0
click at [335, 222] on div "However, deforestation is posing a severe threat to these biodiverse environmen…" at bounding box center [352, 224] width 153 height 25
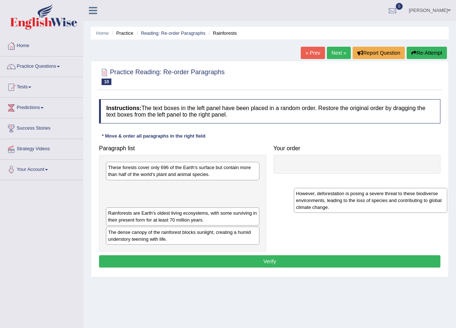
drag, startPoint x: 223, startPoint y: 196, endPoint x: 410, endPoint y: 203, distance: 187.2
click at [410, 203] on div "However, deforestation is posing a severe threat to these biodiverse environmen…" at bounding box center [370, 200] width 153 height 25
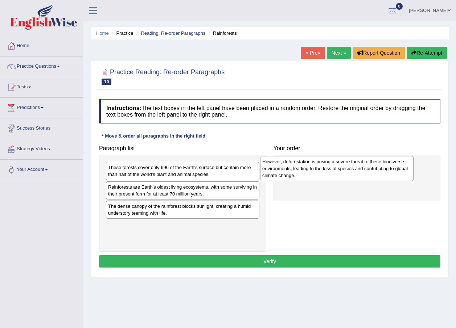
drag, startPoint x: 236, startPoint y: 192, endPoint x: 396, endPoint y: 165, distance: 161.9
click at [396, 165] on div "However, deforestation is posing a severe threat to these biodiverse environmen…" at bounding box center [336, 168] width 153 height 25
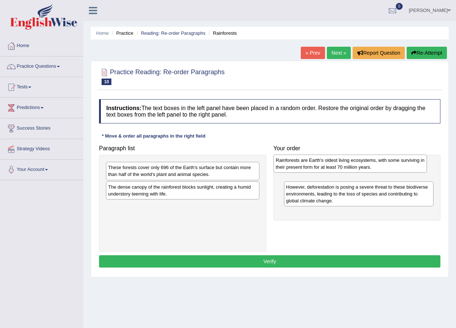
drag, startPoint x: 198, startPoint y: 198, endPoint x: 365, endPoint y: 171, distance: 169.6
click at [365, 171] on div "Rainforests are Earth's oldest living ecosystems, with some surviving in their …" at bounding box center [349, 164] width 153 height 18
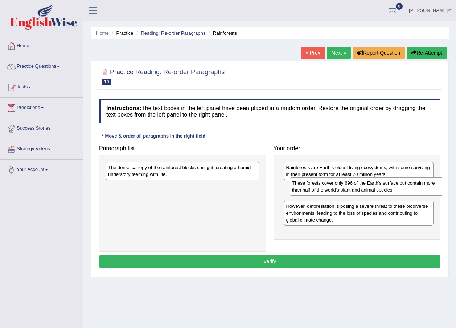
drag, startPoint x: 178, startPoint y: 175, endPoint x: 360, endPoint y: 191, distance: 182.3
click at [360, 191] on div "These forests cover only 696 of the Earth's surface but contain more than half …" at bounding box center [366, 187] width 153 height 18
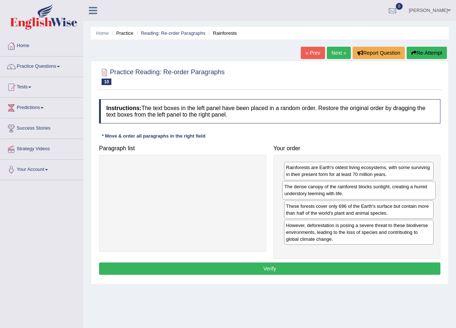
drag, startPoint x: 210, startPoint y: 174, endPoint x: 386, endPoint y: 194, distance: 177.2
click at [386, 194] on div "The dense canopy of the rainforest blocks sunlight, creating a humid understory…" at bounding box center [358, 190] width 153 height 18
click at [300, 268] on button "Verify" at bounding box center [269, 269] width 341 height 12
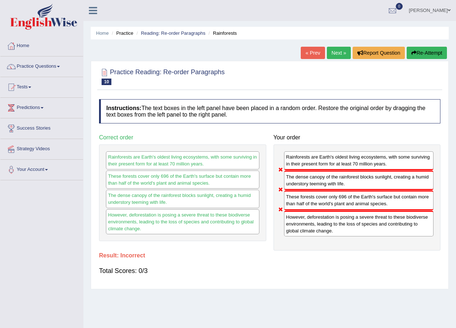
click at [308, 51] on link "« Prev" at bounding box center [313, 53] width 24 height 12
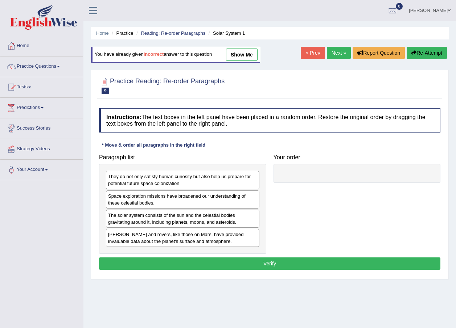
click at [314, 54] on link "« Prev" at bounding box center [313, 53] width 24 height 12
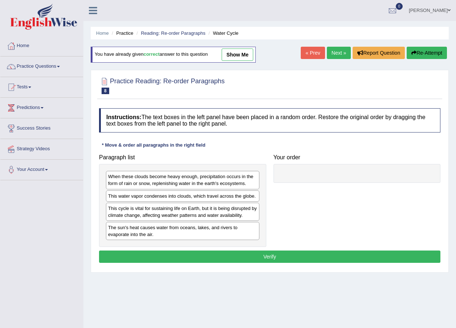
click at [314, 54] on link "« Prev" at bounding box center [313, 53] width 24 height 12
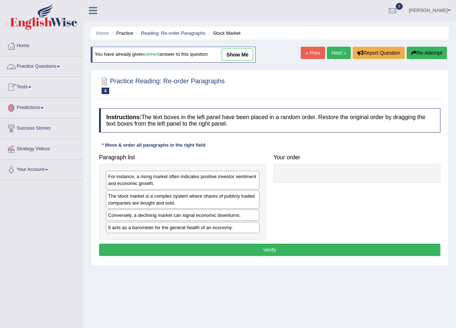
click at [32, 86] on link "Tests" at bounding box center [41, 86] width 83 height 18
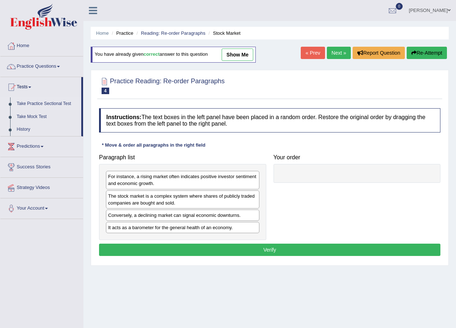
click at [40, 104] on link "Take Practice Sectional Test" at bounding box center [47, 104] width 68 height 13
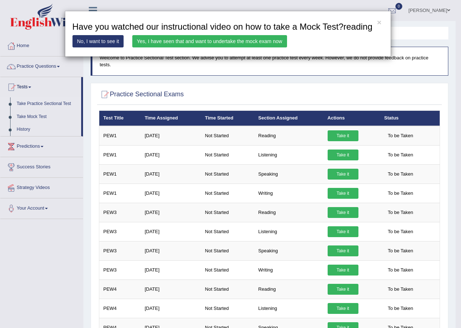
click at [218, 41] on link "Yes, I have seen that and want to undertake the mock exam now" at bounding box center [209, 41] width 155 height 12
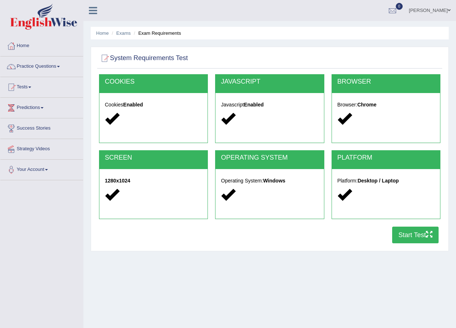
click at [408, 234] on button "Start Test" at bounding box center [415, 235] width 46 height 17
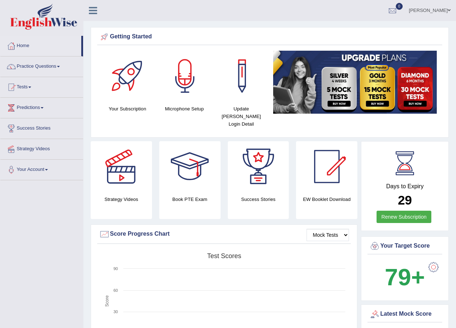
click at [25, 90] on link "Tests" at bounding box center [41, 86] width 83 height 18
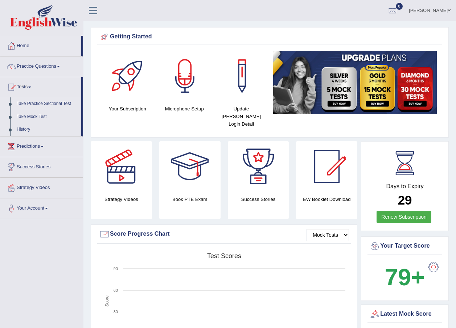
click at [38, 103] on link "Take Practice Sectional Test" at bounding box center [47, 104] width 68 height 13
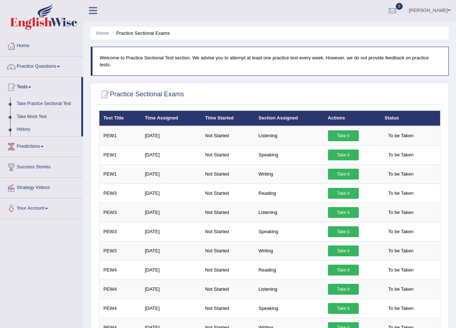
click at [29, 133] on link "History" at bounding box center [47, 129] width 68 height 13
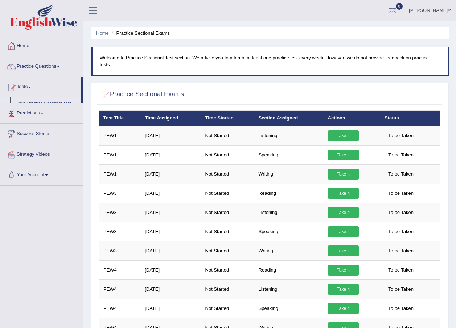
click at [24, 128] on link "Success Stories" at bounding box center [41, 133] width 83 height 18
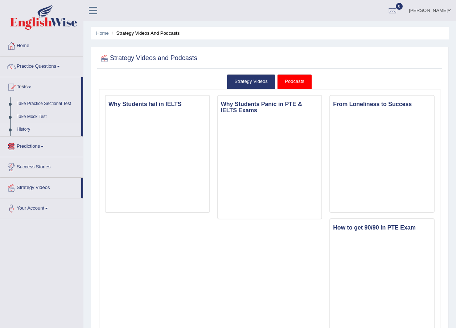
click at [26, 127] on link "History" at bounding box center [47, 129] width 68 height 13
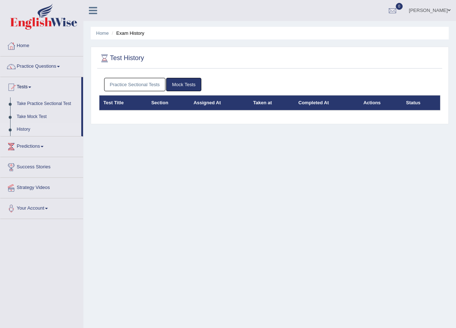
click at [143, 82] on link "Practice Sectional Tests" at bounding box center [135, 84] width 62 height 13
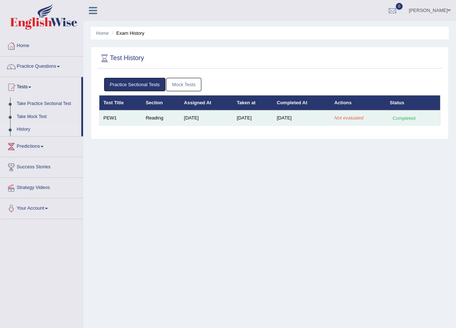
click at [297, 118] on td "[DATE]" at bounding box center [302, 118] width 58 height 15
click at [146, 120] on td "Reading" at bounding box center [161, 118] width 38 height 15
click at [404, 118] on div "Completed" at bounding box center [404, 119] width 28 height 8
click at [145, 119] on td "Reading" at bounding box center [161, 118] width 38 height 15
click at [104, 116] on td "PEW1" at bounding box center [120, 118] width 42 height 15
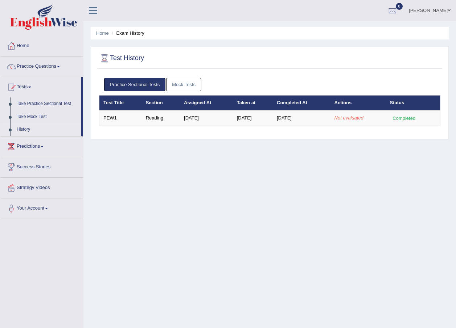
click at [328, 160] on div "Home Exam History Test History Practice Sectional Tests Mock Tests Test Title S…" at bounding box center [269, 181] width 372 height 363
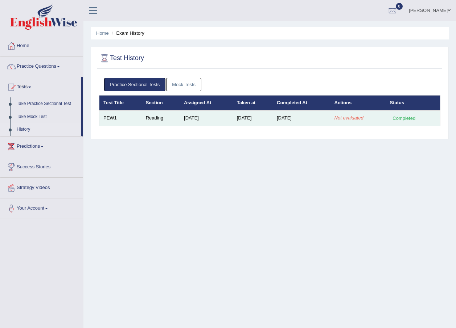
click at [408, 117] on div "Completed" at bounding box center [404, 119] width 28 height 8
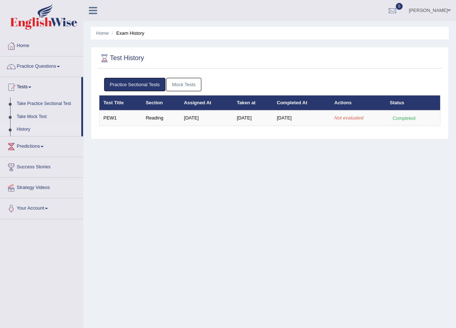
click at [56, 63] on link "Practice Questions" at bounding box center [41, 66] width 83 height 18
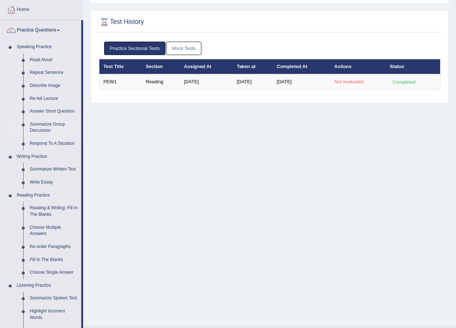
scroll to position [73, 0]
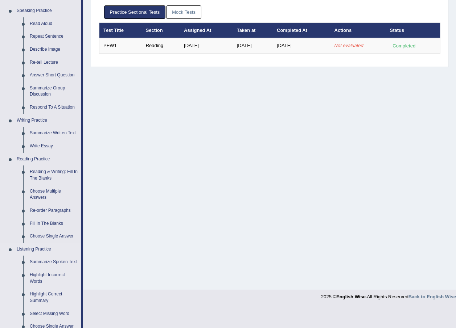
click at [45, 247] on link "Listening Practice" at bounding box center [47, 249] width 68 height 13
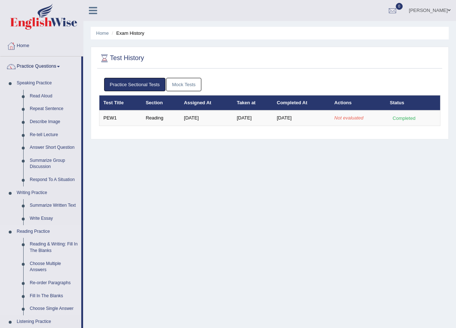
scroll to position [73, 0]
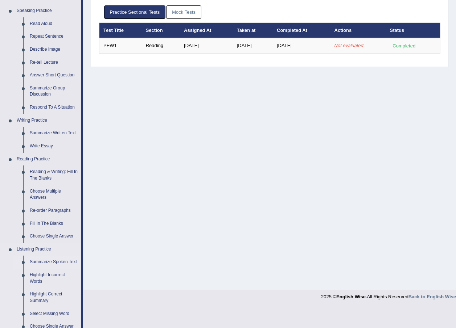
click at [47, 261] on link "Summarize Spoken Text" at bounding box center [53, 262] width 55 height 13
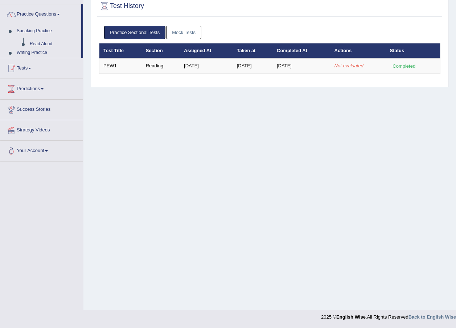
scroll to position [52, 0]
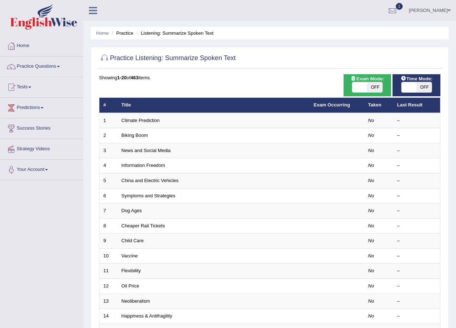
click at [447, 264] on div "Practice Listening: Summarize Spoken Text Time Mode: ON OFF Exam Mode: ON OFF S…" at bounding box center [270, 252] width 358 height 410
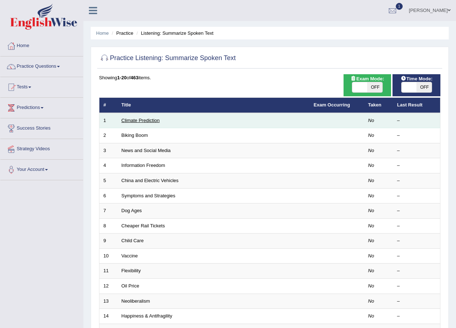
click at [156, 123] on link "Climate Prediction" at bounding box center [140, 120] width 38 height 5
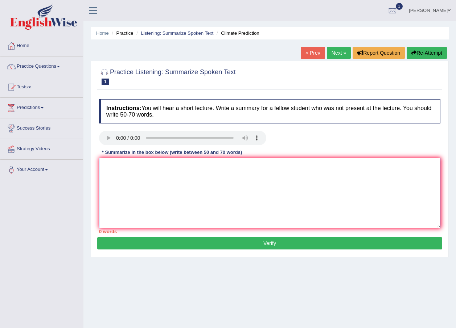
click at [115, 170] on textarea at bounding box center [269, 193] width 341 height 70
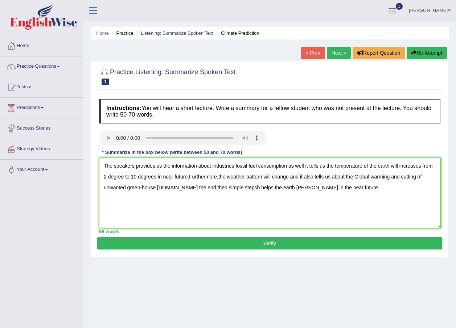
click at [206, 186] on textarea "The speakers provides us the information about industries fossil fuel consumpti…" at bounding box center [269, 193] width 341 height 70
click at [235, 185] on textarea "The speakers provides us the information about industries fossil fuel consumpti…" at bounding box center [269, 193] width 341 height 70
click at [335, 177] on textarea "The speakers provides us the information about industries fossil fuel consumpti…" at bounding box center [269, 193] width 341 height 70
click at [253, 186] on textarea "The speakers provides us the information about industries fossil fuel consumpti…" at bounding box center [269, 193] width 341 height 70
click at [300, 189] on textarea "The speakers provides us the information about industries fossil fuel consumpti…" at bounding box center [269, 193] width 341 height 70
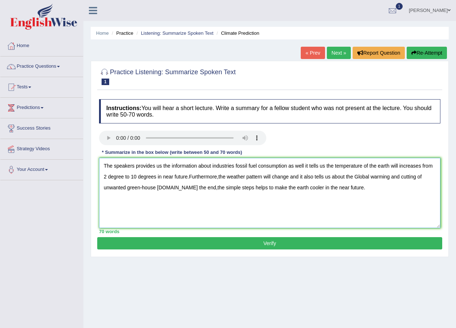
click at [318, 188] on textarea "The speakers provides us the information about industries fossil fuel consumpti…" at bounding box center [269, 193] width 341 height 70
type textarea "The speakers provides us the information about industries fossil fuel consumpti…"
click at [317, 245] on button "Verify" at bounding box center [269, 243] width 345 height 12
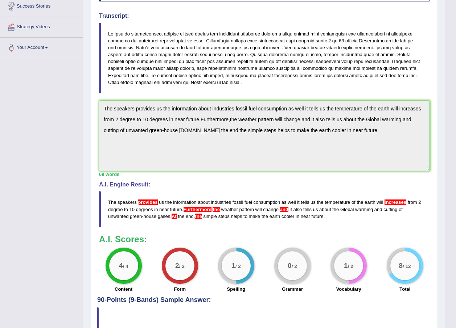
scroll to position [158, 0]
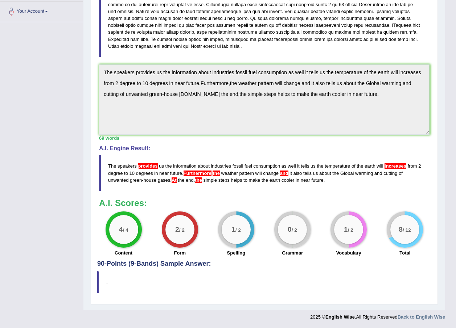
click at [241, 241] on div "1 / 2" at bounding box center [236, 229] width 29 height 29
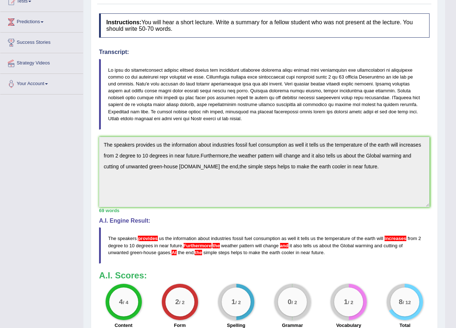
scroll to position [0, 0]
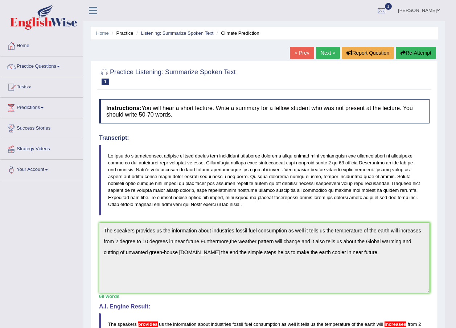
click at [325, 51] on link "Next »" at bounding box center [328, 53] width 24 height 12
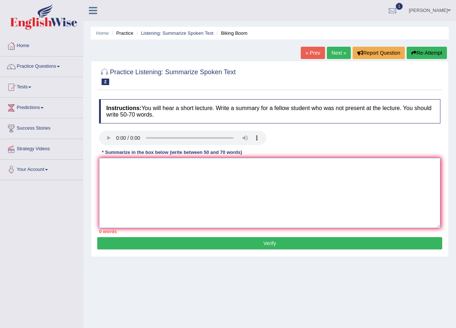
click at [107, 168] on textarea at bounding box center [269, 193] width 341 height 70
type textarea "R"
type textarea "t"
type textarea "R"
type textarea "t"
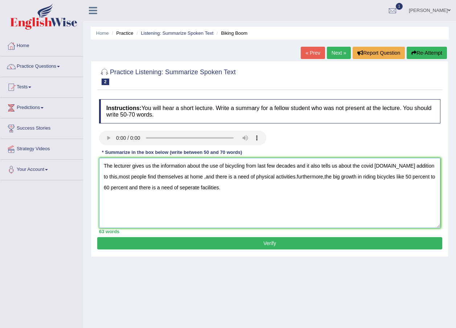
type textarea "The lecturer gives us the information about the use of bicycling from last few …"
click at [288, 245] on button "Verify" at bounding box center [269, 243] width 345 height 12
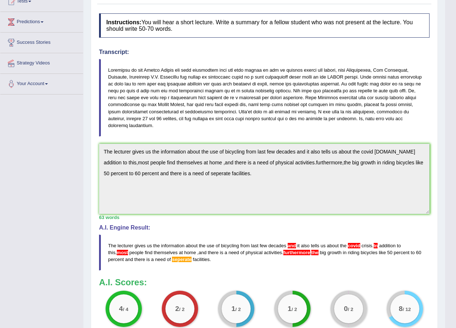
scroll to position [158, 0]
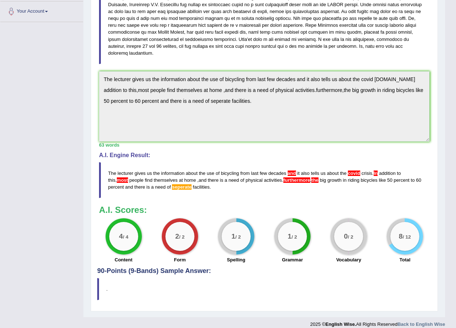
click at [188, 262] on h4 "90-Points (9-Bands) Sample Answer:" at bounding box center [264, 104] width 334 height 339
click at [112, 282] on blockquote "." at bounding box center [264, 289] width 334 height 22
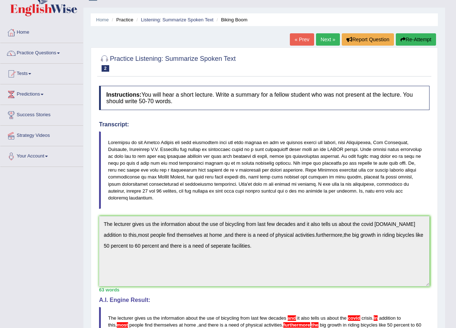
scroll to position [0, 0]
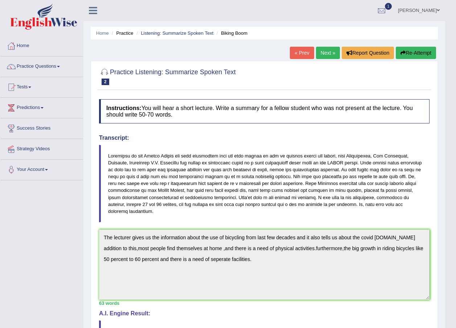
click at [325, 53] on link "Next »" at bounding box center [328, 53] width 24 height 12
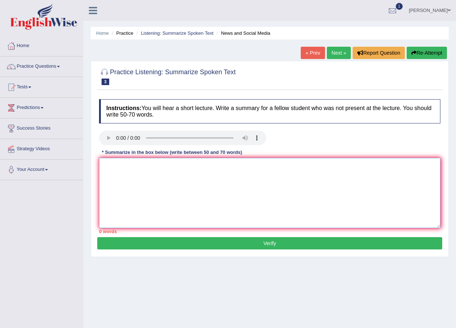
click at [133, 166] on textarea at bounding box center [269, 193] width 341 height 70
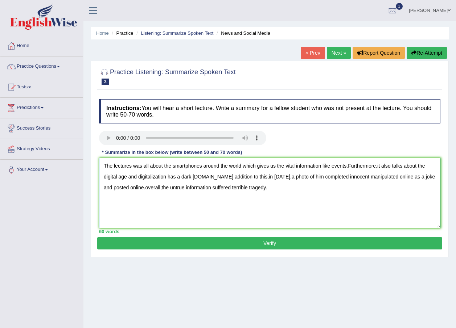
type textarea "The lectures was all about the smartphones around the world which gives us the …"
click at [223, 241] on button "Verify" at bounding box center [269, 243] width 345 height 12
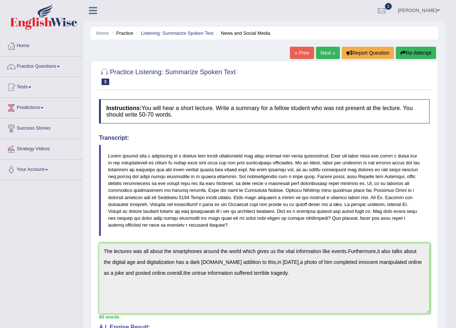
click at [330, 49] on link "Next »" at bounding box center [328, 53] width 24 height 12
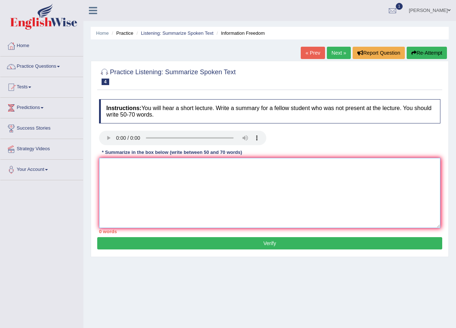
click at [116, 171] on textarea at bounding box center [269, 193] width 341 height 70
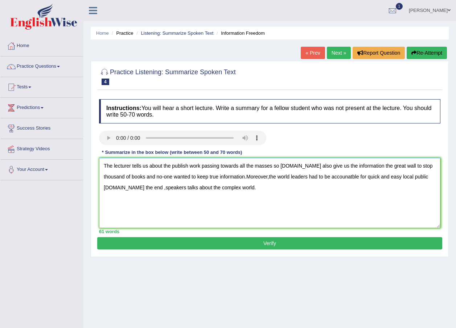
type textarea "The lecturer tells us about the publish work passing towards all the masses so …"
click at [159, 244] on button "Verify" at bounding box center [269, 243] width 345 height 12
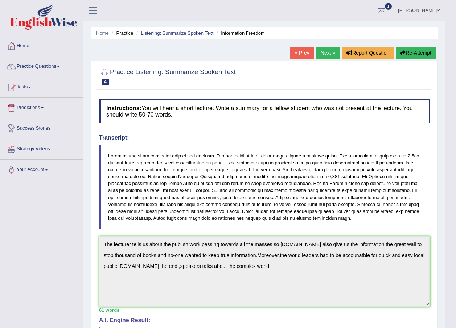
click at [329, 53] on link "Next »" at bounding box center [328, 53] width 24 height 12
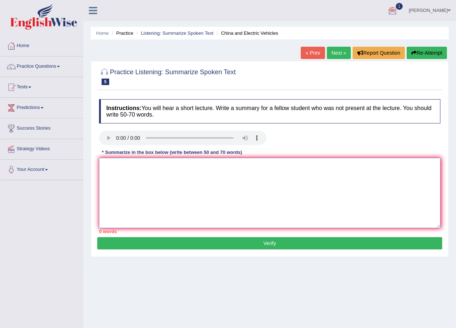
click at [108, 168] on textarea at bounding box center [269, 193] width 341 height 70
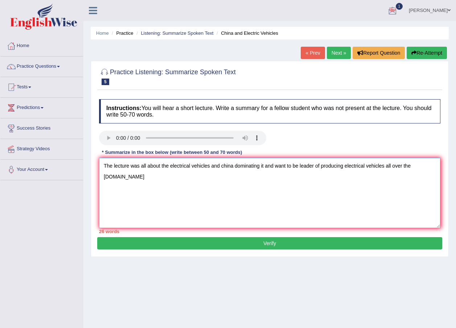
drag, startPoint x: 461, startPoint y: 328, endPoint x: 161, endPoint y: 207, distance: 323.8
click at [161, 207] on textarea "The lecture was all about the electrical vehicles and china dominating it and w…" at bounding box center [269, 193] width 341 height 70
click at [434, 168] on textarea "The lecture was all about the electrical vehicles and china dominating it and w…" at bounding box center [269, 193] width 341 height 70
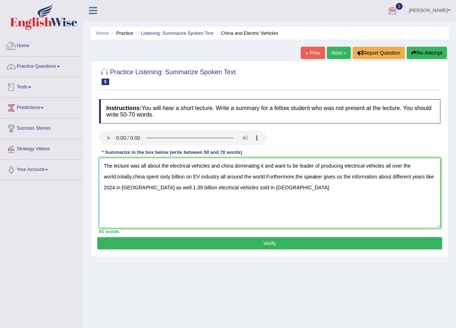
type textarea "The lecture was all about the electrical vehicles and china dominating it and w…"
click at [171, 248] on button "Verify" at bounding box center [269, 243] width 345 height 12
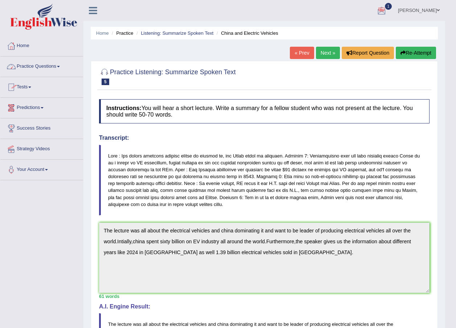
click at [39, 69] on link "Practice Questions" at bounding box center [41, 66] width 83 height 18
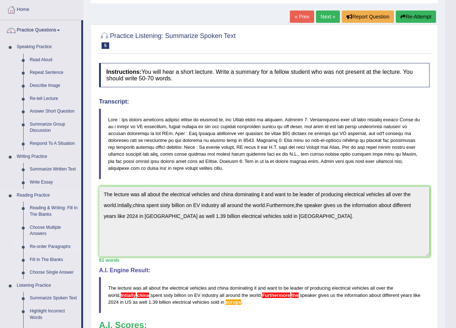
scroll to position [73, 0]
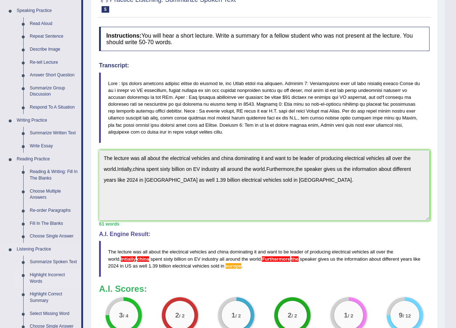
click at [55, 279] on link "Highlight Incorrect Words" at bounding box center [53, 278] width 55 height 19
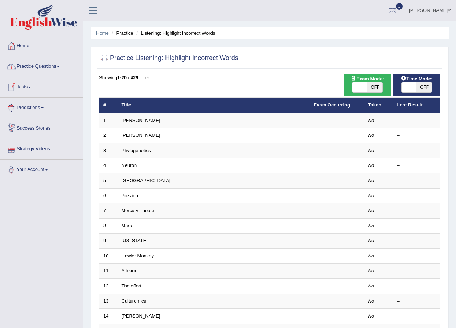
click at [45, 71] on link "Practice Questions" at bounding box center [41, 66] width 83 height 18
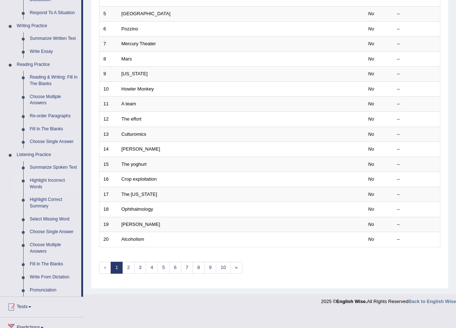
scroll to position [131, 0]
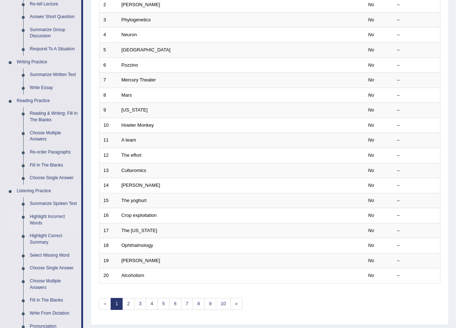
click at [53, 216] on link "Highlight Incorrect Words" at bounding box center [53, 220] width 55 height 19
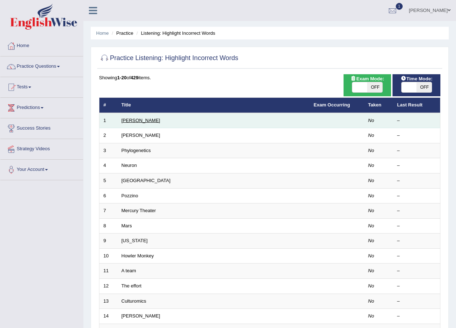
click at [132, 123] on link "Harold" at bounding box center [140, 120] width 39 height 5
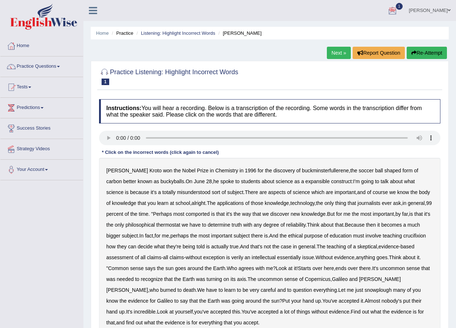
scroll to position [36, 0]
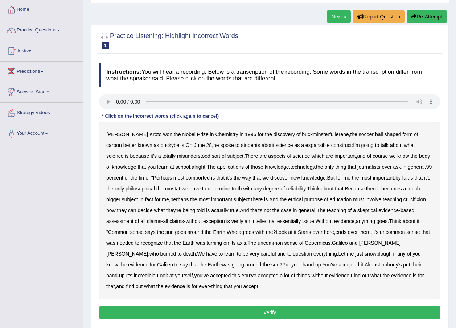
click at [305, 145] on b "expansible" at bounding box center [317, 145] width 24 height 6
click at [186, 178] on b "comported" at bounding box center [198, 178] width 24 height 6
click at [156, 189] on b "thermostat" at bounding box center [168, 189] width 24 height 6
click at [407, 198] on b "crucifixion" at bounding box center [414, 200] width 22 height 6
click at [241, 220] on b "verily" at bounding box center [237, 222] width 12 height 6
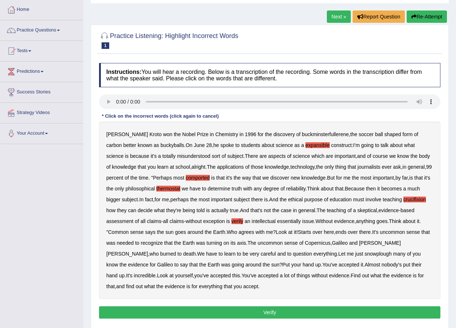
click at [405, 232] on b "uncommon" at bounding box center [392, 233] width 25 height 6
click at [403, 230] on b "uncommon" at bounding box center [392, 233] width 25 height 6
click at [364, 254] on b "snowplough" at bounding box center [377, 254] width 27 height 6
click at [288, 310] on button "Verify" at bounding box center [269, 313] width 341 height 12
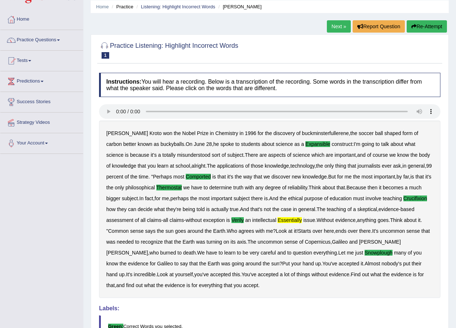
scroll to position [0, 0]
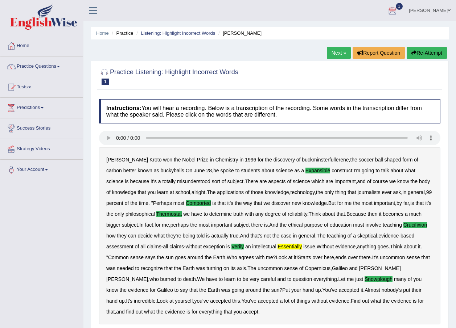
click at [337, 51] on link "Next »" at bounding box center [339, 53] width 24 height 12
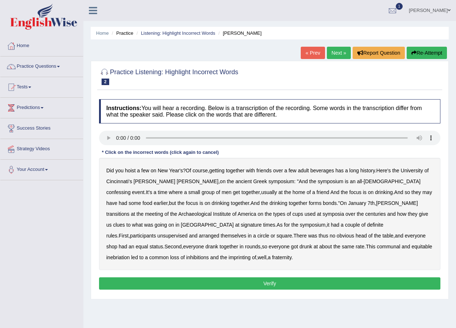
click at [129, 211] on b "transitions" at bounding box center [117, 214] width 23 height 6
click at [241, 226] on b "signature" at bounding box center [251, 225] width 21 height 6
click at [187, 233] on b "unsupervised" at bounding box center [172, 236] width 30 height 6
click at [262, 239] on div "Did you hoist a few on New Year's ? Of course , getting together with friends o…" at bounding box center [269, 214] width 341 height 112
click at [251, 255] on b "imprinting" at bounding box center [239, 258] width 22 height 6
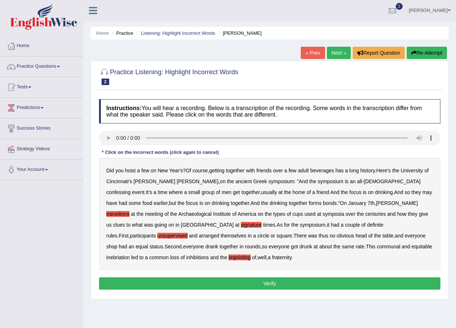
click at [231, 282] on button "Verify" at bounding box center [269, 284] width 341 height 12
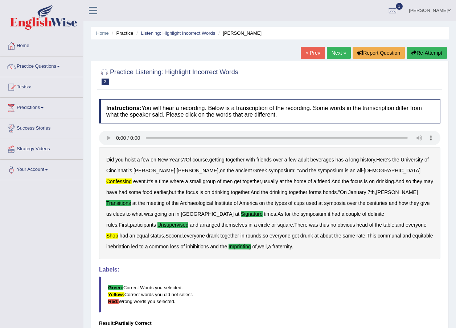
click at [338, 56] on link "Next »" at bounding box center [339, 53] width 24 height 12
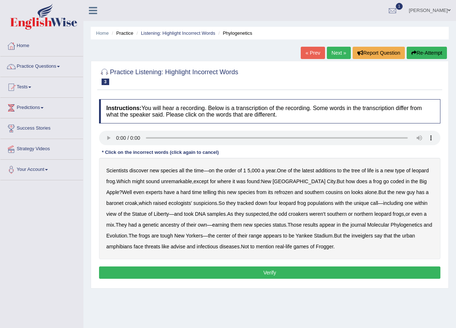
click at [390, 181] on b "coded" at bounding box center [397, 182] width 14 height 6
click at [274, 194] on b "refrozen" at bounding box center [283, 193] width 18 height 6
click at [123, 200] on b "baronet" at bounding box center [114, 203] width 17 height 6
click at [363, 235] on b "inveiglers" at bounding box center [361, 236] width 21 height 6
click at [234, 272] on button "Verify" at bounding box center [269, 273] width 341 height 12
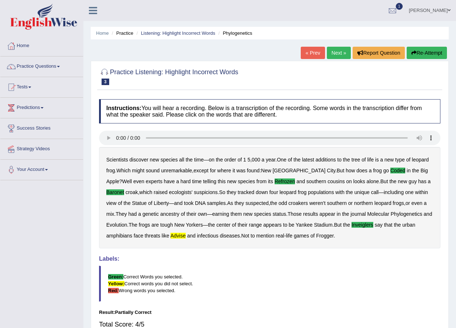
click at [338, 54] on link "Next »" at bounding box center [339, 53] width 24 height 12
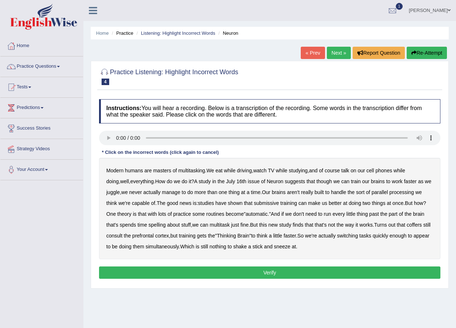
click at [270, 202] on b "submissive" at bounding box center [266, 203] width 25 height 6
click at [159, 226] on b "spelling" at bounding box center [156, 225] width 17 height 6
click at [422, 227] on b "coffers" at bounding box center [413, 225] width 15 height 6
click at [272, 269] on button "Verify" at bounding box center [269, 273] width 341 height 12
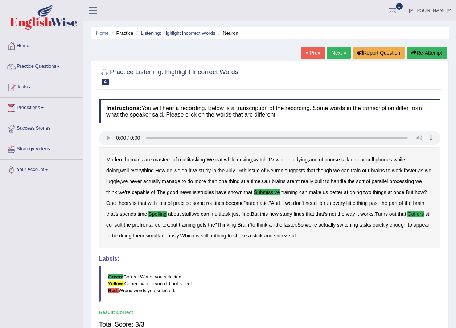
click at [336, 52] on link "Next »" at bounding box center [339, 53] width 24 height 12
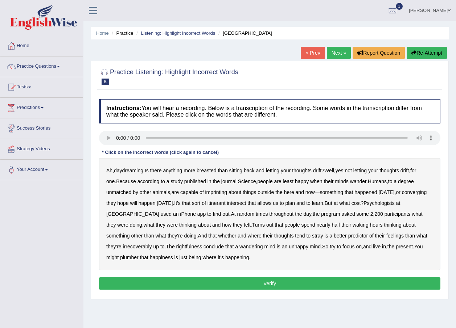
click at [208, 170] on b "breasted" at bounding box center [207, 171] width 20 height 6
click at [223, 193] on b "imprinting" at bounding box center [216, 193] width 22 height 6
click at [402, 195] on b "converging" at bounding box center [414, 193] width 25 height 6
click at [246, 204] on b "intersect" at bounding box center [236, 203] width 19 height 6
click at [128, 248] on b "irrecoverably" at bounding box center [137, 247] width 29 height 6
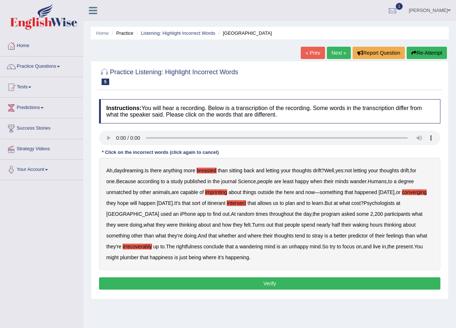
click at [120, 259] on b "plumber" at bounding box center [129, 258] width 18 height 6
click at [402, 195] on b "converging" at bounding box center [414, 193] width 25 height 6
click at [207, 283] on button "Verify" at bounding box center [269, 284] width 341 height 12
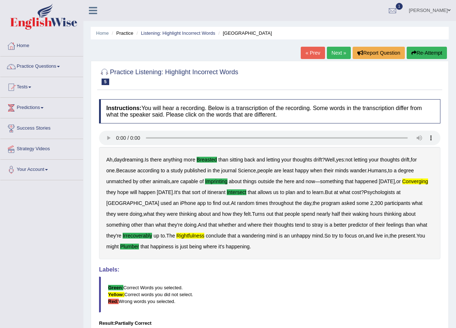
click at [330, 52] on link "Next »" at bounding box center [339, 53] width 24 height 12
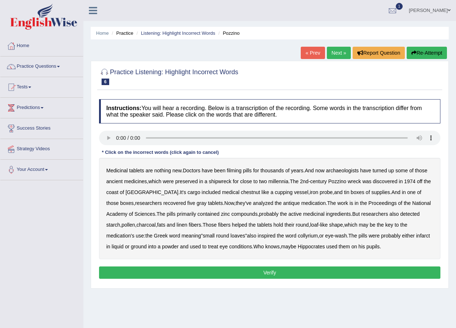
click at [241, 169] on b "filming" at bounding box center [234, 171] width 15 height 6
click at [241, 193] on b "chestnut" at bounding box center [250, 193] width 19 height 6
click at [416, 236] on b "infarct" at bounding box center [423, 236] width 14 height 6
click at [290, 269] on button "Verify" at bounding box center [269, 273] width 341 height 12
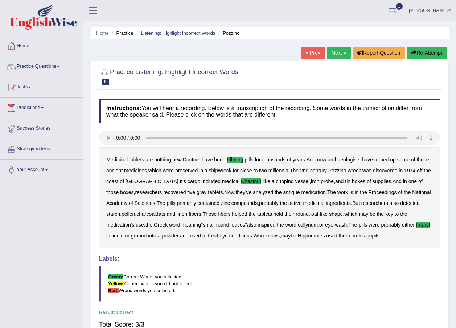
click at [332, 56] on link "Next »" at bounding box center [339, 53] width 24 height 12
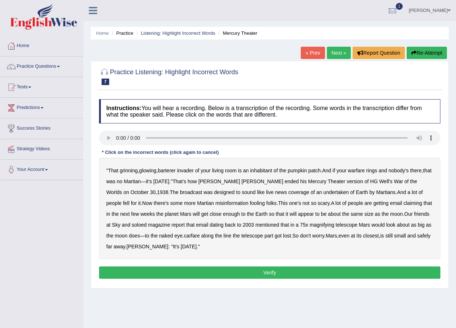
click at [168, 173] on b "barterer" at bounding box center [167, 171] width 18 height 6
click at [364, 168] on b "warfare" at bounding box center [356, 171] width 17 height 6
click at [323, 191] on b "undertaken" at bounding box center [335, 193] width 25 height 6
click at [235, 267] on button "Verify" at bounding box center [269, 273] width 341 height 12
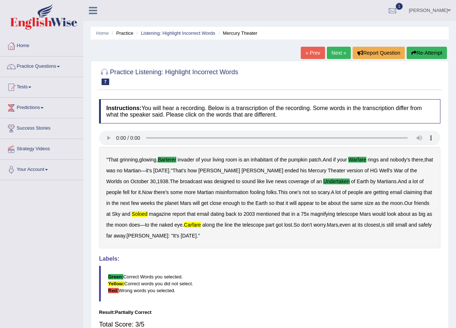
click at [422, 54] on button "Re-Attempt" at bounding box center [426, 53] width 40 height 12
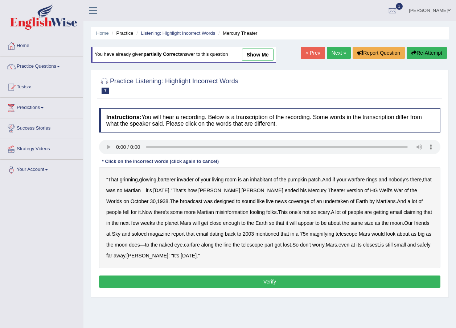
click at [169, 180] on b "barterer" at bounding box center [167, 180] width 18 height 6
click at [364, 178] on b "warfare" at bounding box center [356, 180] width 17 height 6
click at [323, 199] on b "undertaken" at bounding box center [335, 202] width 25 height 6
click at [132, 232] on b "soloed" at bounding box center [139, 234] width 15 height 6
click at [184, 244] on b "carfare" at bounding box center [192, 245] width 16 height 6
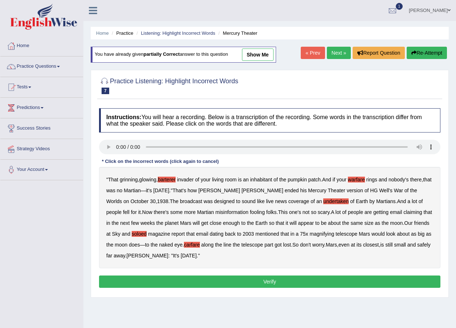
click at [226, 288] on div "Instructions: You will hear a recording. Below is a transcription of the record…" at bounding box center [269, 199] width 345 height 189
click at [226, 286] on button "Verify" at bounding box center [269, 282] width 341 height 12
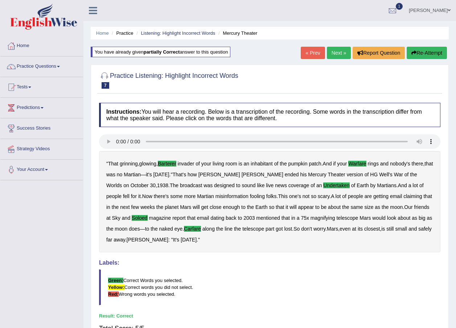
click at [333, 51] on link "Next »" at bounding box center [339, 53] width 24 height 12
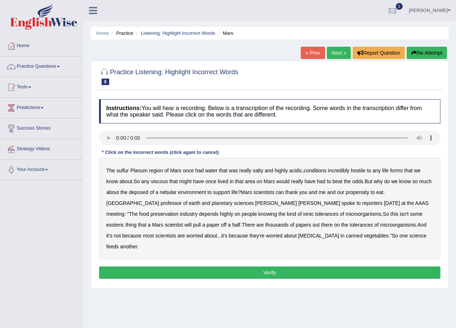
click at [127, 168] on b "sulfur" at bounding box center [122, 171] width 12 height 6
click at [163, 182] on b "viscous" at bounding box center [159, 182] width 17 height 6
click at [144, 191] on b "deposed" at bounding box center [139, 193] width 20 height 6
click at [294, 267] on button "Verify" at bounding box center [269, 273] width 341 height 12
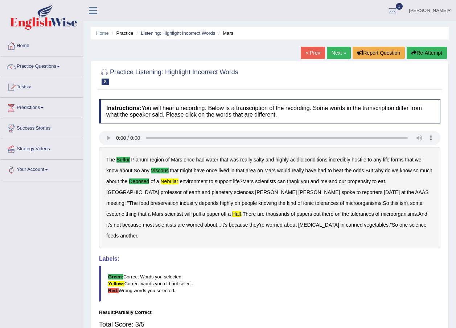
click at [339, 55] on link "Next »" at bounding box center [339, 53] width 24 height 12
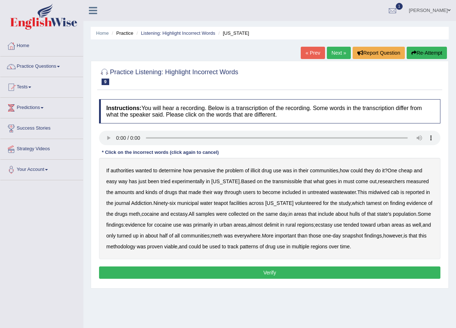
click at [262, 171] on div "If authorities wanted to determine how pervasive the problem of illicit drug us…" at bounding box center [269, 209] width 341 height 102
click at [258, 170] on b "illicit" at bounding box center [255, 171] width 9 height 6
click at [224, 177] on div "If authorities wanted to determine how pervasive the problem of illicit drug us…" at bounding box center [269, 209] width 341 height 102
click at [219, 182] on b "[US_STATE]" at bounding box center [225, 182] width 28 height 6
click at [379, 194] on b "midwived" at bounding box center [378, 193] width 21 height 6
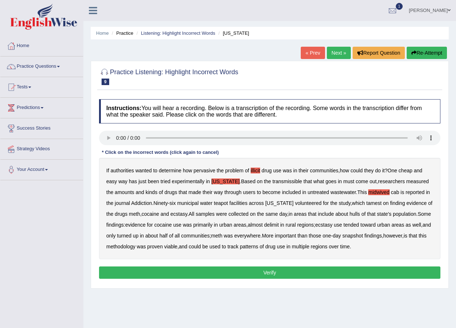
click at [216, 179] on b "Oregon" at bounding box center [225, 182] width 28 height 6
click at [353, 214] on b "hulls" at bounding box center [354, 214] width 11 height 6
click at [278, 222] on b "delimit" at bounding box center [271, 225] width 15 height 6
click at [270, 266] on div "Instructions: You will hear a recording. Below is a transcription of the record…" at bounding box center [269, 190] width 345 height 189
click at [272, 269] on button "Verify" at bounding box center [269, 273] width 341 height 12
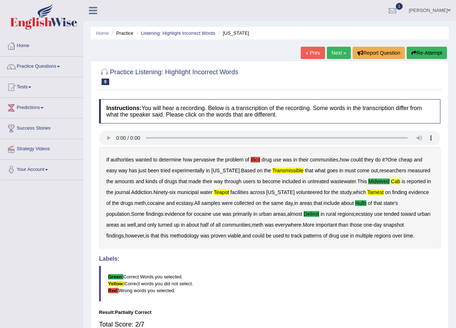
click at [333, 50] on link "Next »" at bounding box center [339, 53] width 24 height 12
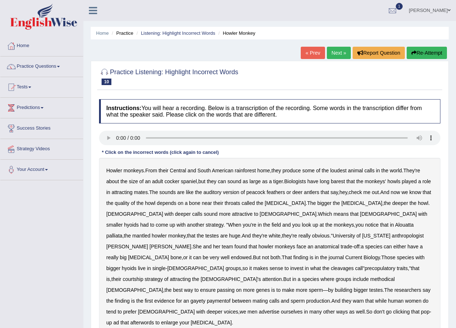
click at [339, 182] on b "barest" at bounding box center [338, 182] width 14 height 6
click at [370, 277] on b "methodical" at bounding box center [382, 280] width 25 height 6
click at [389, 275] on div "Howler monkeys . From their Central and South American rainforest home , they p…" at bounding box center [269, 247] width 341 height 178
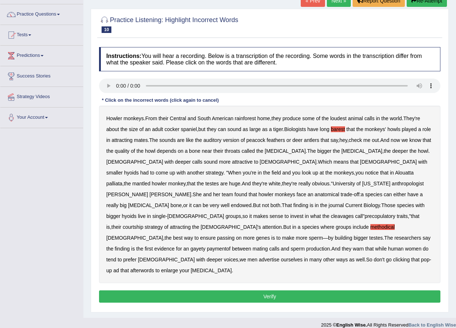
click at [154, 268] on b "afterwords" at bounding box center [142, 271] width 24 height 6
click at [291, 291] on button "Verify" at bounding box center [269, 297] width 341 height 12
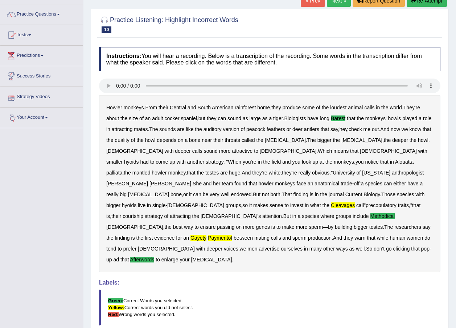
scroll to position [16, 0]
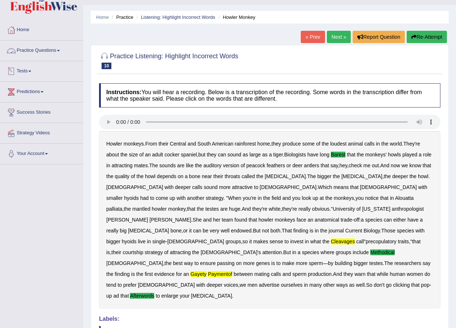
click at [36, 52] on link "Practice Questions" at bounding box center [41, 50] width 83 height 18
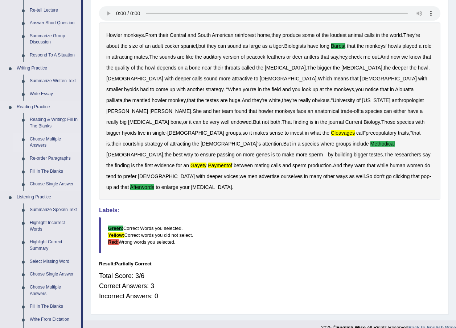
scroll to position [161, 0]
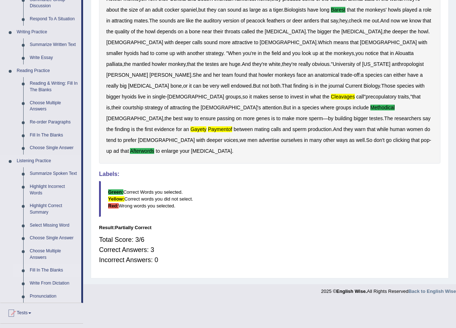
click at [46, 268] on link "Fill In The Blanks" at bounding box center [53, 270] width 55 height 13
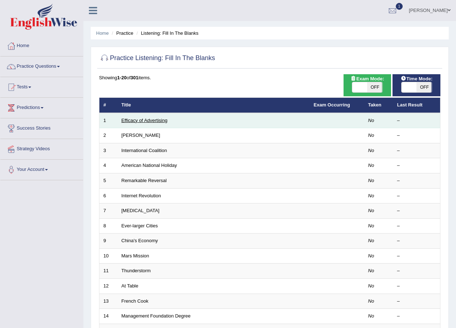
click at [129, 120] on link "Efficacy of Advertising" at bounding box center [144, 120] width 46 height 5
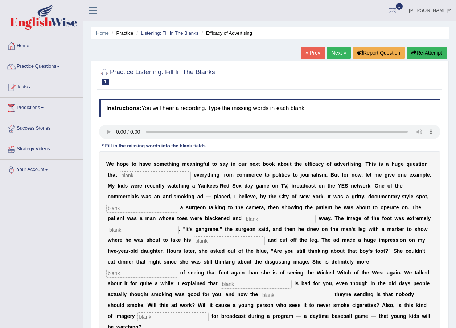
click at [143, 174] on input "text" at bounding box center [155, 175] width 71 height 9
type input "impacts"
click at [177, 204] on input "text" at bounding box center [141, 208] width 71 height 9
type input "gfeaturing"
click at [244, 223] on input "text" at bounding box center [279, 219] width 71 height 9
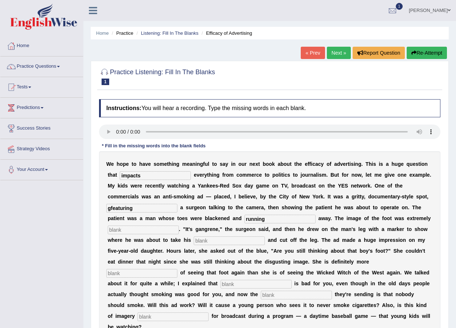
type input "running"
click at [179, 226] on input "text" at bounding box center [143, 230] width 71 height 9
type input "discusting"
click at [265, 237] on input "text" at bounding box center [229, 241] width 71 height 9
click at [156, 269] on input "text" at bounding box center [141, 273] width 71 height 9
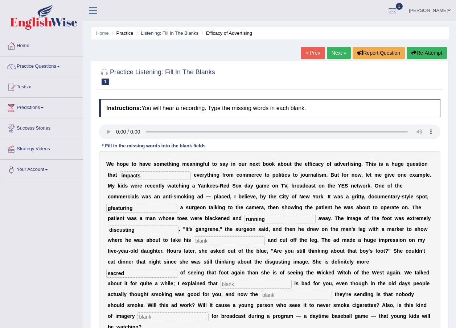
type input "sacred"
click at [259, 280] on input "text" at bounding box center [255, 284] width 71 height 9
type input "smoking"
click at [263, 291] on input "text" at bounding box center [296, 295] width 71 height 9
type input "message"
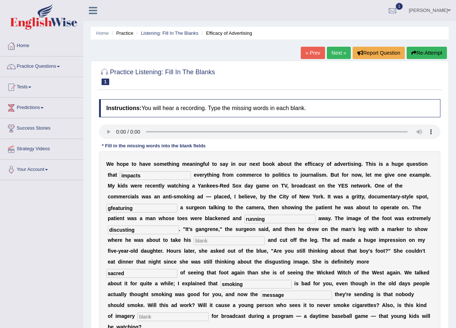
click at [162, 313] on input "text" at bounding box center [172, 317] width 71 height 9
click at [160, 313] on input "text" at bounding box center [172, 317] width 71 height 9
type input "appropriate"
click at [179, 226] on input "discusting" at bounding box center [143, 230] width 71 height 9
type input "disgusting"
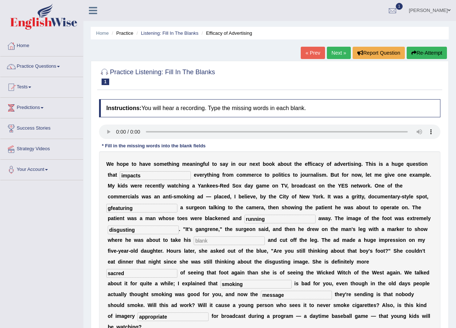
click at [265, 237] on input "text" at bounding box center [229, 241] width 71 height 9
click at [177, 204] on input "gfeaturing" at bounding box center [141, 208] width 71 height 9
type input "featuring"
click at [265, 237] on input "text" at bounding box center [229, 241] width 71 height 9
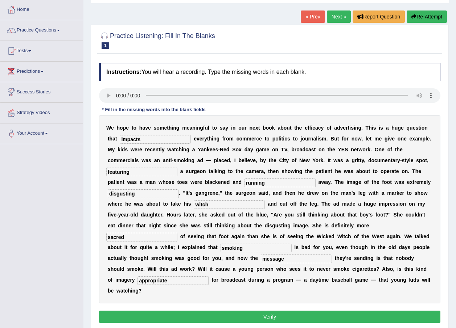
type input "witch"
click at [233, 311] on button "Verify" at bounding box center [269, 317] width 341 height 12
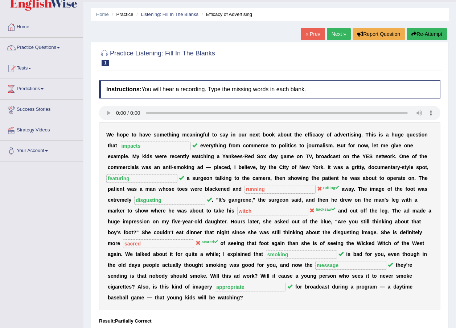
scroll to position [0, 0]
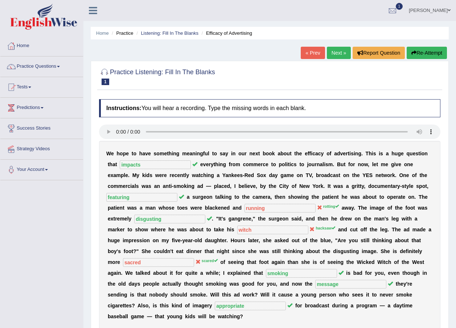
click at [332, 53] on link "Next »" at bounding box center [339, 53] width 24 height 12
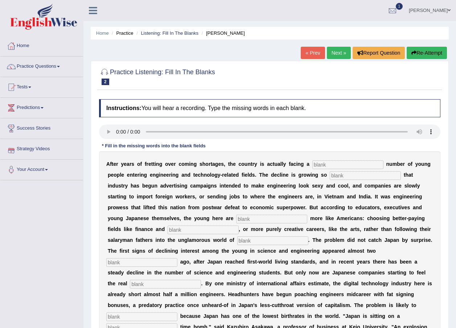
drag, startPoint x: 322, startPoint y: 160, endPoint x: 322, endPoint y: 165, distance: 4.4
click at [322, 161] on input "text" at bounding box center [347, 165] width 71 height 9
click at [330, 173] on input "text" at bounding box center [365, 175] width 71 height 9
type input "drastic"
click at [236, 220] on input "text" at bounding box center [271, 219] width 71 height 9
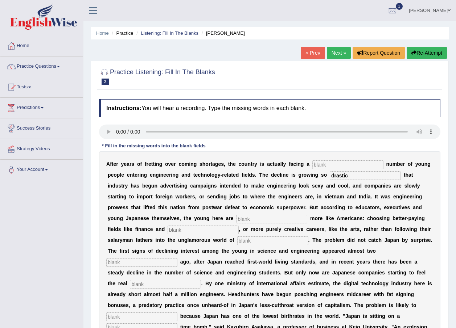
scroll to position [36, 0]
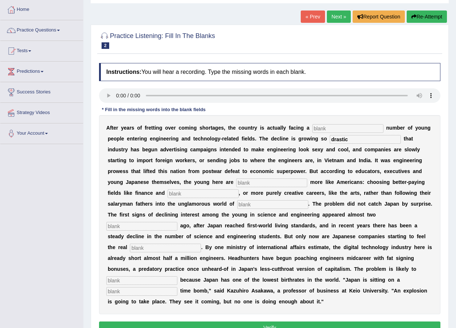
click at [236, 179] on input "text" at bounding box center [271, 183] width 71 height 9
type input "behaving"
click at [239, 190] on input "text" at bounding box center [203, 194] width 71 height 9
type input "medicine"
click at [237, 206] on input "text" at bounding box center [272, 204] width 71 height 9
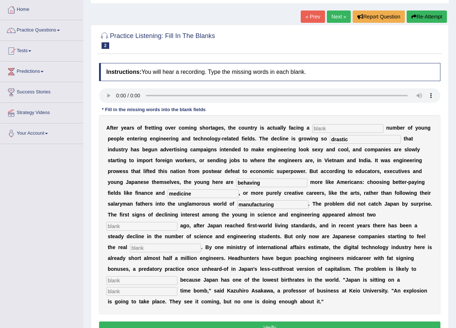
type input "manufacturing"
click at [177, 222] on input "text" at bounding box center [141, 226] width 71 height 9
type input "decades"
click at [201, 244] on input "text" at bounding box center [165, 248] width 71 height 9
type input "o"
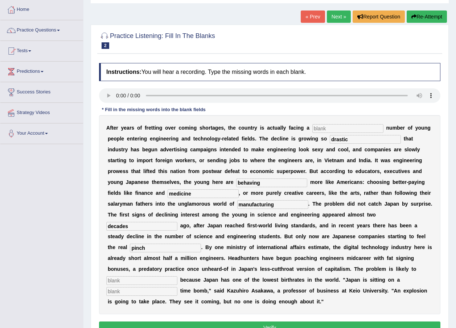
type input "pinch"
click at [156, 277] on input "text" at bounding box center [141, 281] width 71 height 9
click at [145, 288] on input "text" at bounding box center [141, 292] width 71 height 9
click at [124, 277] on input "wosened" at bounding box center [141, 281] width 71 height 9
type input "worsened"
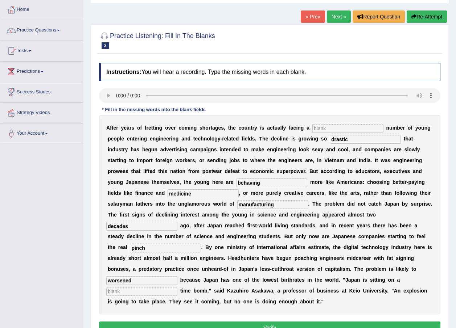
click at [231, 322] on button "Verify" at bounding box center [269, 328] width 341 height 12
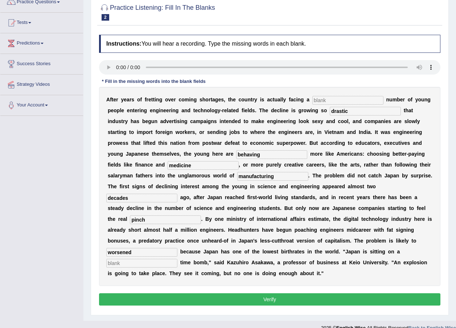
click at [293, 294] on button "Verify" at bounding box center [269, 300] width 341 height 12
type input "fff"
click at [158, 259] on input "f" at bounding box center [141, 263] width 71 height 9
type input "ff"
click at [195, 281] on div "Instructions: You will hear a recording. Type the missing words in each blank. …" at bounding box center [269, 171] width 345 height 281
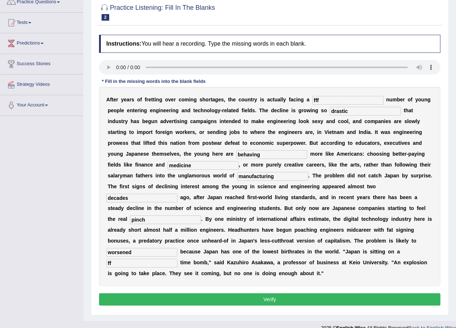
click at [200, 294] on button "Verify" at bounding box center [269, 300] width 341 height 12
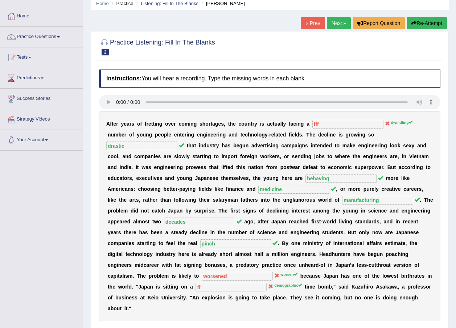
scroll to position [0, 0]
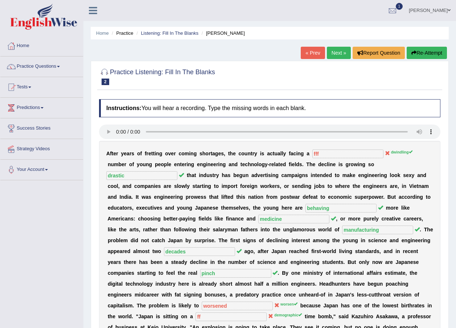
click at [332, 54] on link "Next »" at bounding box center [339, 53] width 24 height 12
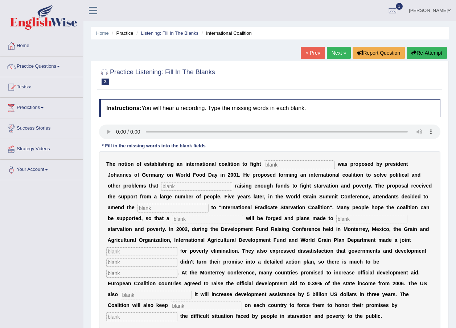
click at [273, 166] on input "text" at bounding box center [299, 165] width 71 height 9
click at [274, 162] on input "text" at bounding box center [299, 165] width 71 height 9
click at [270, 166] on input "text" at bounding box center [299, 165] width 71 height 9
type input "[MEDICAL_DATA]"
click at [161, 187] on input "text" at bounding box center [196, 186] width 71 height 9
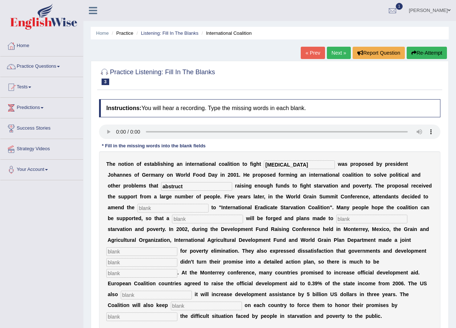
type input "abstruct"
click at [137, 210] on input "text" at bounding box center [172, 208] width 71 height 9
type input "manifested"
click at [172, 220] on input "text" at bounding box center [207, 219] width 71 height 9
type input "resolution"
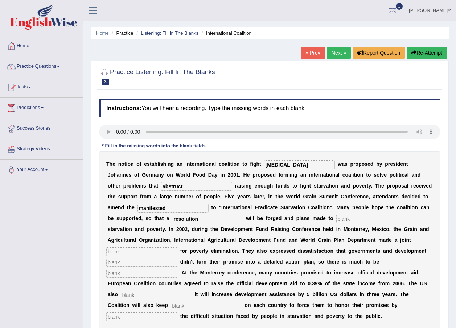
click at [336, 218] on input "text" at bounding box center [371, 219] width 71 height 9
type input "eliminate"
click at [177, 248] on input "text" at bounding box center [141, 252] width 71 height 9
type input "appeal"
click at [177, 259] on input "text" at bounding box center [141, 263] width 71 height 9
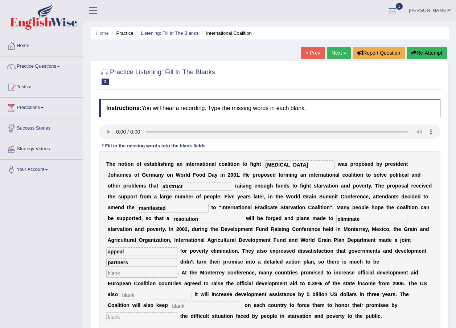
type input "partners"
click at [177, 269] on input "text" at bounding box center [141, 273] width 71 height 9
type input "desired"
click at [183, 291] on input "text" at bounding box center [156, 295] width 71 height 9
type input "announced"
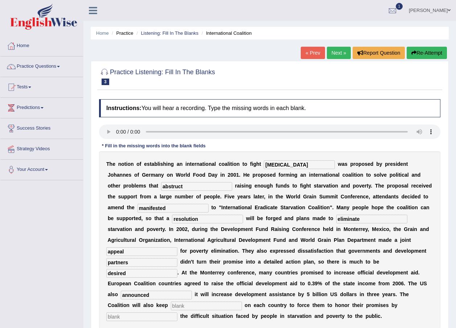
click at [200, 302] on input "text" at bounding box center [206, 306] width 71 height 9
type input "pressure"
click at [153, 313] on input "text" at bounding box center [141, 317] width 71 height 9
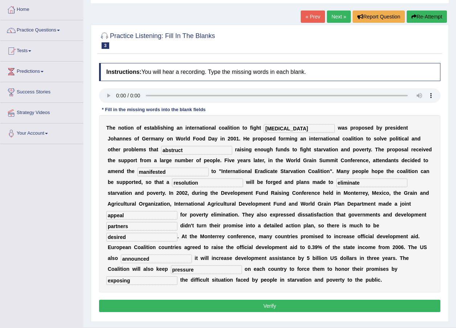
type input "exposing"
click at [227, 300] on button "Verify" at bounding box center [269, 306] width 341 height 12
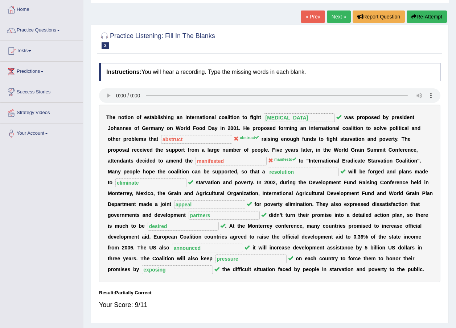
scroll to position [0, 0]
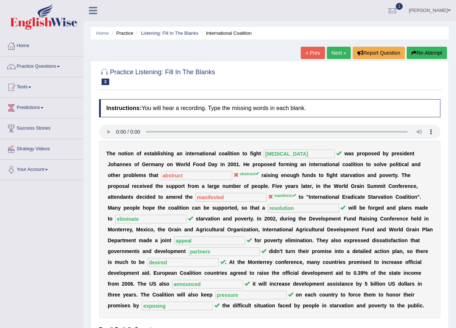
click at [338, 53] on link "Next »" at bounding box center [339, 53] width 24 height 12
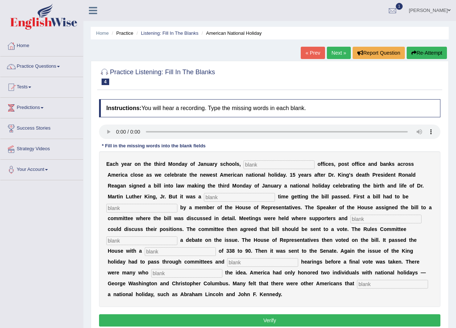
click at [245, 162] on input "text" at bounding box center [278, 165] width 71 height 9
type input "federal"
click at [204, 200] on input "text" at bounding box center [239, 197] width 71 height 9
type input "tough"
click at [177, 204] on input "text" at bounding box center [141, 208] width 71 height 9
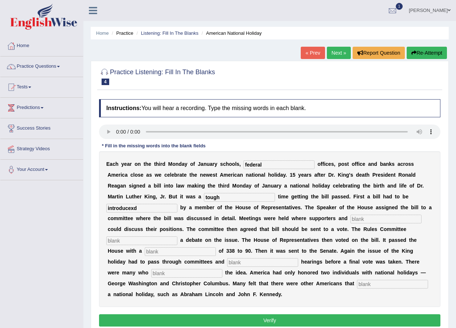
type input "introducexd"
click at [350, 220] on input "text" at bounding box center [385, 219] width 71 height 9
type input "opponents"
click at [177, 237] on input "text" at bounding box center [141, 241] width 71 height 9
type input "scheduled"
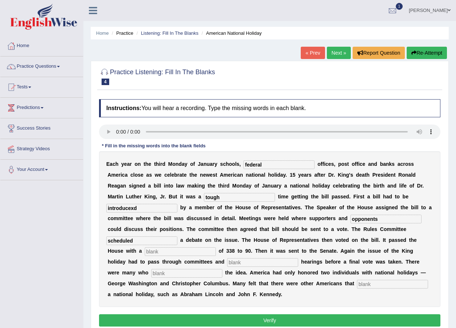
click at [216, 248] on input "text" at bounding box center [180, 252] width 71 height 9
type input "vote"
click at [278, 259] on input "text" at bounding box center [262, 263] width 71 height 9
type input "public"
click at [183, 269] on input "text" at bounding box center [186, 273] width 71 height 9
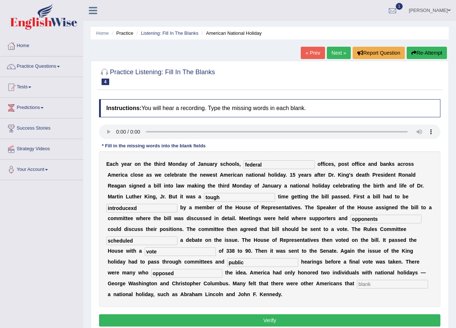
type input "opposed"
click at [357, 280] on input "text" at bounding box center [392, 284] width 71 height 9
type input "deserved"
click at [177, 204] on input "introducexd" at bounding box center [141, 208] width 71 height 9
type input "introduced"
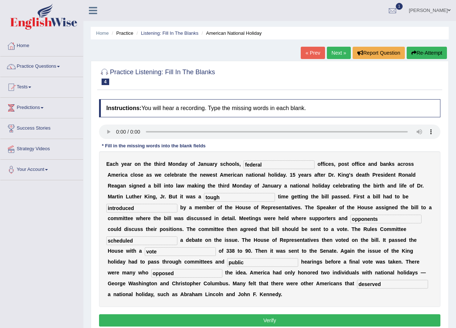
click at [309, 315] on button "Verify" at bounding box center [269, 321] width 341 height 12
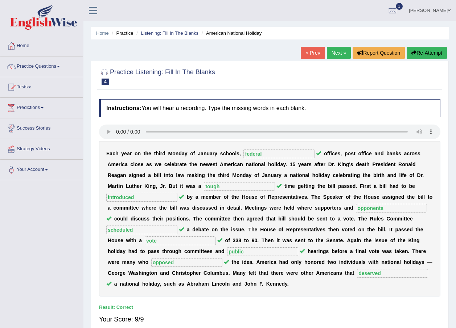
click at [331, 55] on link "Next »" at bounding box center [339, 53] width 24 height 12
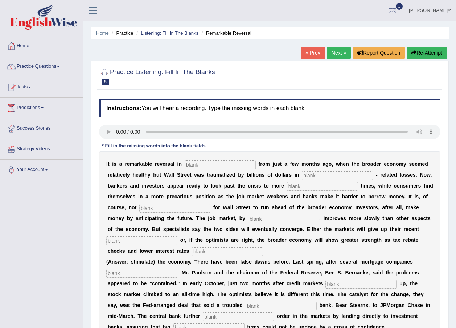
click at [200, 165] on input "text" at bounding box center [220, 165] width 71 height 9
type input "attitudes"
click at [302, 175] on input "text" at bounding box center [337, 175] width 71 height 9
type input "mortgage"
click at [288, 187] on input "text" at bounding box center [322, 186] width 71 height 9
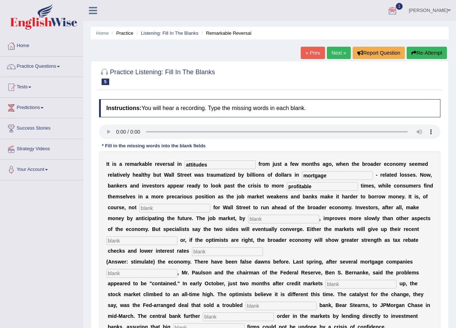
type input "profitable"
click at [142, 211] on input "text" at bounding box center [174, 208] width 71 height 9
type input "common"
click at [248, 220] on input "text" at bounding box center [283, 219] width 71 height 9
type input "contrasts"
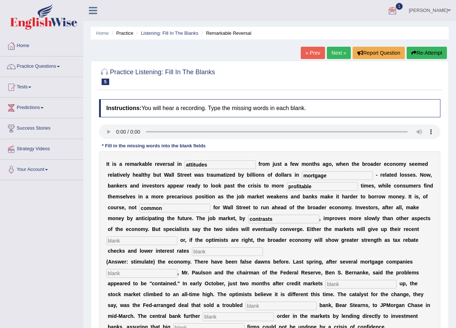
click at [177, 237] on input "text" at bounding box center [141, 241] width 71 height 9
type input "gains"
click at [263, 248] on input "text" at bounding box center [227, 252] width 71 height 9
type input "stimualtes"
click at [325, 280] on input "text" at bounding box center [360, 284] width 71 height 9
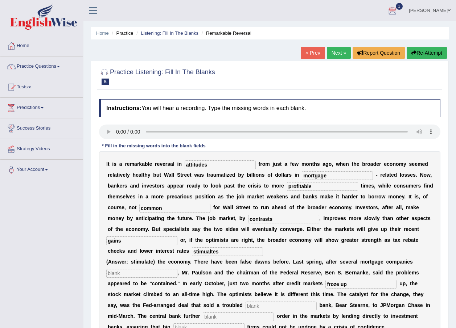
scroll to position [36, 0]
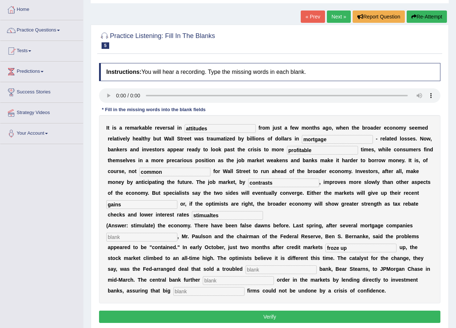
type input "froze up"
click at [245, 266] on input "text" at bounding box center [280, 270] width 71 height 9
type input "investment"
click at [203, 277] on input "text" at bounding box center [238, 281] width 71 height 9
type input "restored"
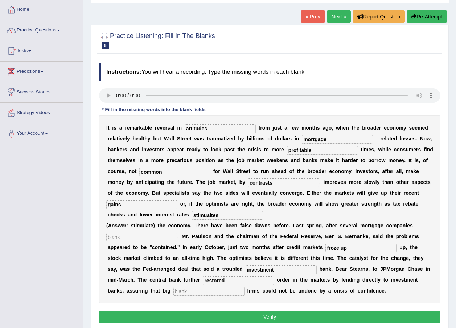
click at [244, 288] on input "text" at bounding box center [208, 292] width 71 height 9
type input "securities"
click at [324, 311] on button "Verify" at bounding box center [269, 317] width 341 height 12
click at [140, 233] on input "text" at bounding box center [141, 237] width 71 height 9
type input "trg"
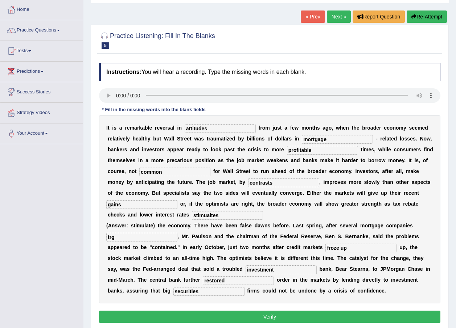
click at [264, 311] on button "Verify" at bounding box center [269, 317] width 341 height 12
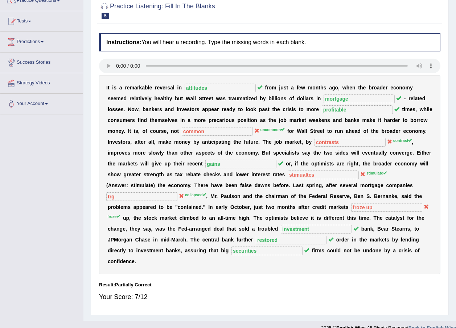
scroll to position [0, 0]
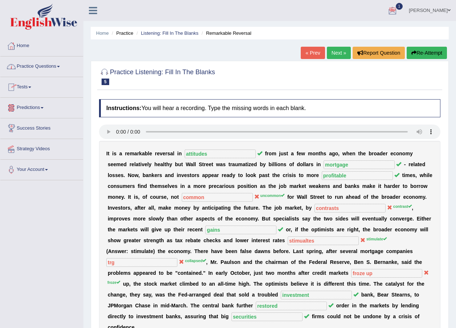
click at [36, 66] on link "Practice Questions" at bounding box center [41, 66] width 83 height 18
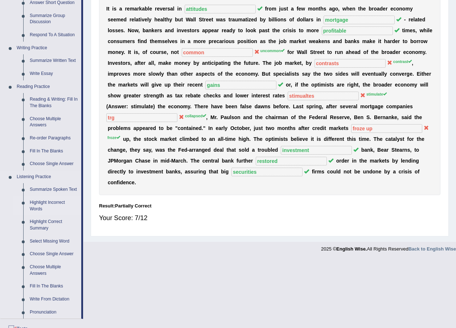
scroll to position [181, 0]
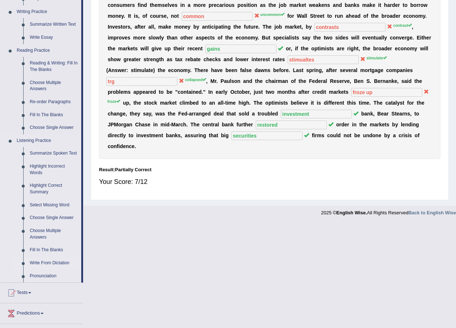
click at [35, 263] on link "Write From Dictation" at bounding box center [53, 263] width 55 height 13
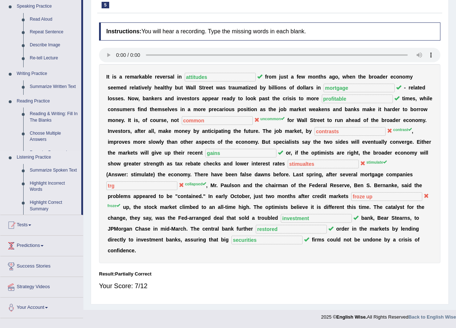
scroll to position [66, 0]
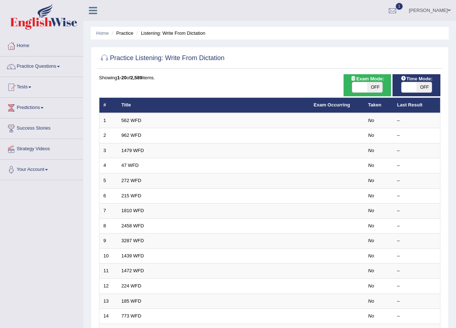
click at [125, 122] on link "562 WFD" at bounding box center [131, 120] width 20 height 5
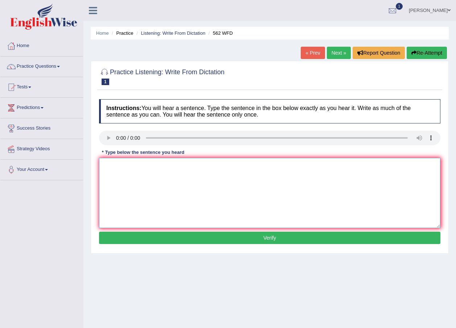
click at [131, 173] on textarea at bounding box center [269, 193] width 341 height 70
type textarea "The gap between the poor and rich does not decrease"
click at [232, 239] on button "Verify" at bounding box center [269, 238] width 341 height 12
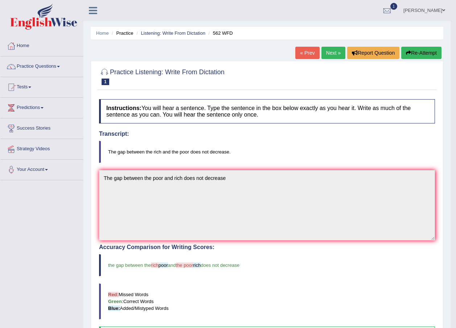
click at [328, 51] on link "Next »" at bounding box center [333, 53] width 24 height 12
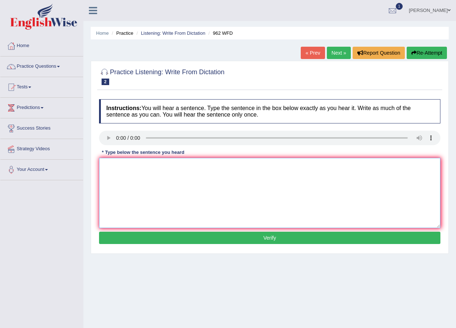
click at [128, 173] on textarea at bounding box center [269, 193] width 341 height 70
type textarea "i"
type textarea "If you have any questions about the exam please raise your hands"
click at [259, 232] on button "Verify" at bounding box center [269, 238] width 341 height 12
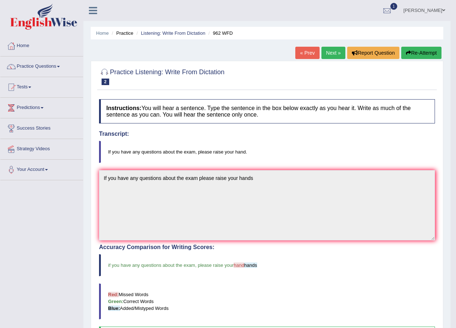
click at [329, 55] on link "Next »" at bounding box center [333, 53] width 24 height 12
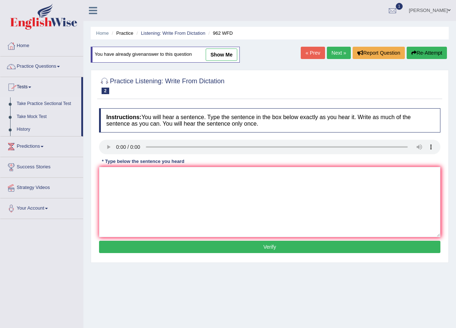
click at [34, 102] on link "Take Practice Sectional Test" at bounding box center [47, 104] width 68 height 13
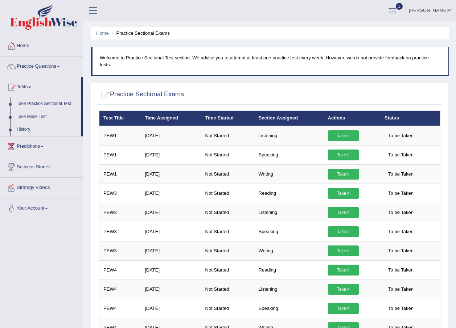
click at [129, 61] on p "Welcome to Practice Sectional Test section. We advise you to attempt at least o…" at bounding box center [270, 61] width 341 height 14
click at [26, 128] on link "History" at bounding box center [47, 129] width 68 height 13
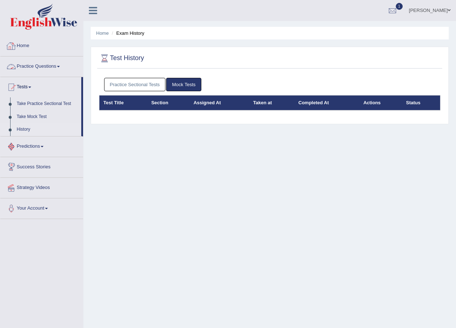
click at [28, 128] on link "History" at bounding box center [47, 129] width 68 height 13
click at [160, 84] on link "Practice Sectional Tests" at bounding box center [135, 84] width 62 height 13
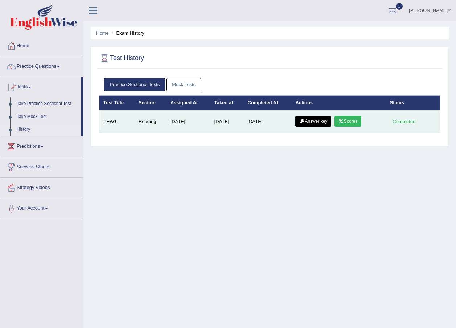
click at [395, 121] on div "Completed" at bounding box center [404, 122] width 28 height 8
click at [162, 120] on td "Reading" at bounding box center [151, 122] width 32 height 22
click at [328, 121] on link "Answer key" at bounding box center [313, 121] width 36 height 11
click at [358, 122] on link "Scores" at bounding box center [347, 121] width 27 height 11
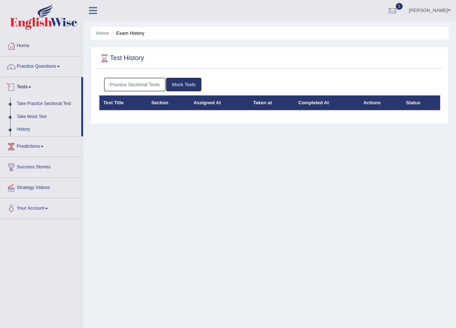
click at [29, 100] on link "Take Practice Sectional Test" at bounding box center [47, 104] width 68 height 13
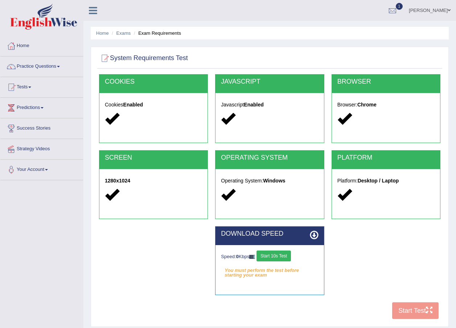
click at [279, 252] on button "Start 10s Test" at bounding box center [273, 256] width 34 height 11
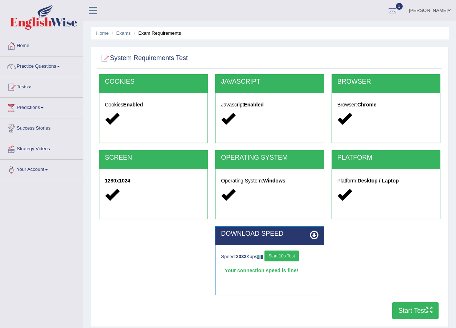
click at [418, 309] on button "Start Test" at bounding box center [415, 311] width 46 height 17
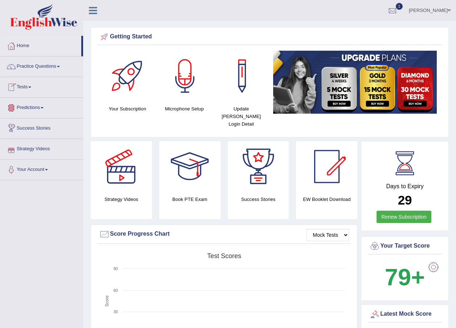
click at [33, 107] on link "Predictions" at bounding box center [41, 107] width 83 height 18
click at [34, 66] on link "Practice Questions" at bounding box center [41, 66] width 83 height 18
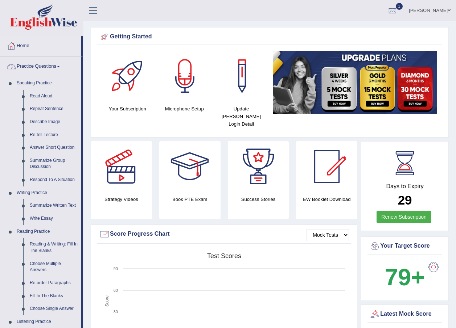
click at [42, 70] on link "Practice Questions" at bounding box center [40, 66] width 81 height 18
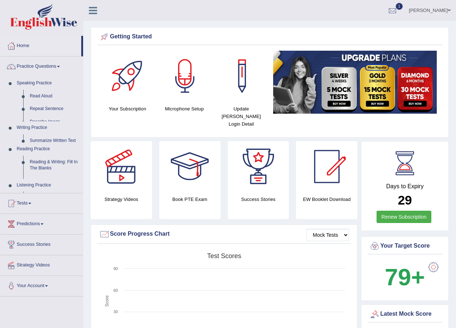
click at [44, 64] on link "Practice Questions" at bounding box center [41, 66] width 83 height 18
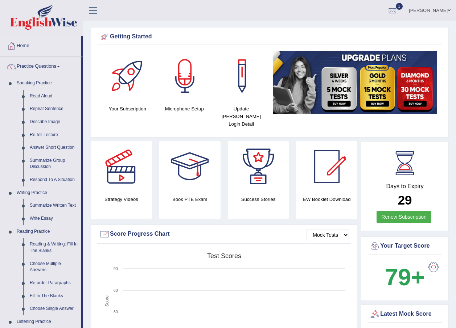
click at [44, 64] on link "Practice Questions" at bounding box center [40, 66] width 81 height 18
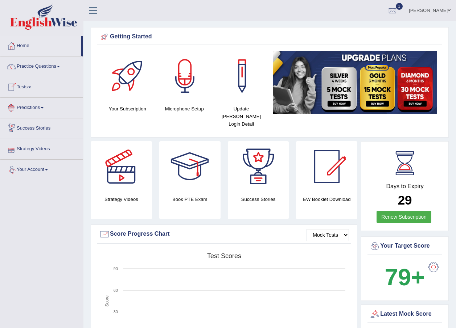
click at [29, 89] on link "Tests" at bounding box center [41, 86] width 83 height 18
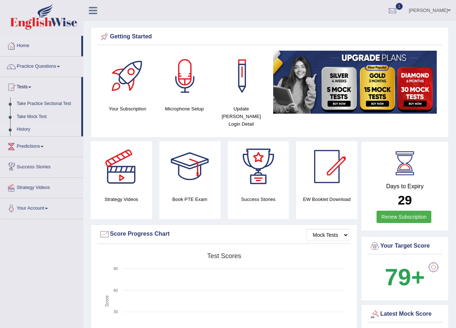
click at [26, 127] on link "History" at bounding box center [47, 129] width 68 height 13
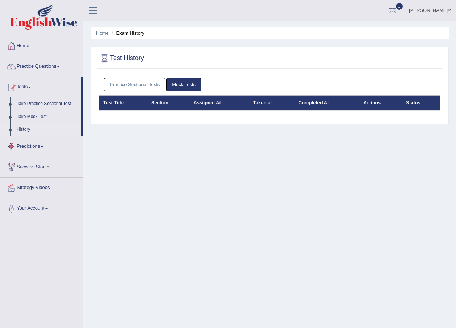
click at [130, 81] on link "Practice Sectional Tests" at bounding box center [135, 84] width 62 height 13
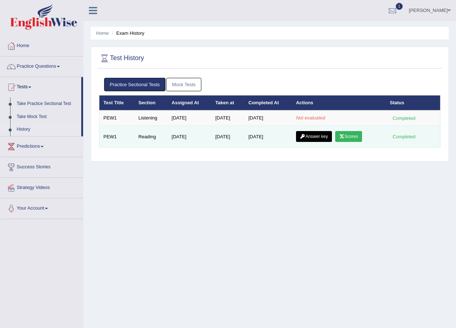
click at [347, 136] on link "Scores" at bounding box center [348, 136] width 27 height 11
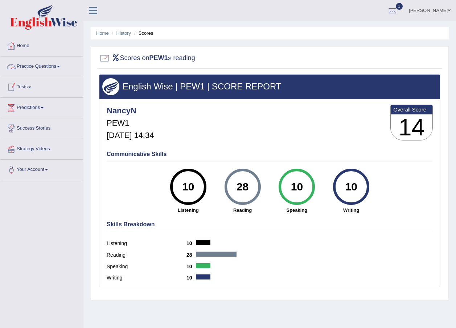
click at [28, 45] on link "Home" at bounding box center [41, 45] width 83 height 18
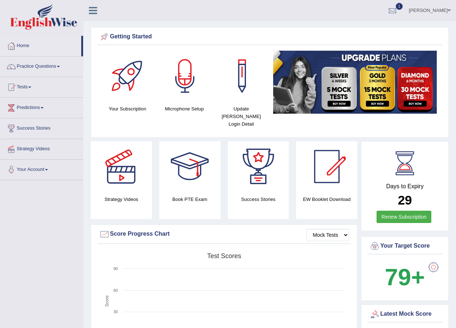
click at [129, 164] on div at bounding box center [121, 166] width 51 height 51
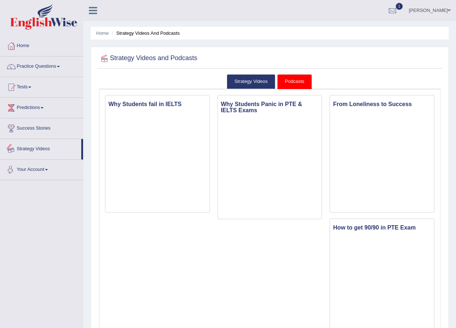
click at [41, 146] on link "Strategy Videos" at bounding box center [40, 148] width 81 height 18
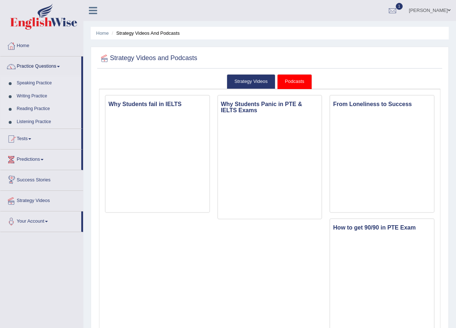
scroll to position [36, 0]
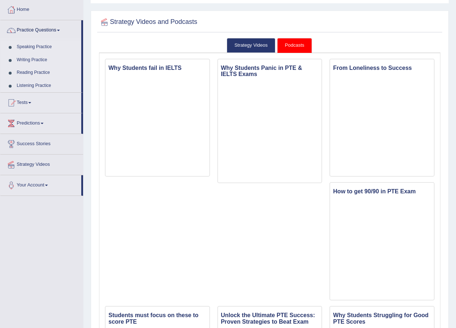
click at [26, 31] on link "Practice Questions" at bounding box center [40, 29] width 81 height 18
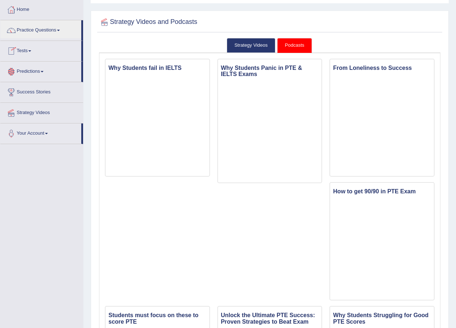
click at [25, 50] on link "Tests" at bounding box center [40, 50] width 81 height 18
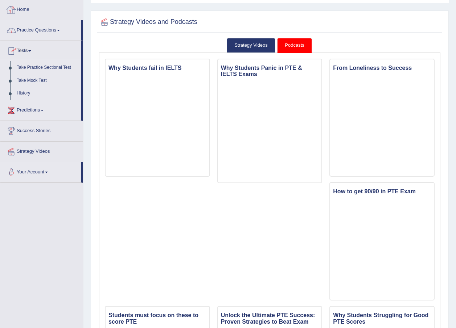
click at [24, 12] on link "Home" at bounding box center [41, 9] width 83 height 18
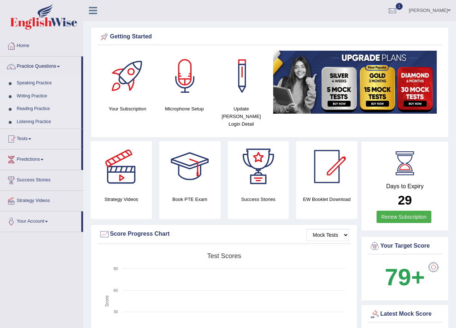
click at [37, 105] on link "Reading Practice" at bounding box center [47, 109] width 68 height 13
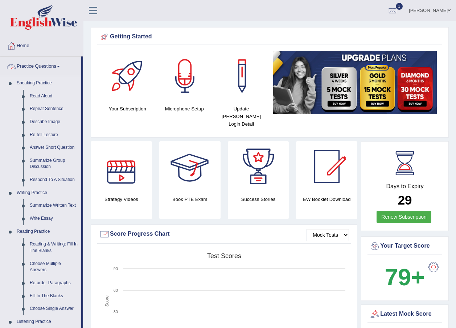
click at [30, 67] on link "Practice Questions" at bounding box center [40, 66] width 81 height 18
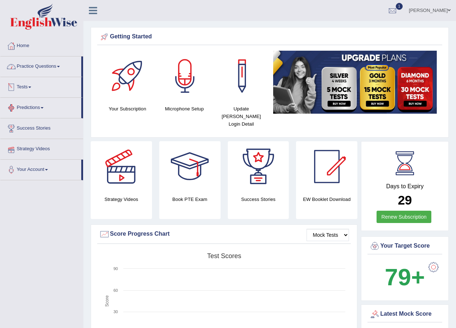
click at [41, 66] on link "Practice Questions" at bounding box center [40, 66] width 81 height 18
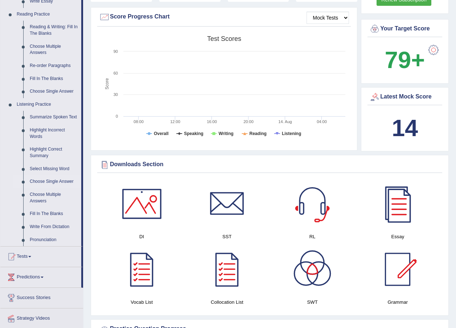
scroll to position [290, 0]
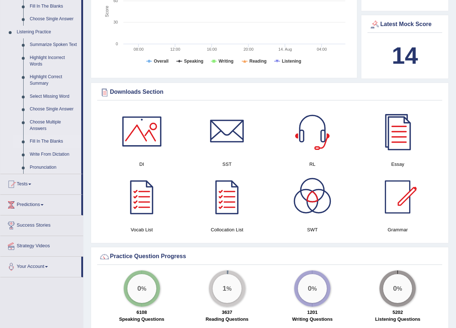
click at [45, 138] on link "Fill In The Blanks" at bounding box center [53, 141] width 55 height 13
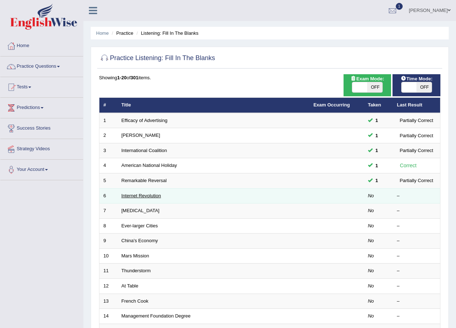
click at [145, 195] on link "Internet Revolution" at bounding box center [141, 195] width 40 height 5
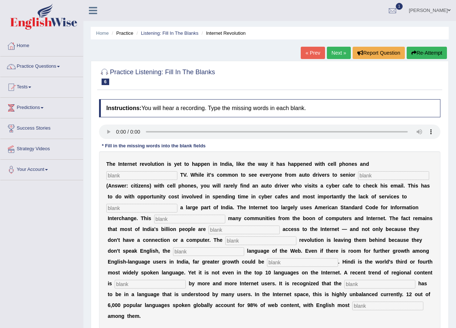
click at [177, 171] on input "text" at bounding box center [141, 175] width 71 height 9
type input "cable"
click at [358, 177] on input "text" at bounding box center [393, 175] width 71 height 9
type input "citizens"
click at [150, 207] on input "text" at bounding box center [141, 208] width 71 height 9
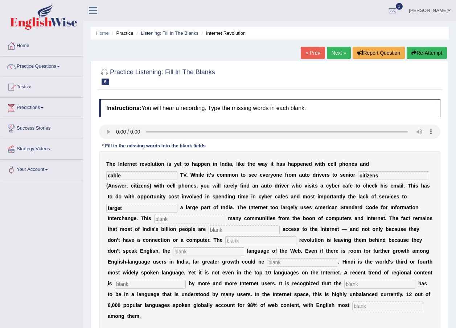
type input "target"
click at [154, 217] on input "text" at bounding box center [189, 219] width 71 height 9
type input "allienates"
click at [208, 229] on input "text" at bounding box center [243, 230] width 71 height 9
type input "denied"
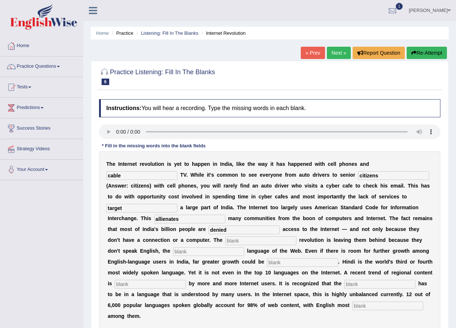
click at [225, 239] on input "text" at bounding box center [260, 241] width 71 height 9
type input "digital"
click at [173, 253] on input "text" at bounding box center [208, 252] width 71 height 9
type input "dominant"
click at [267, 261] on input "text" at bounding box center [302, 263] width 71 height 9
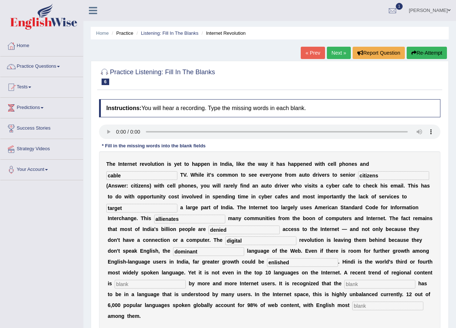
type input "enlished"
click at [186, 280] on input "text" at bounding box center [150, 284] width 71 height 9
type input "preferred"
click at [344, 285] on input "text" at bounding box center [379, 284] width 71 height 9
click at [352, 306] on input "text" at bounding box center [387, 306] width 71 height 9
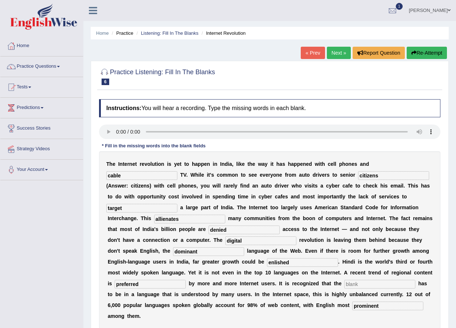
scroll to position [52, 0]
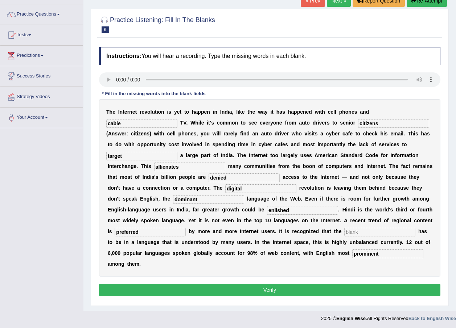
type input "prominent"
click at [282, 284] on button "Verify" at bounding box center [269, 290] width 341 height 12
click at [344, 228] on input "text" at bounding box center [379, 232] width 71 height 9
type input "f3"
click at [231, 284] on button "Verify" at bounding box center [269, 290] width 341 height 12
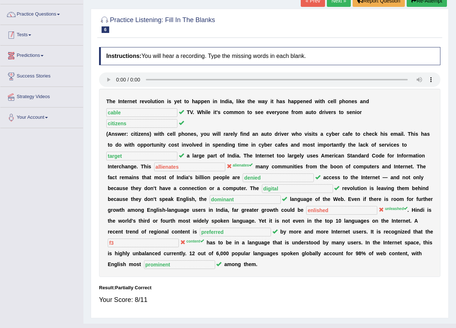
click at [33, 39] on link "Tests" at bounding box center [41, 34] width 83 height 18
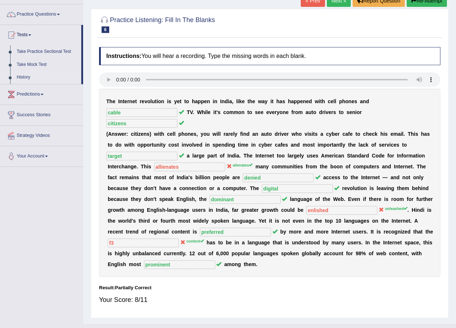
click at [21, 76] on link "History" at bounding box center [47, 77] width 68 height 13
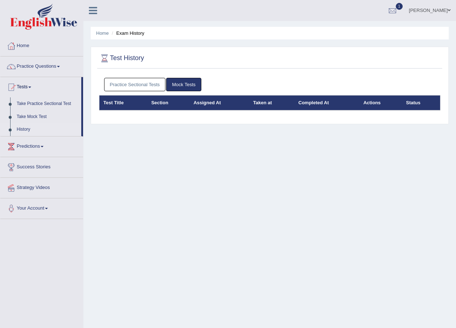
click at [142, 87] on link "Practice Sectional Tests" at bounding box center [135, 84] width 62 height 13
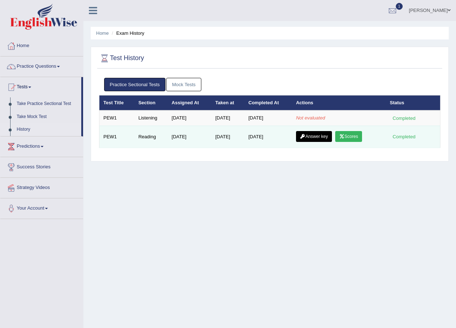
click at [317, 136] on link "Answer key" at bounding box center [314, 136] width 36 height 11
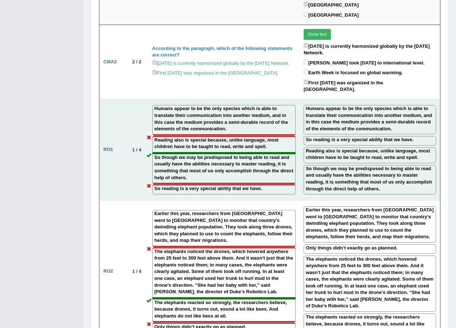
scroll to position [1015, 0]
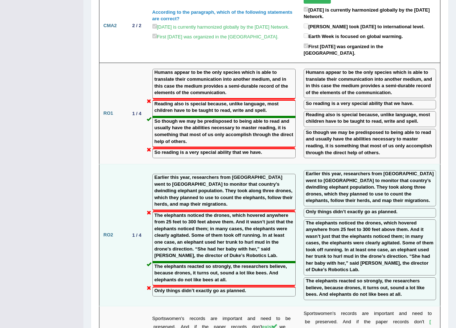
drag, startPoint x: 331, startPoint y: 154, endPoint x: 294, endPoint y: 158, distance: 37.1
click at [299, 165] on td "Earlier this year, researchers from [GEOGRAPHIC_DATA] went to [GEOGRAPHIC_DATA]…" at bounding box center [369, 236] width 141 height 142
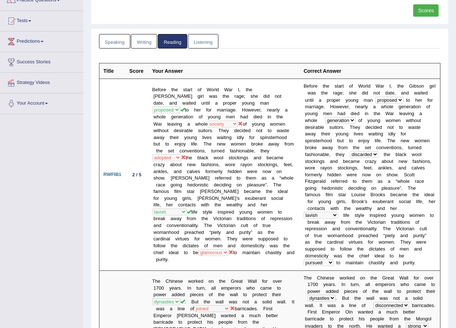
scroll to position [0, 0]
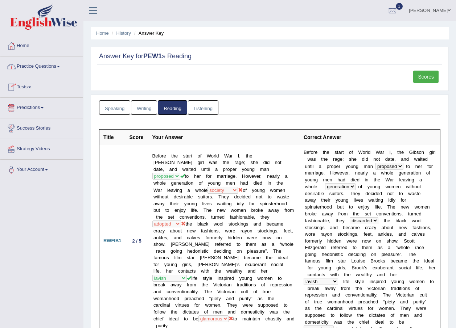
click at [38, 68] on link "Practice Questions" at bounding box center [41, 66] width 83 height 18
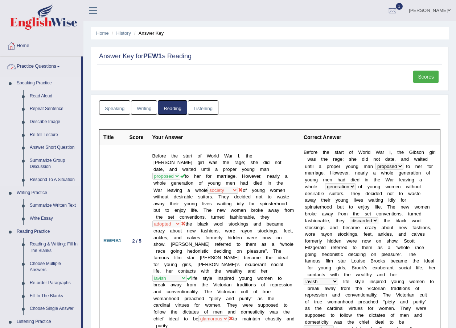
click at [44, 82] on link "Speaking Practice" at bounding box center [47, 83] width 68 height 13
click at [49, 219] on link "Write Essay" at bounding box center [53, 218] width 55 height 13
